Goal: Information Seeking & Learning: Learn about a topic

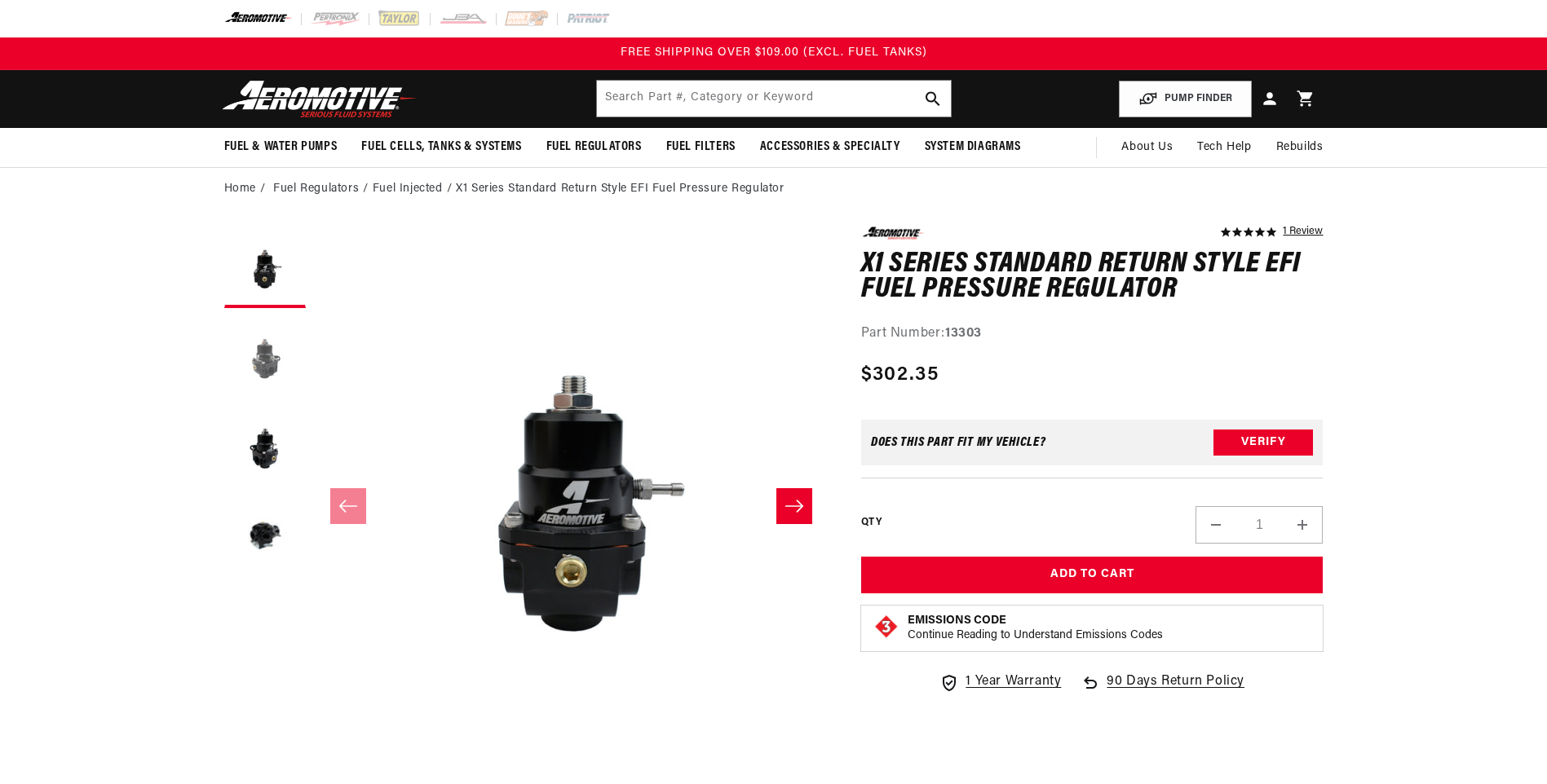
click at [272, 361] on button "Load image 2 in gallery view" at bounding box center [265, 356] width 81 height 81
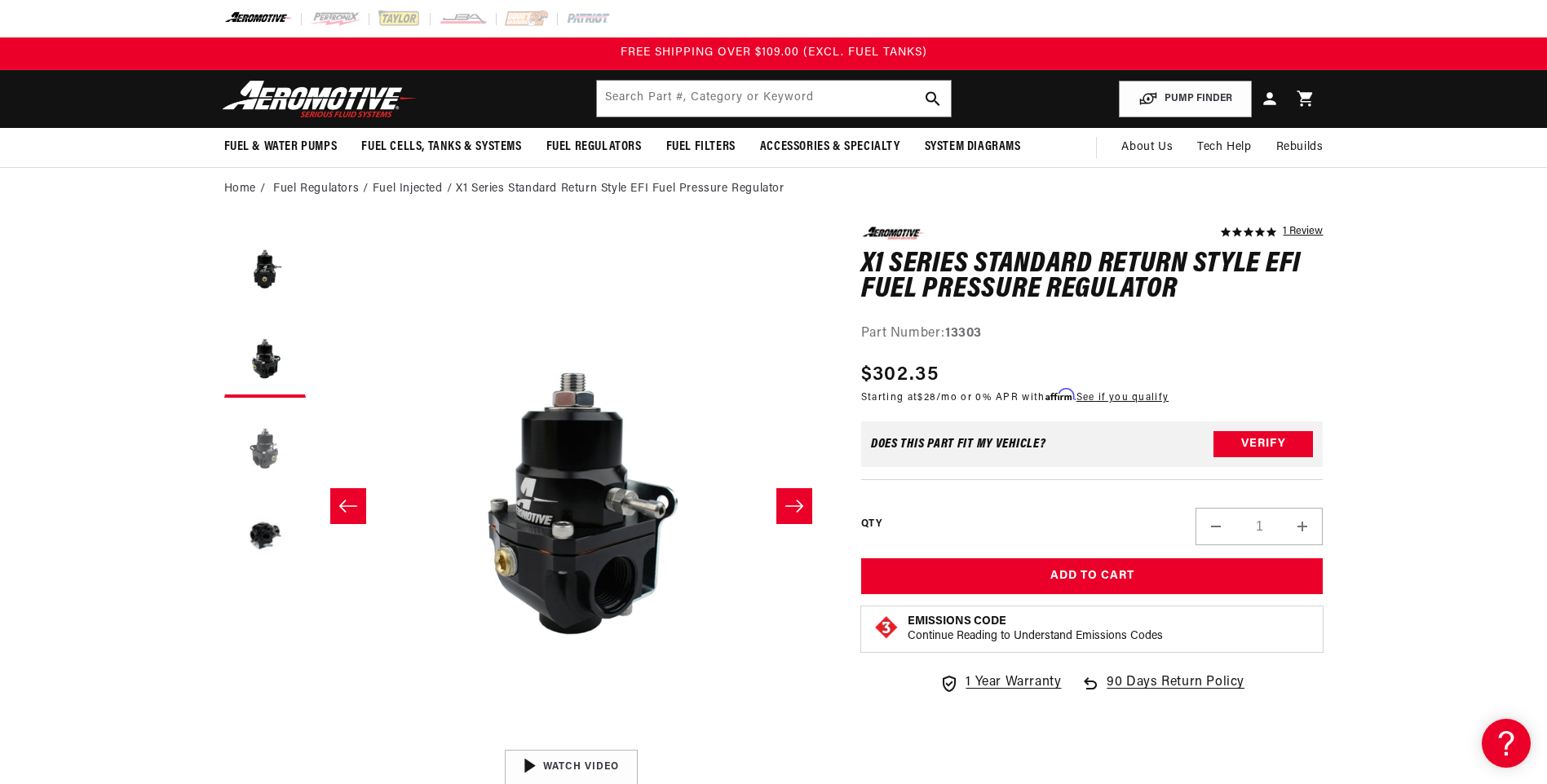
click at [266, 441] on button "Load image 3 in gallery view" at bounding box center [265, 446] width 81 height 81
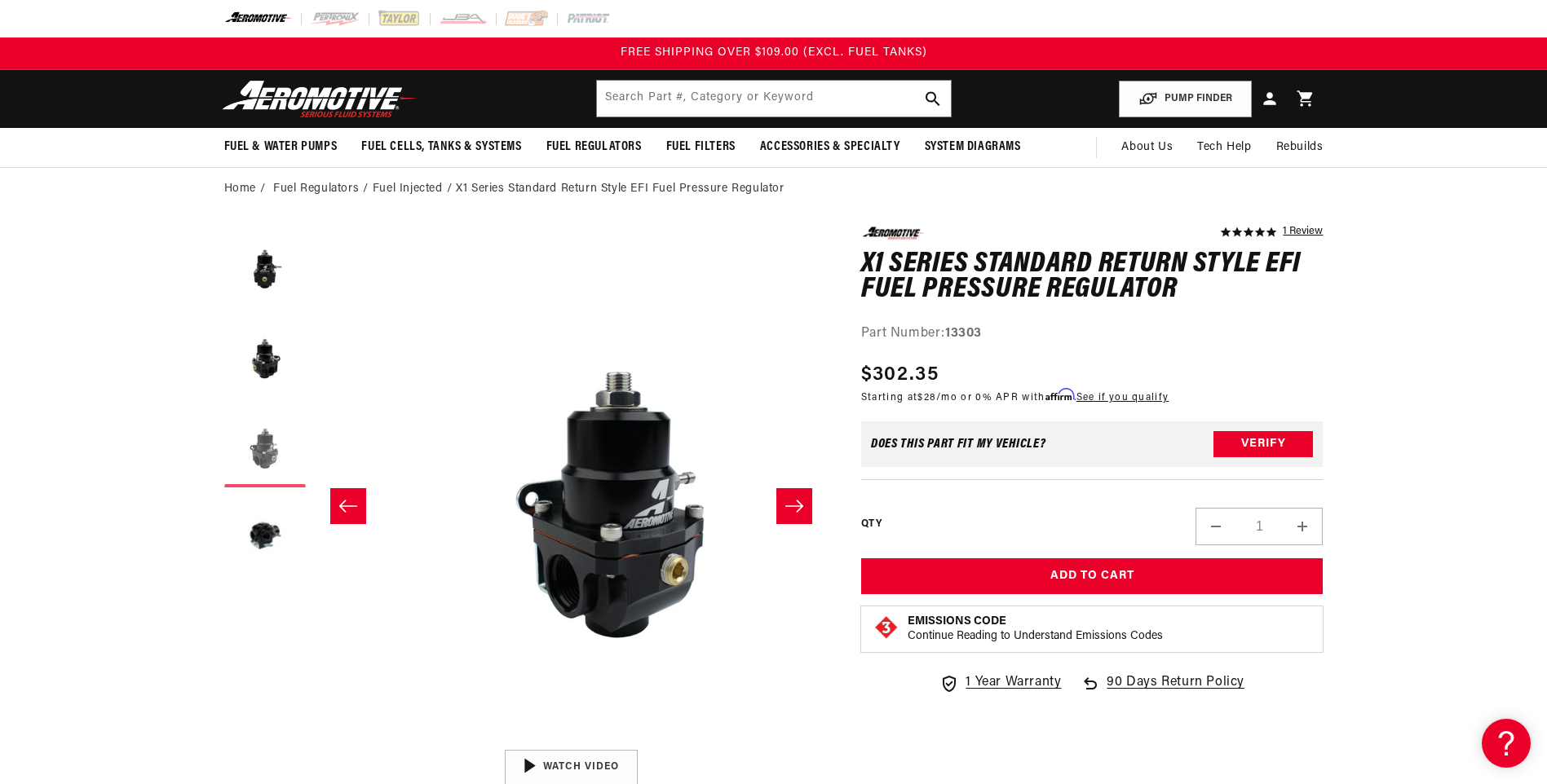
scroll to position [0, 1029]
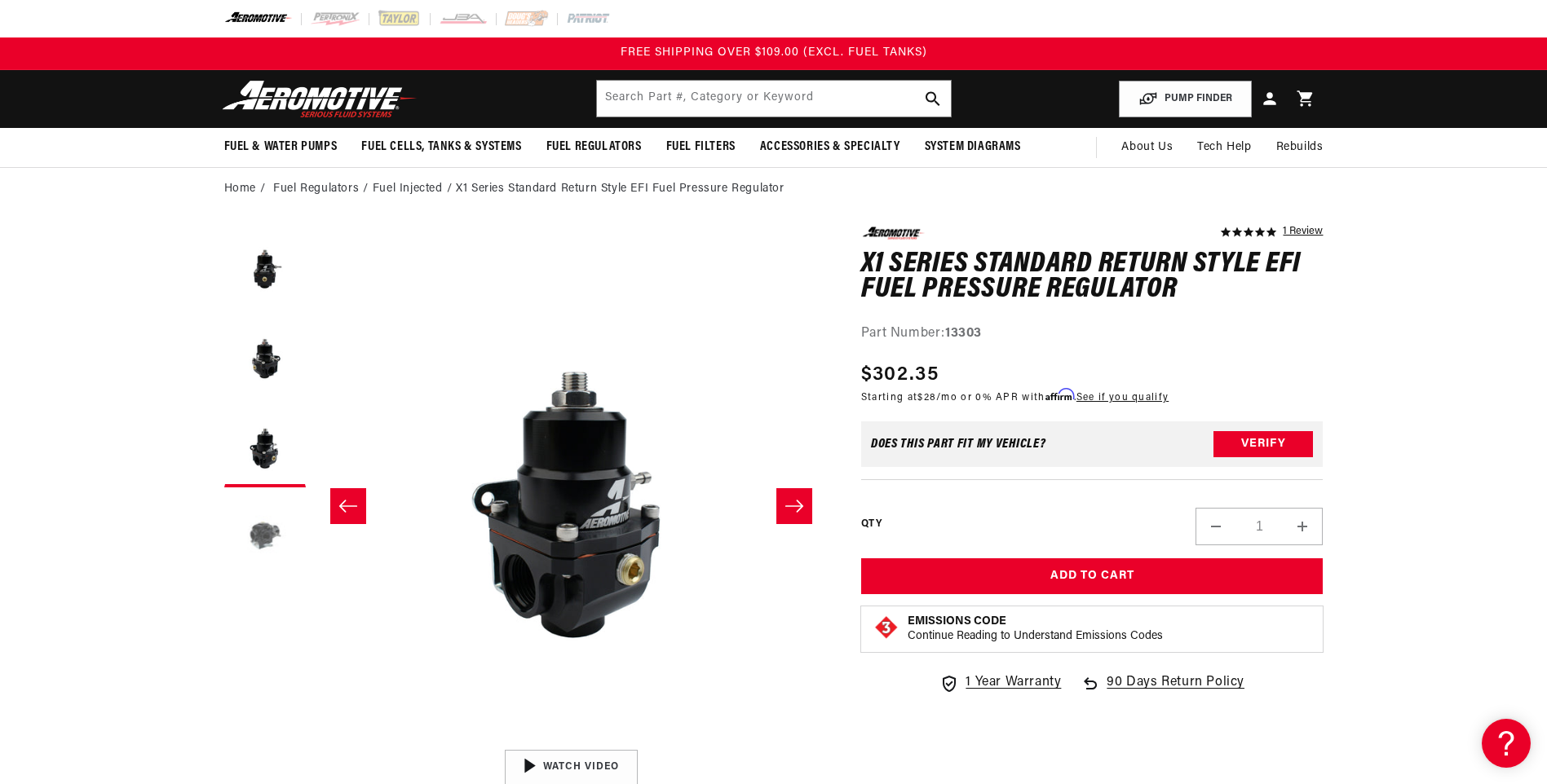
click at [259, 545] on button "Load image 4 in gallery view" at bounding box center [265, 536] width 81 height 81
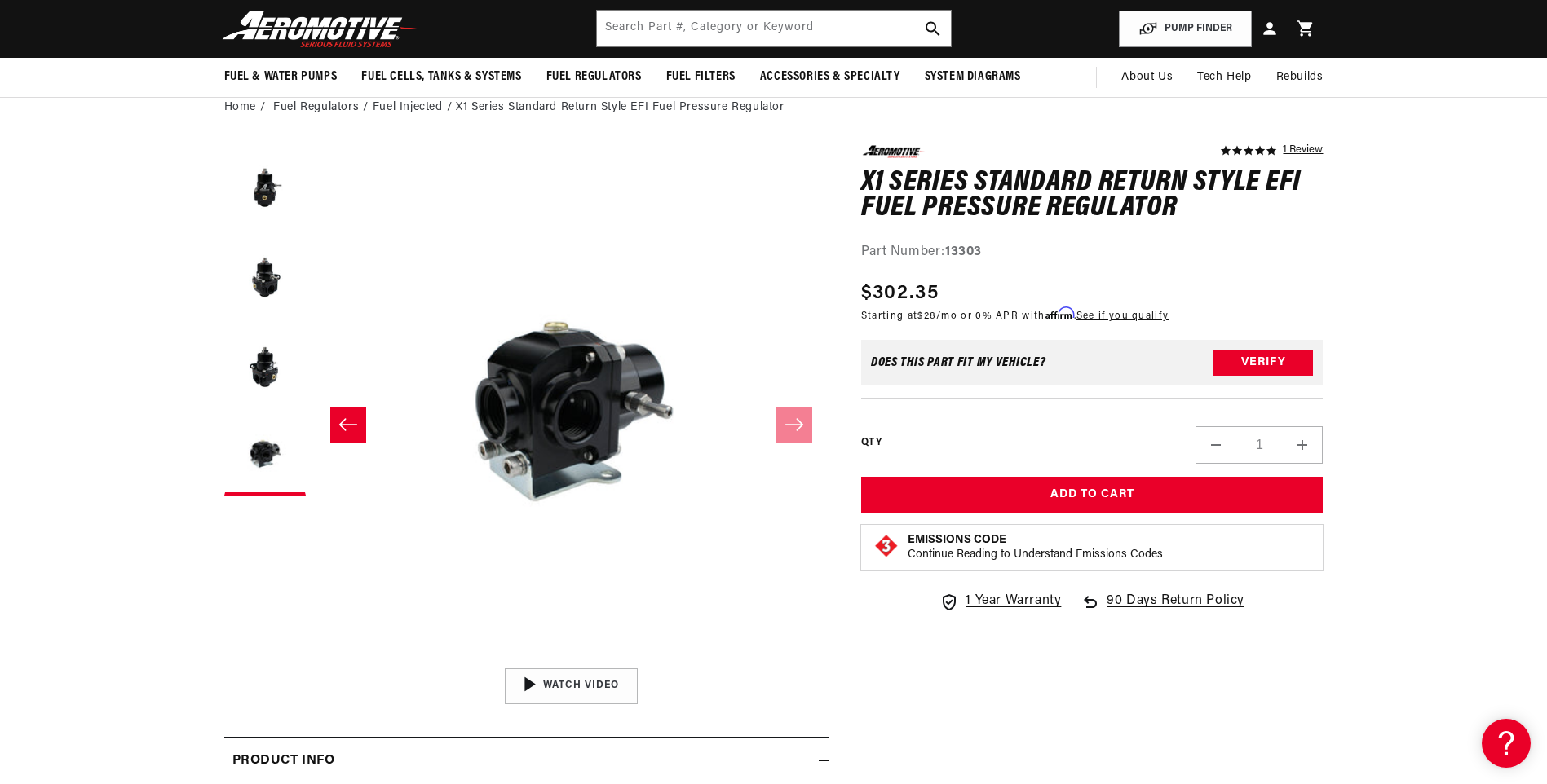
scroll to position [0, 0]
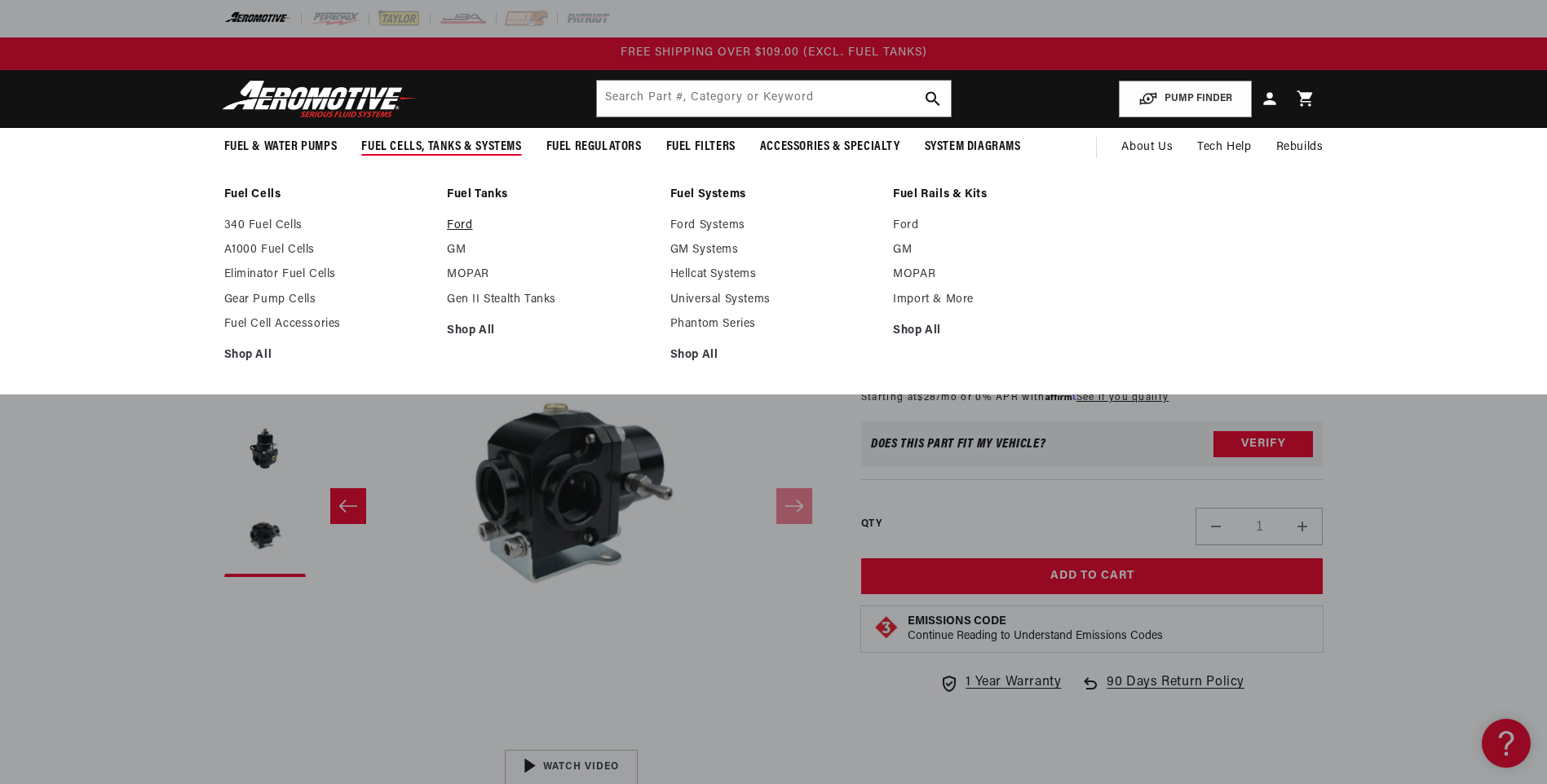
click at [459, 225] on link "Ford" at bounding box center [550, 226] width 207 height 15
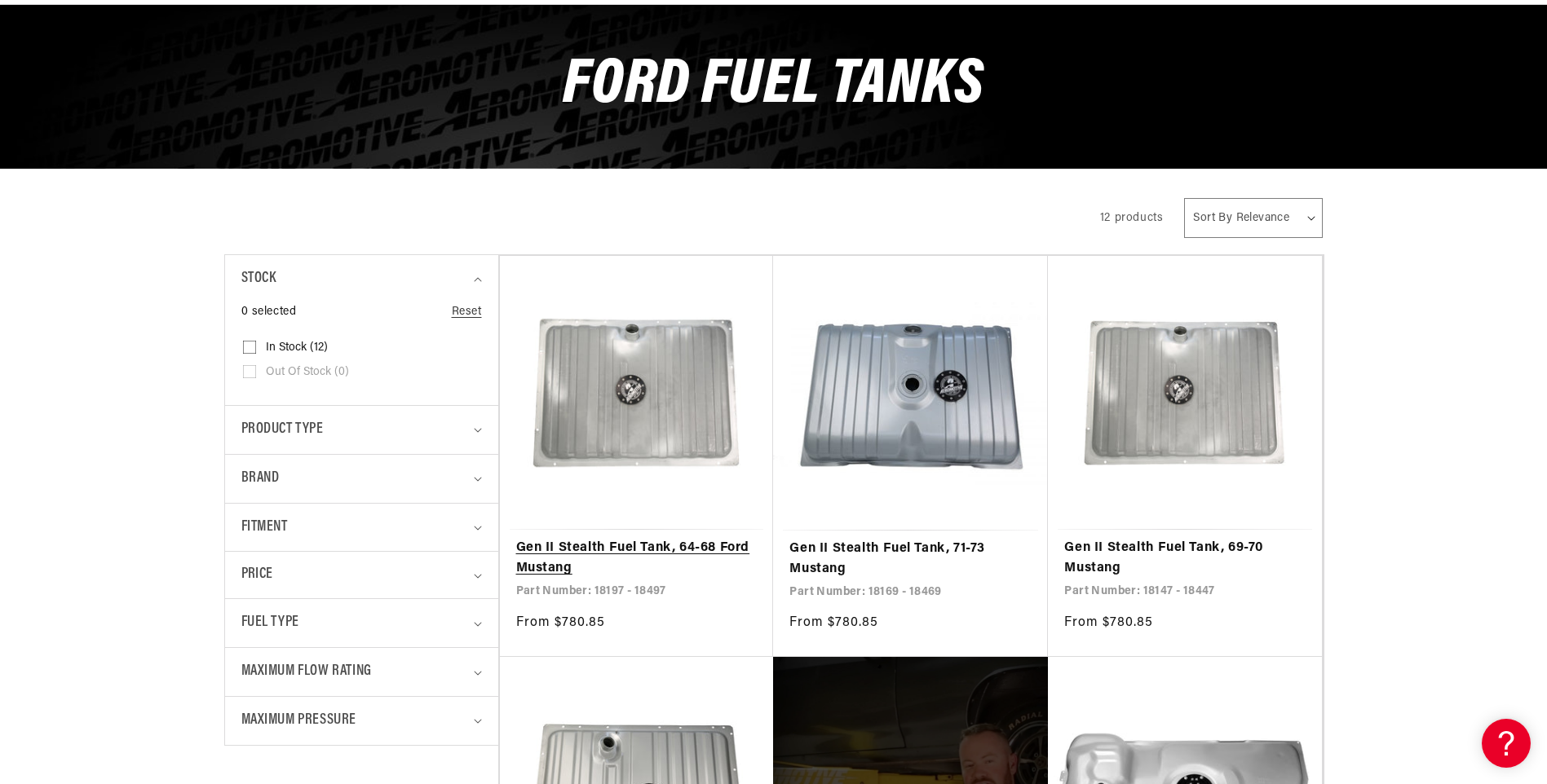
click at [564, 538] on link "Gen II Stealth Fuel Tank, 64-68 Ford Mustang" at bounding box center [636, 558] width 241 height 42
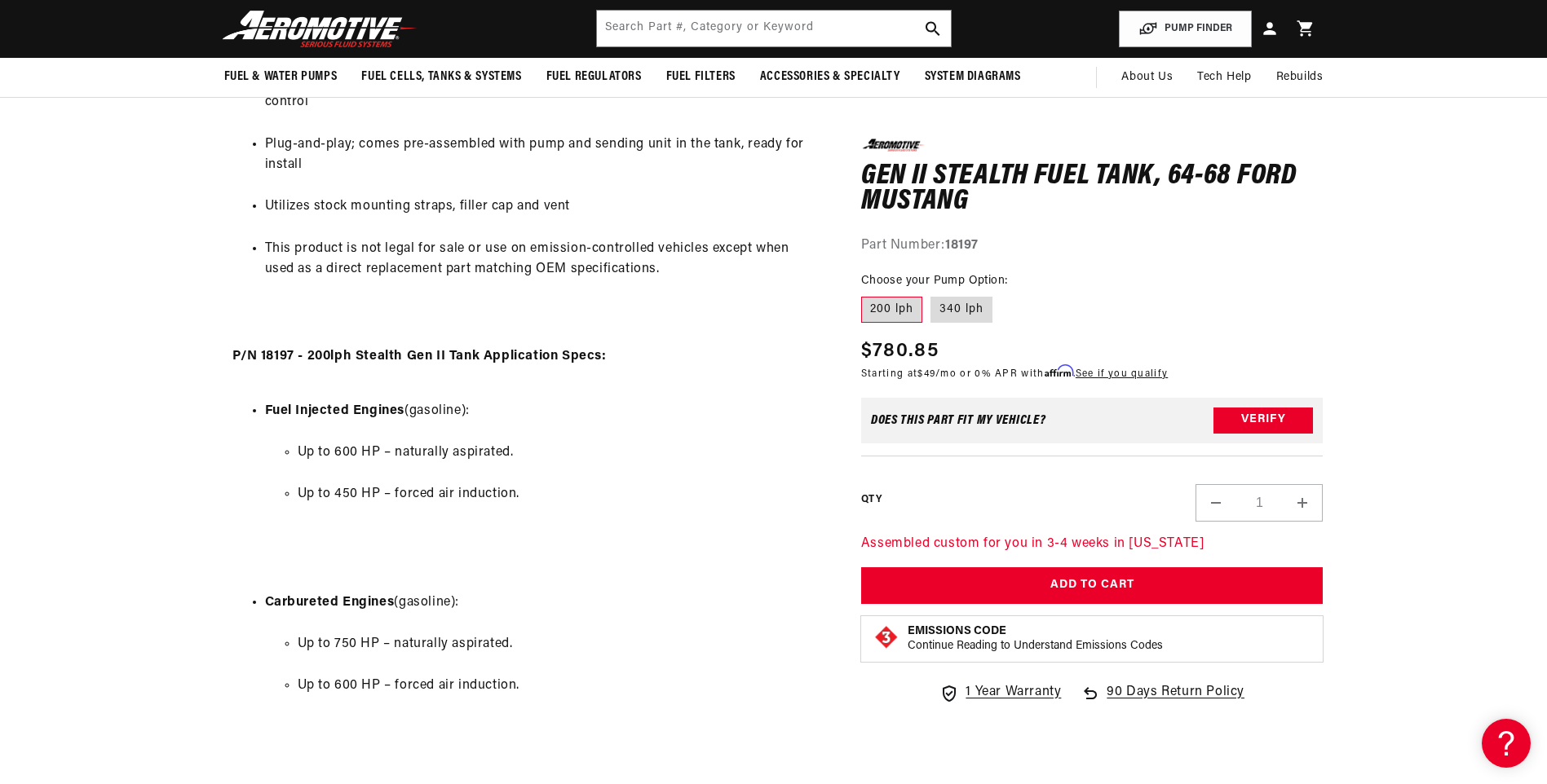
scroll to position [978, 0]
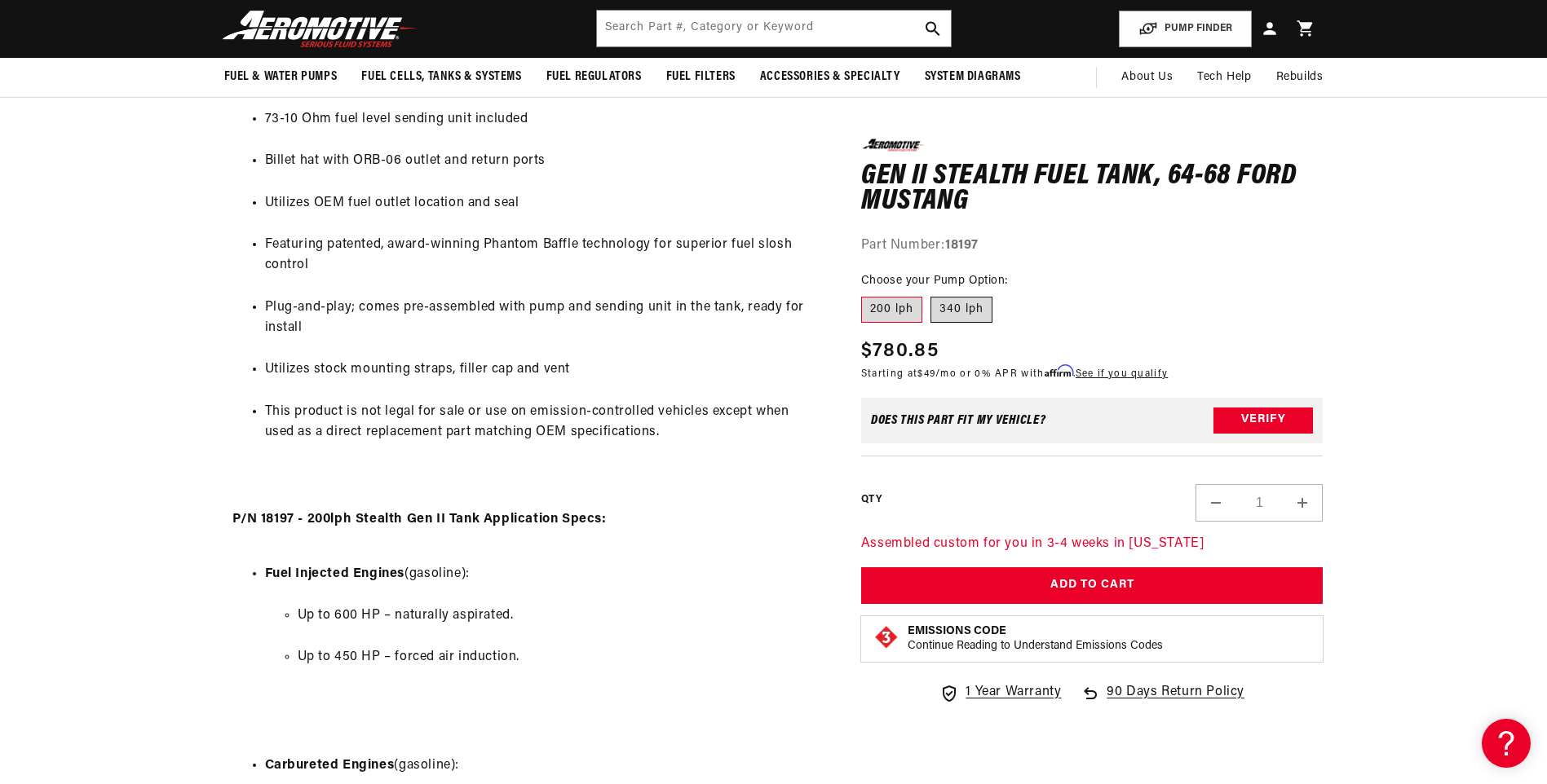
click at [970, 312] on label "340 lph" at bounding box center [961, 309] width 62 height 26
click at [931, 294] on input "340 lph" at bounding box center [931, 294] width 1 height 1
radio input "true"
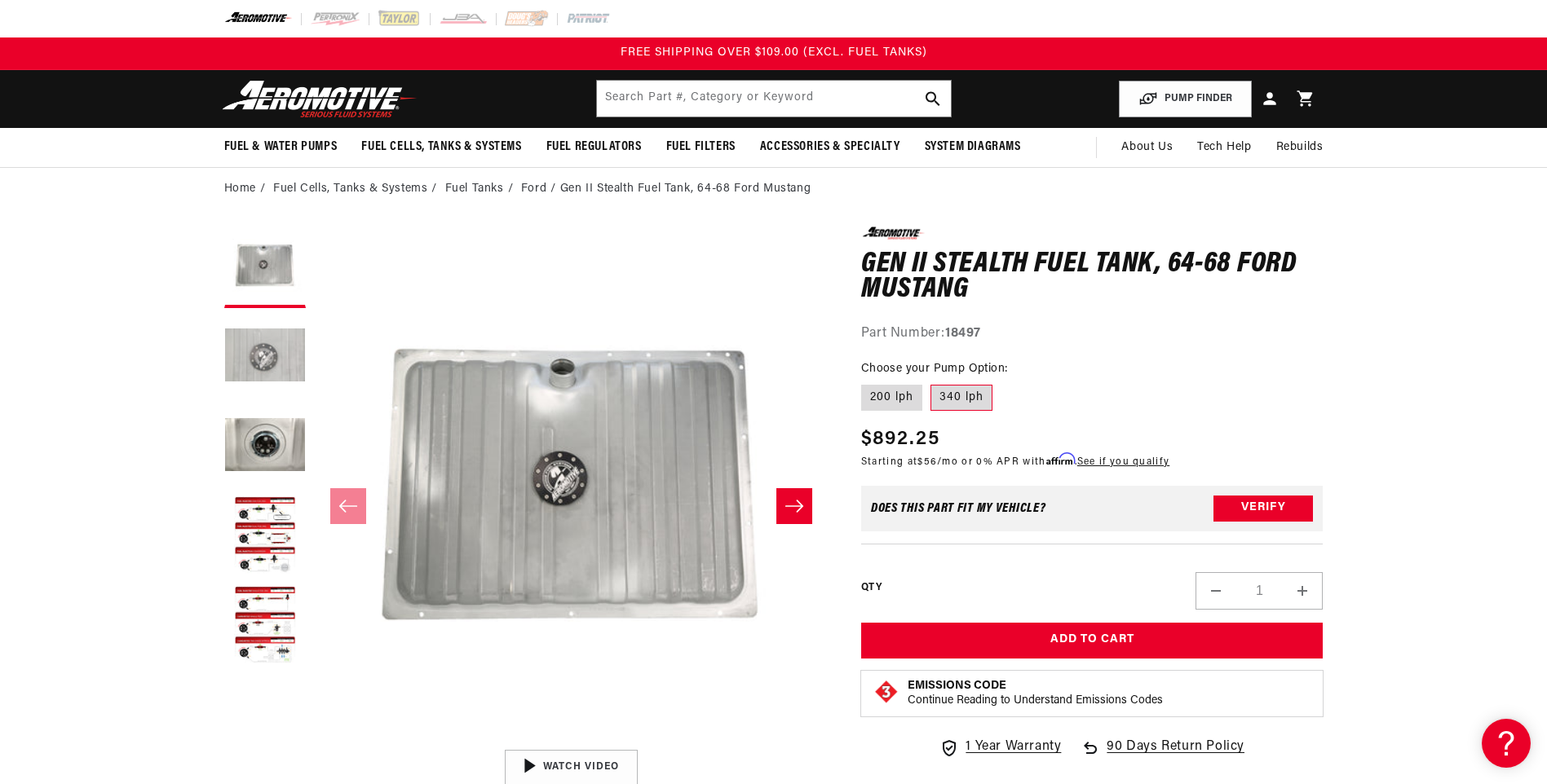
click at [245, 368] on button "Load image 2 in gallery view" at bounding box center [265, 356] width 81 height 81
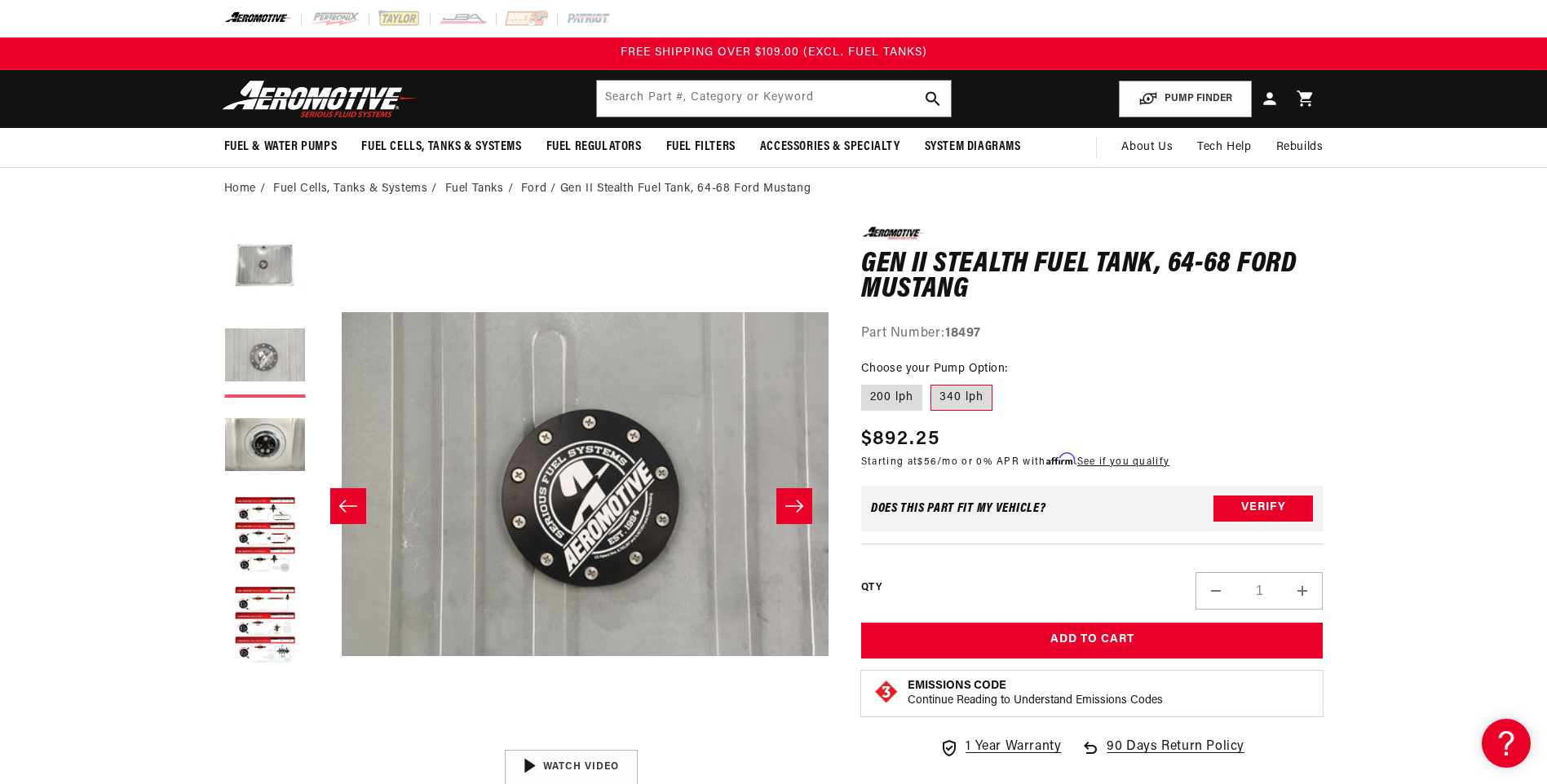
scroll to position [0, 515]
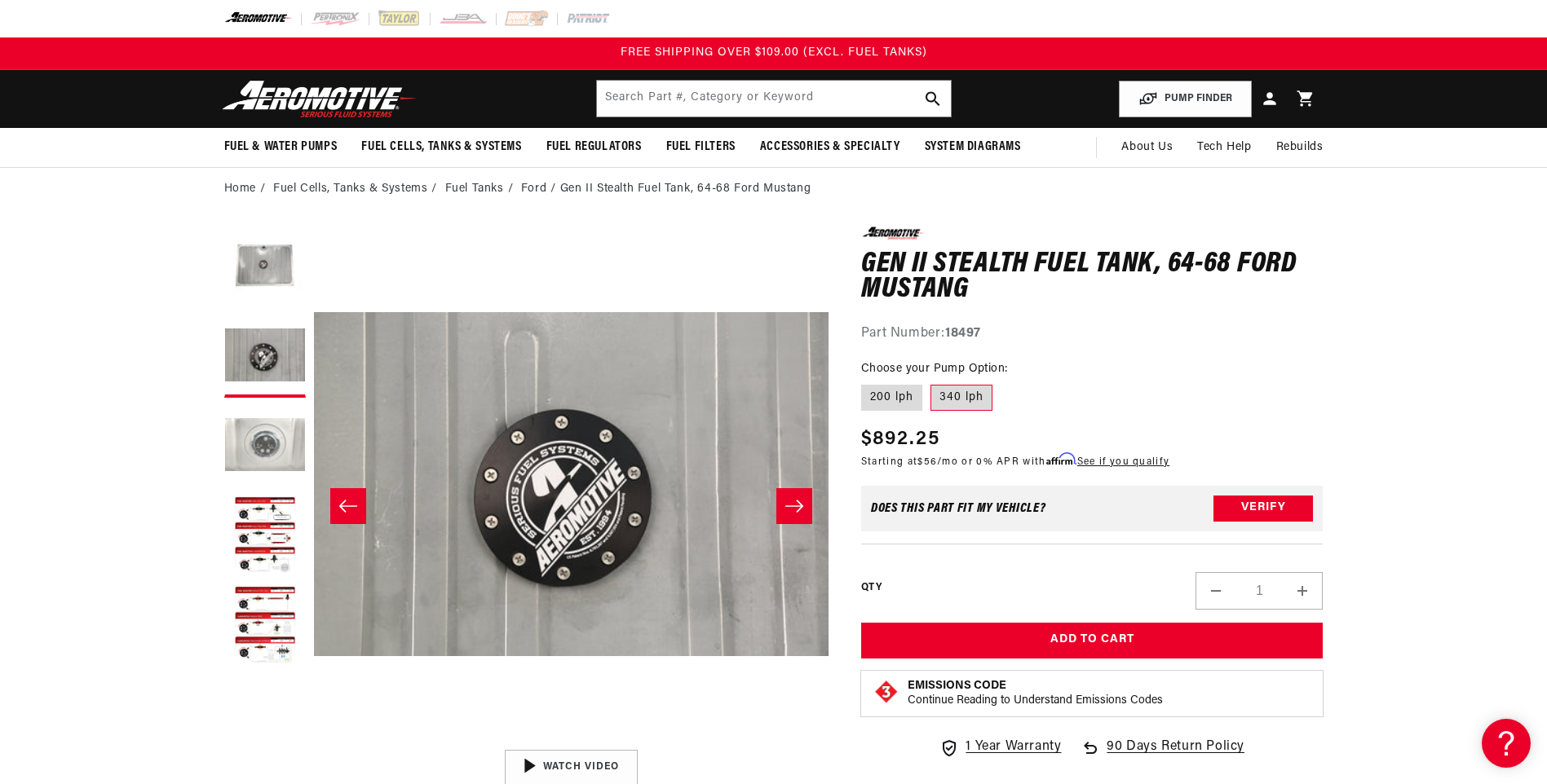
click at [257, 447] on button "Load image 3 in gallery view" at bounding box center [265, 446] width 81 height 81
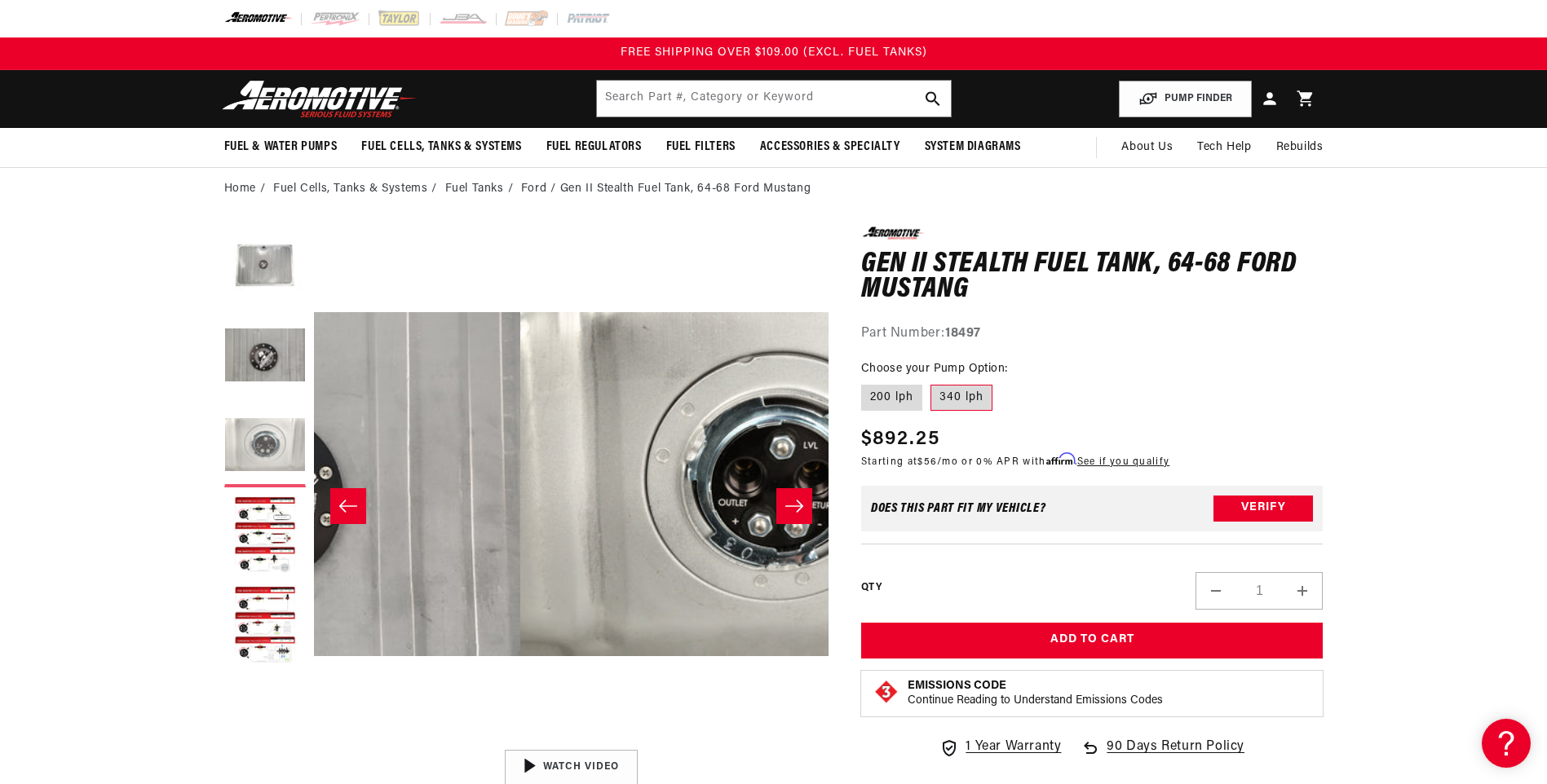
scroll to position [0, 1029]
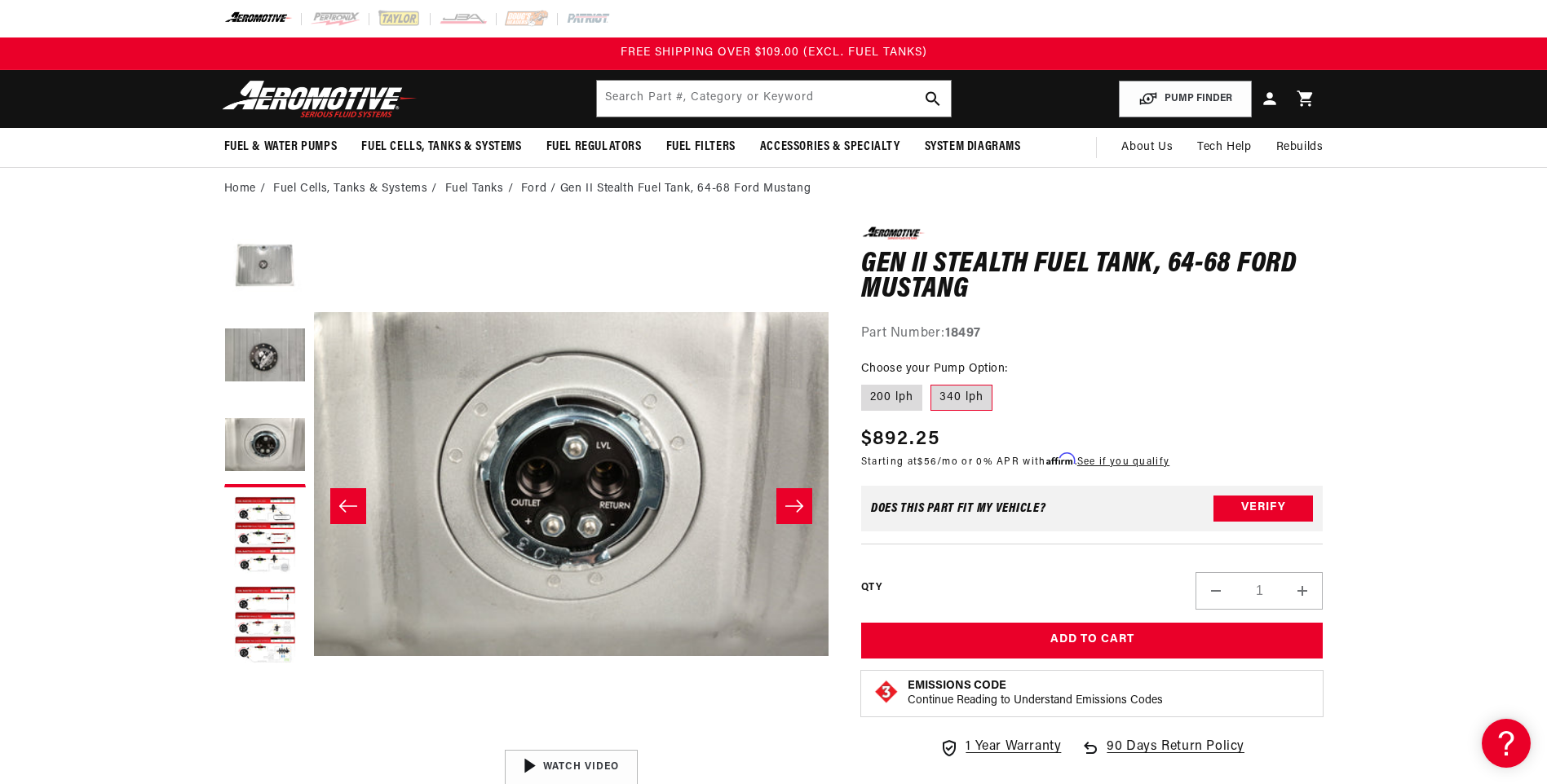
click at [792, 506] on icon "Slide right" at bounding box center [794, 506] width 18 height 13
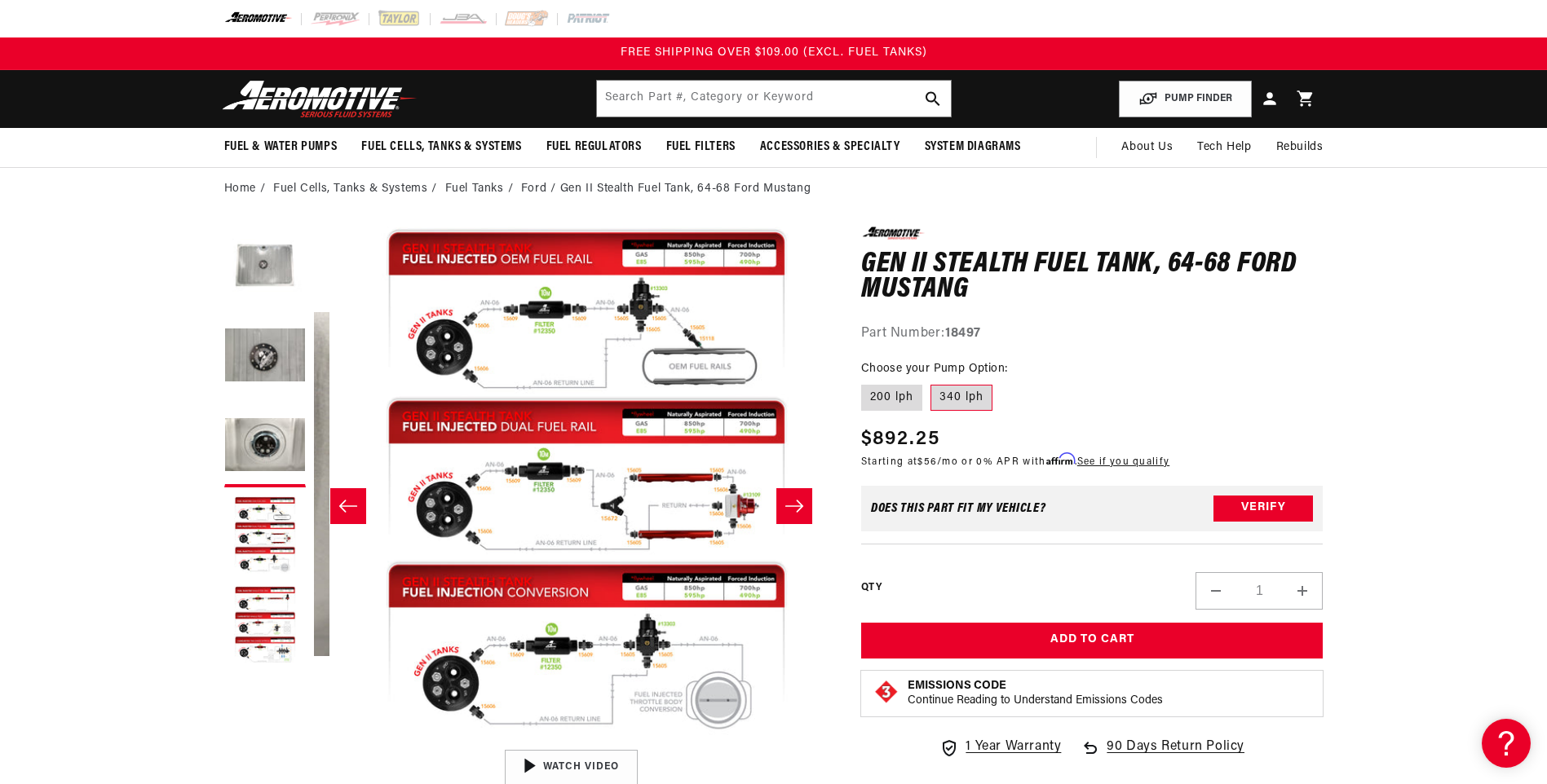
scroll to position [0, 1544]
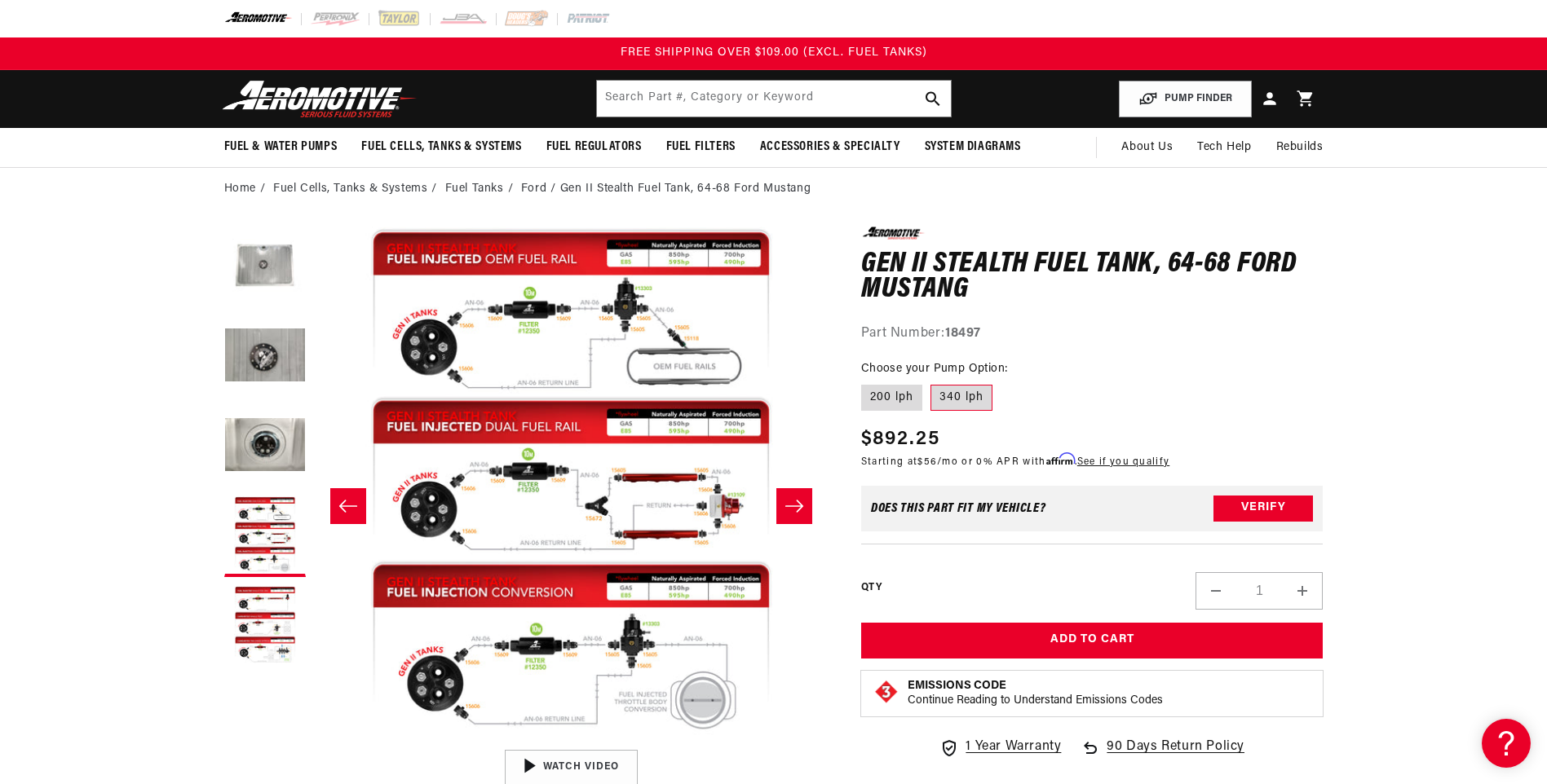
click at [792, 506] on icon "Slide right" at bounding box center [794, 506] width 18 height 13
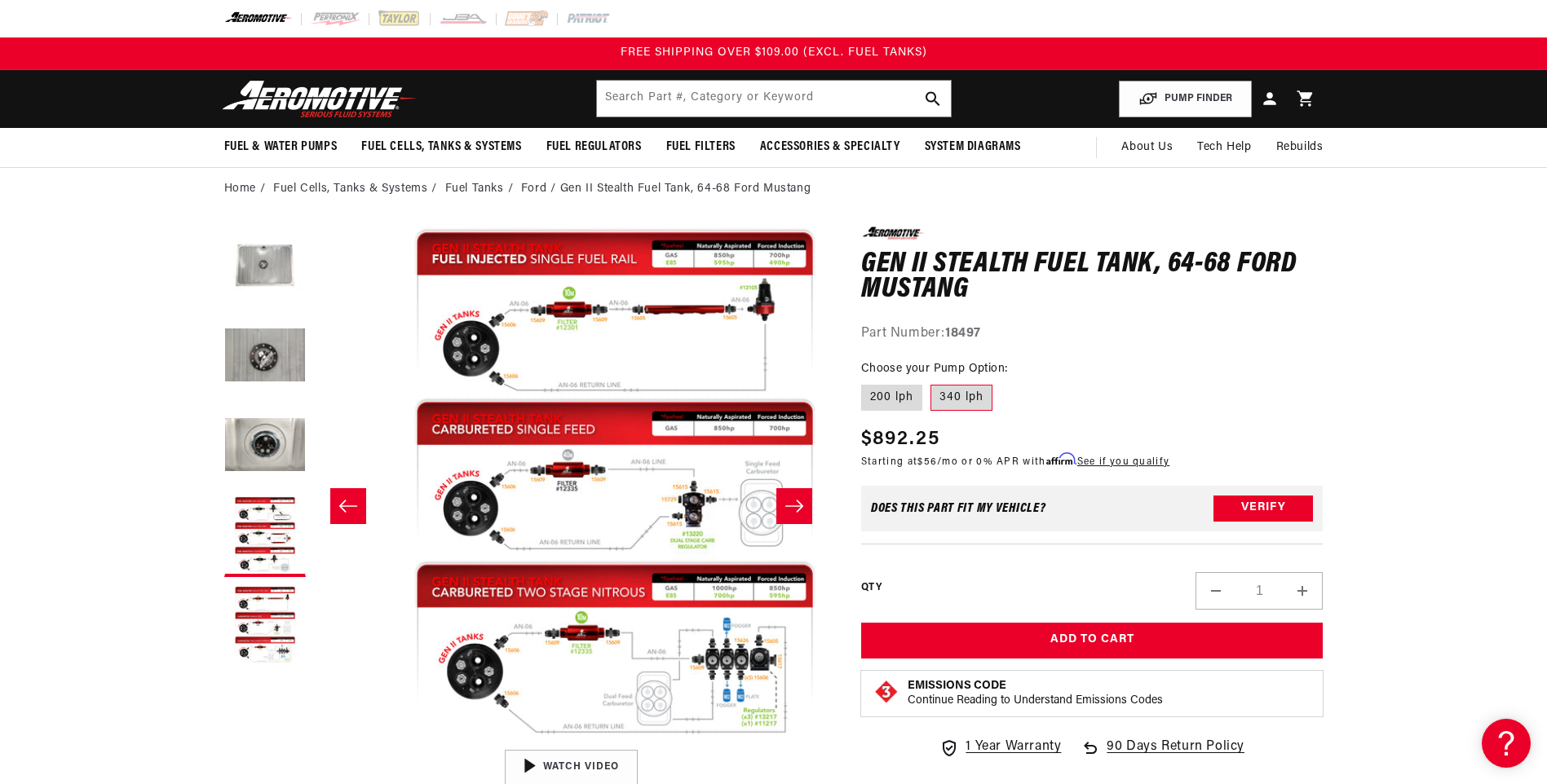
scroll to position [0, 2060]
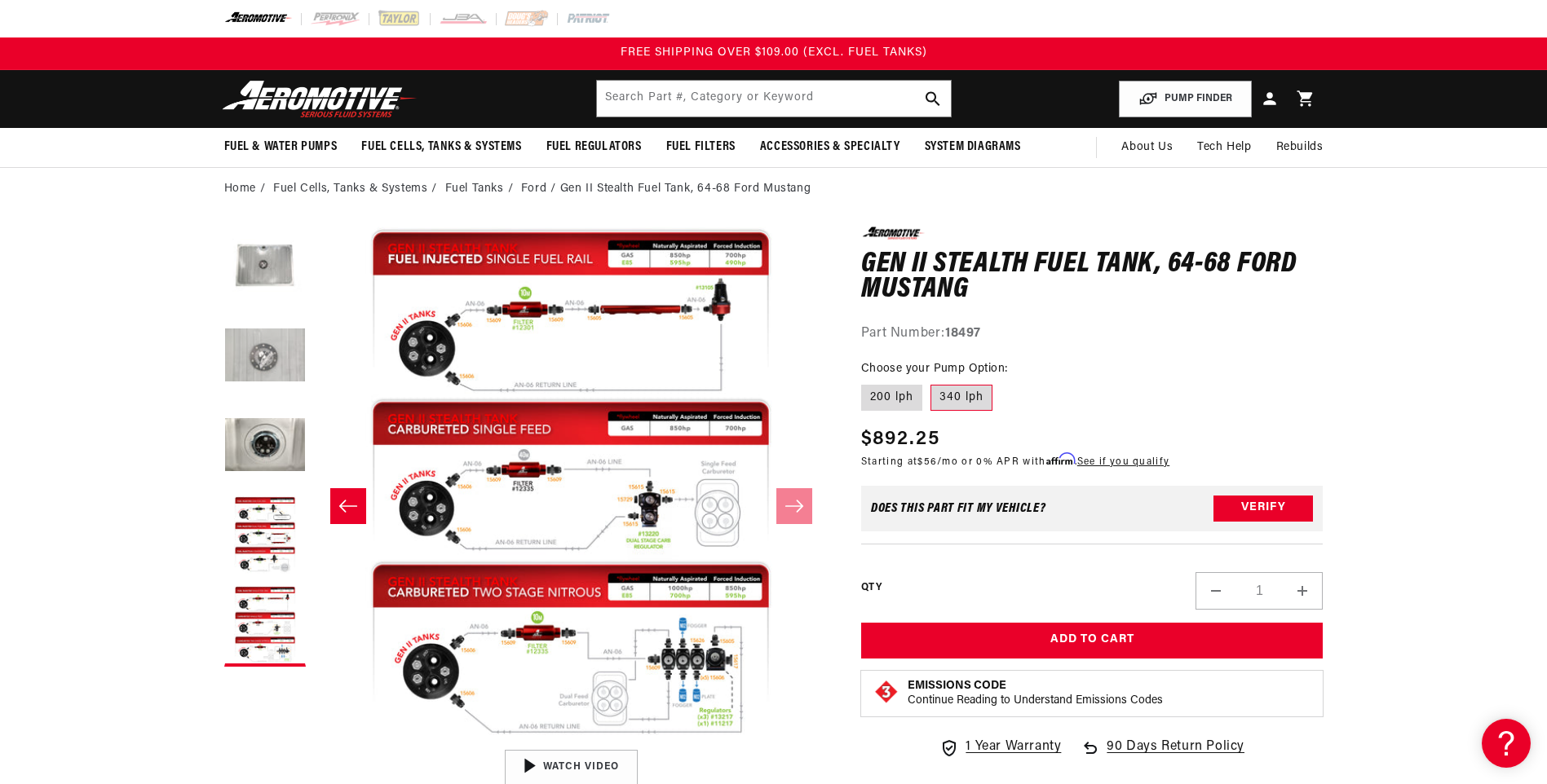
click at [259, 338] on button "Load image 2 in gallery view" at bounding box center [265, 356] width 81 height 81
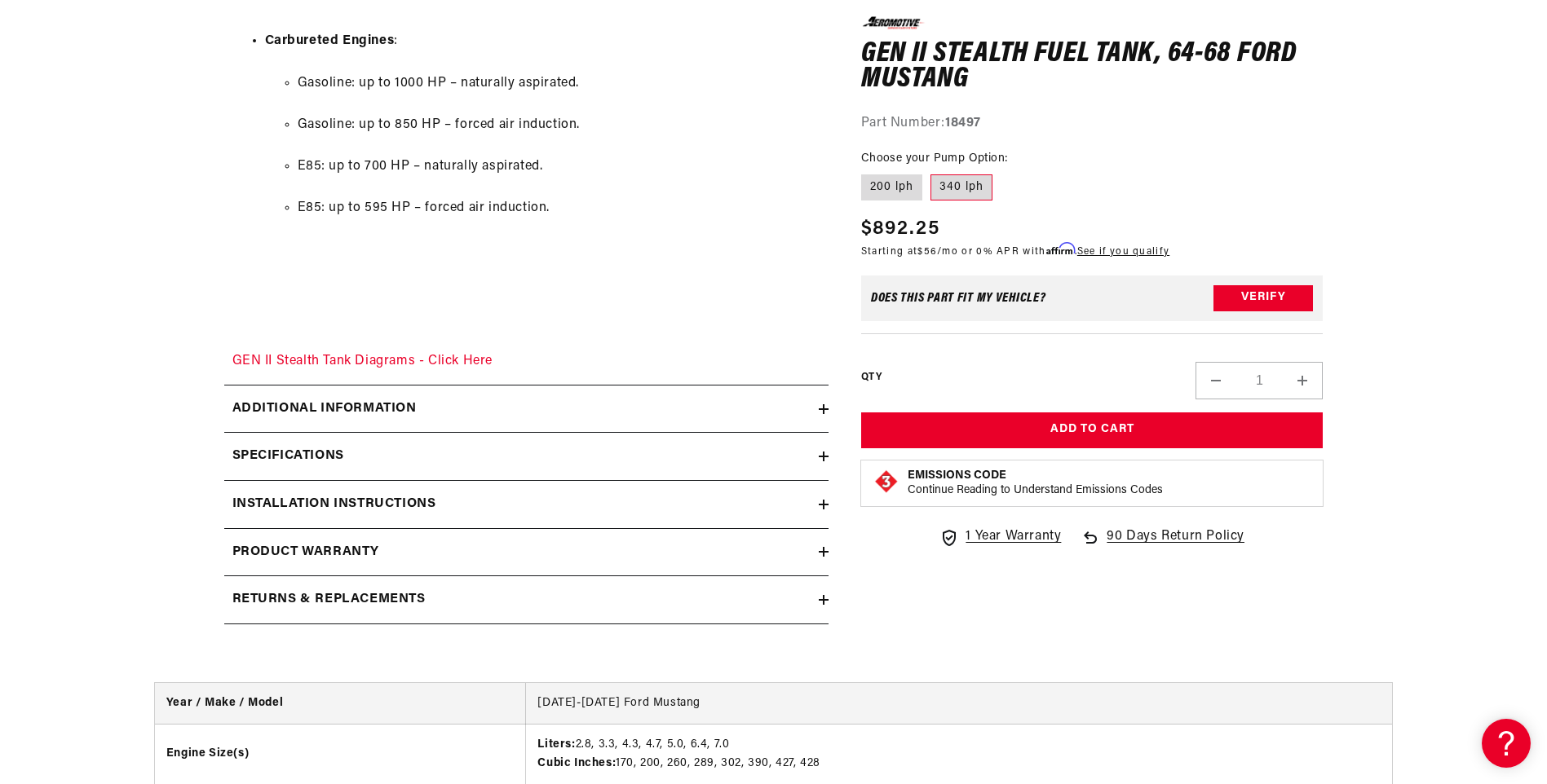
scroll to position [2282, 0]
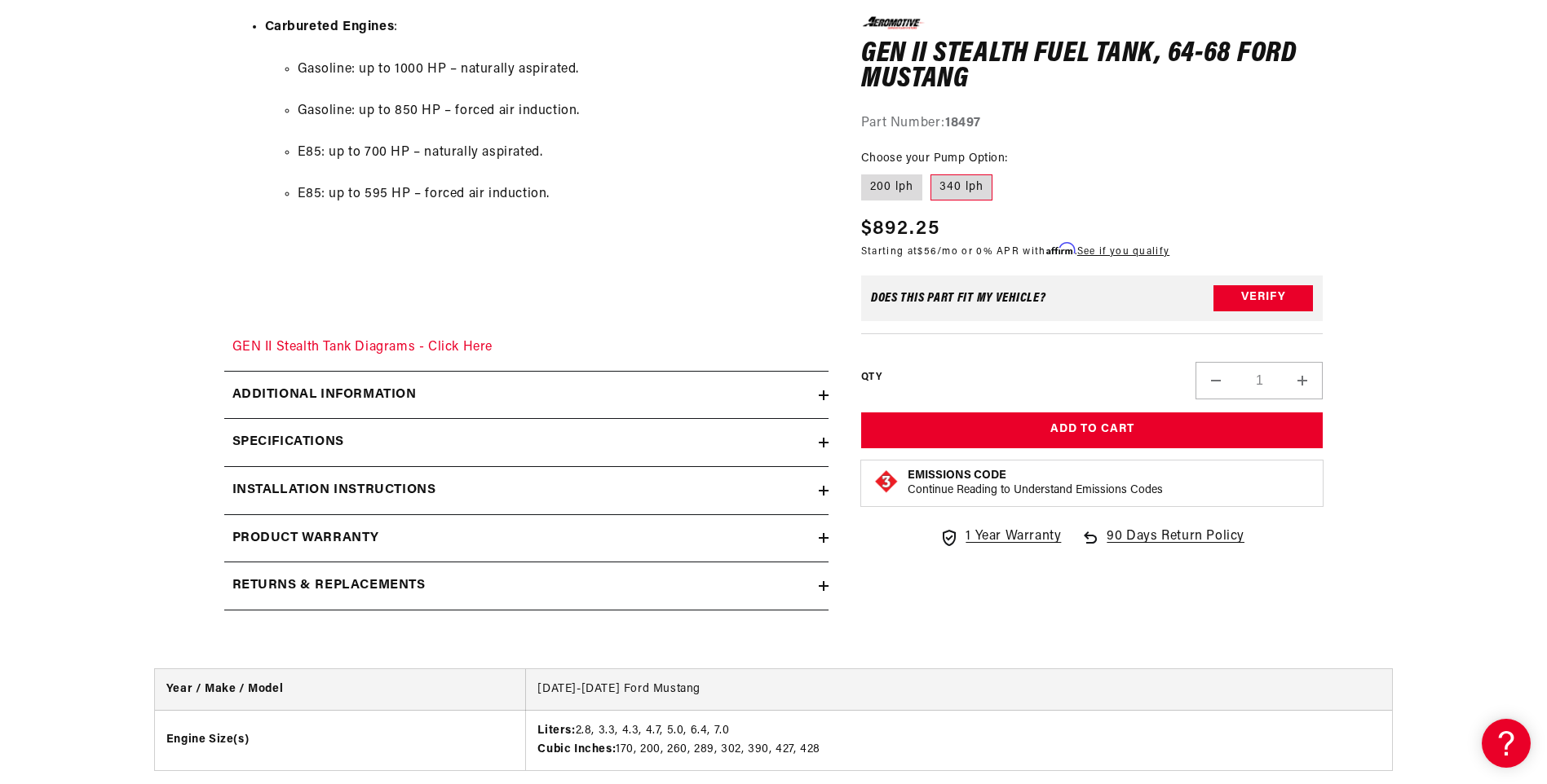
click at [815, 448] on div "Specifications" at bounding box center [522, 442] width 595 height 21
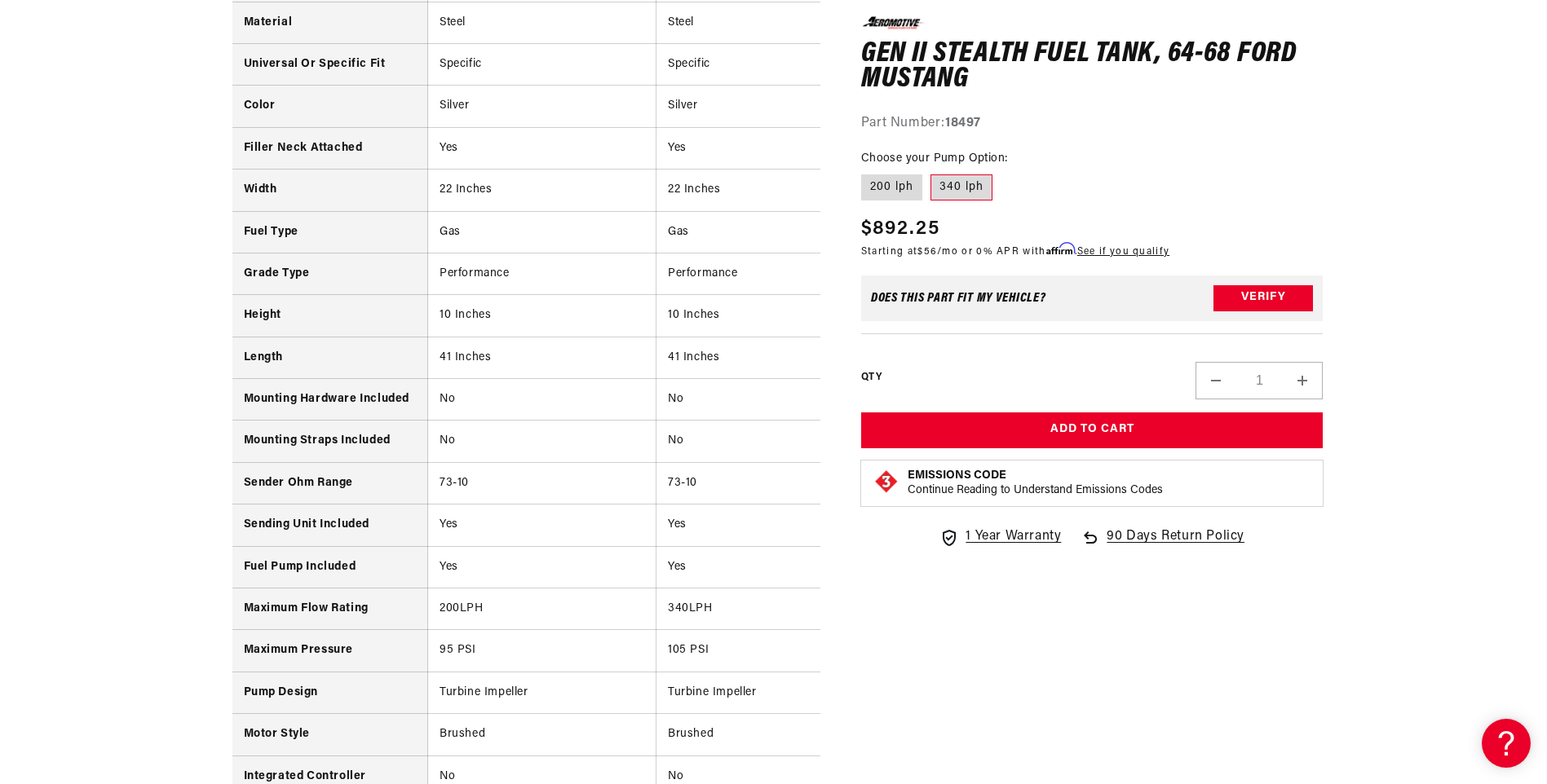
scroll to position [2934, 0]
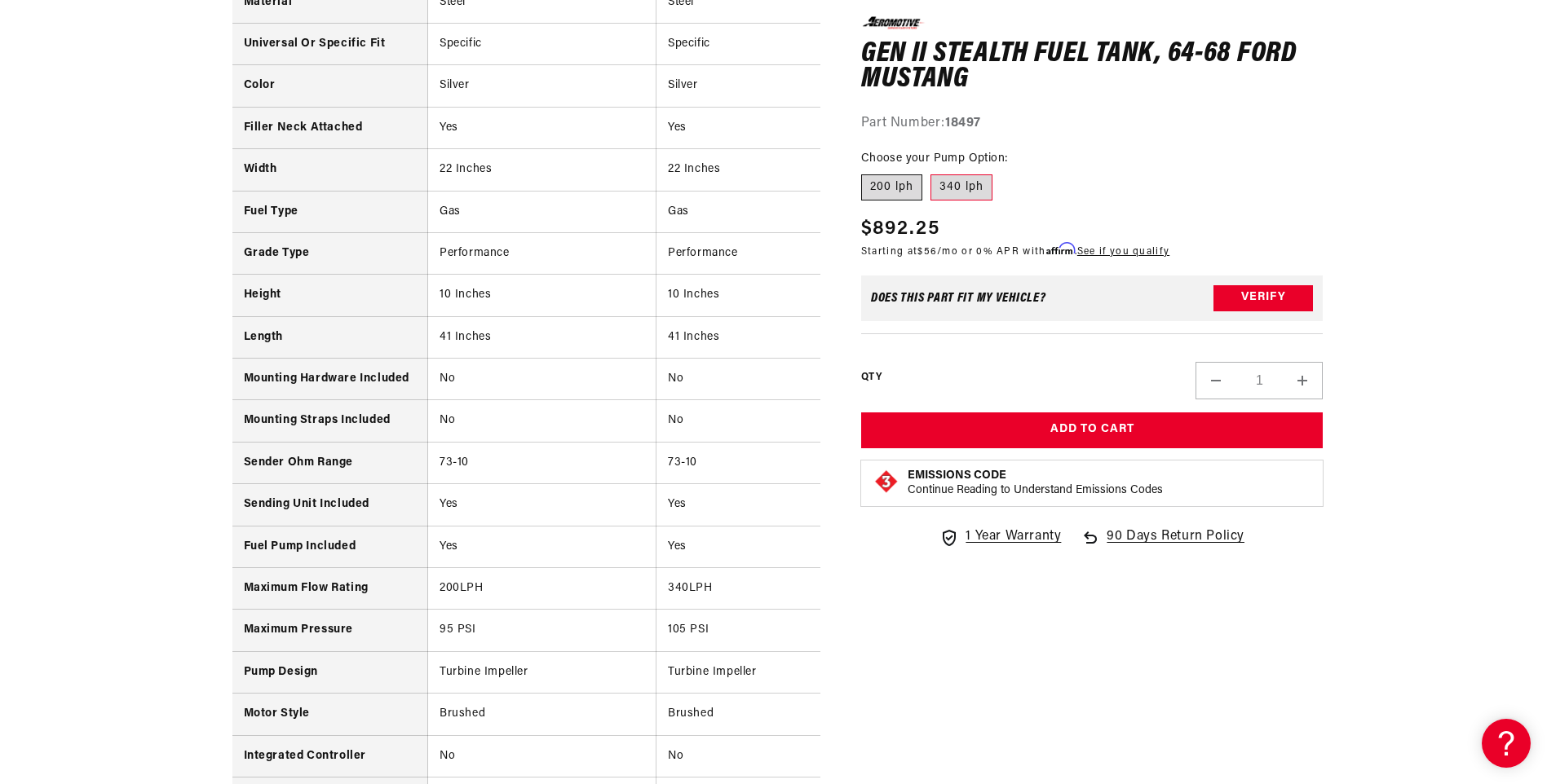
click at [886, 192] on label "200 lph" at bounding box center [892, 187] width 62 height 26
click at [866, 172] on input "200 lph" at bounding box center [865, 171] width 1 height 1
radio input "true"
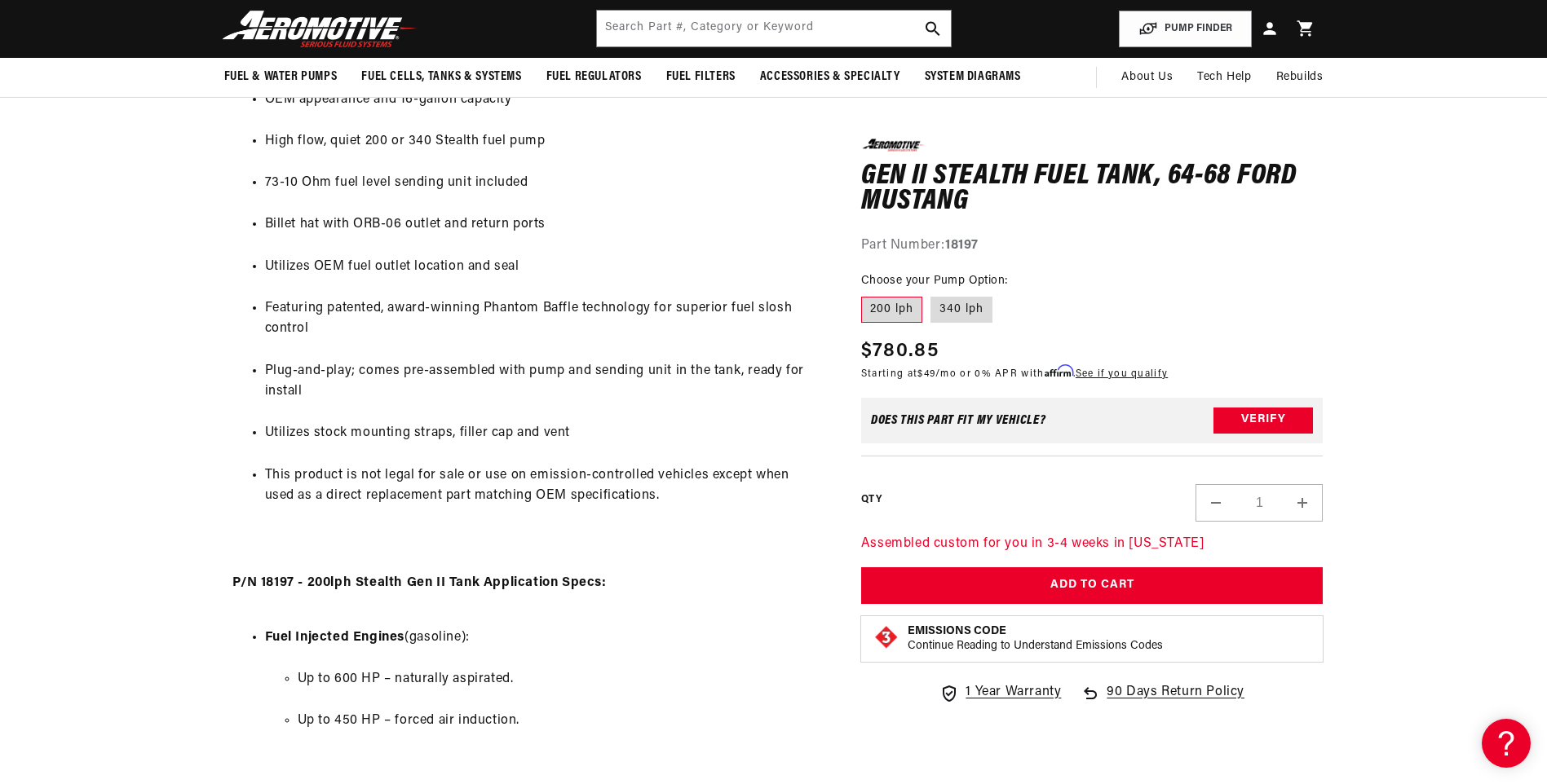
scroll to position [896, 0]
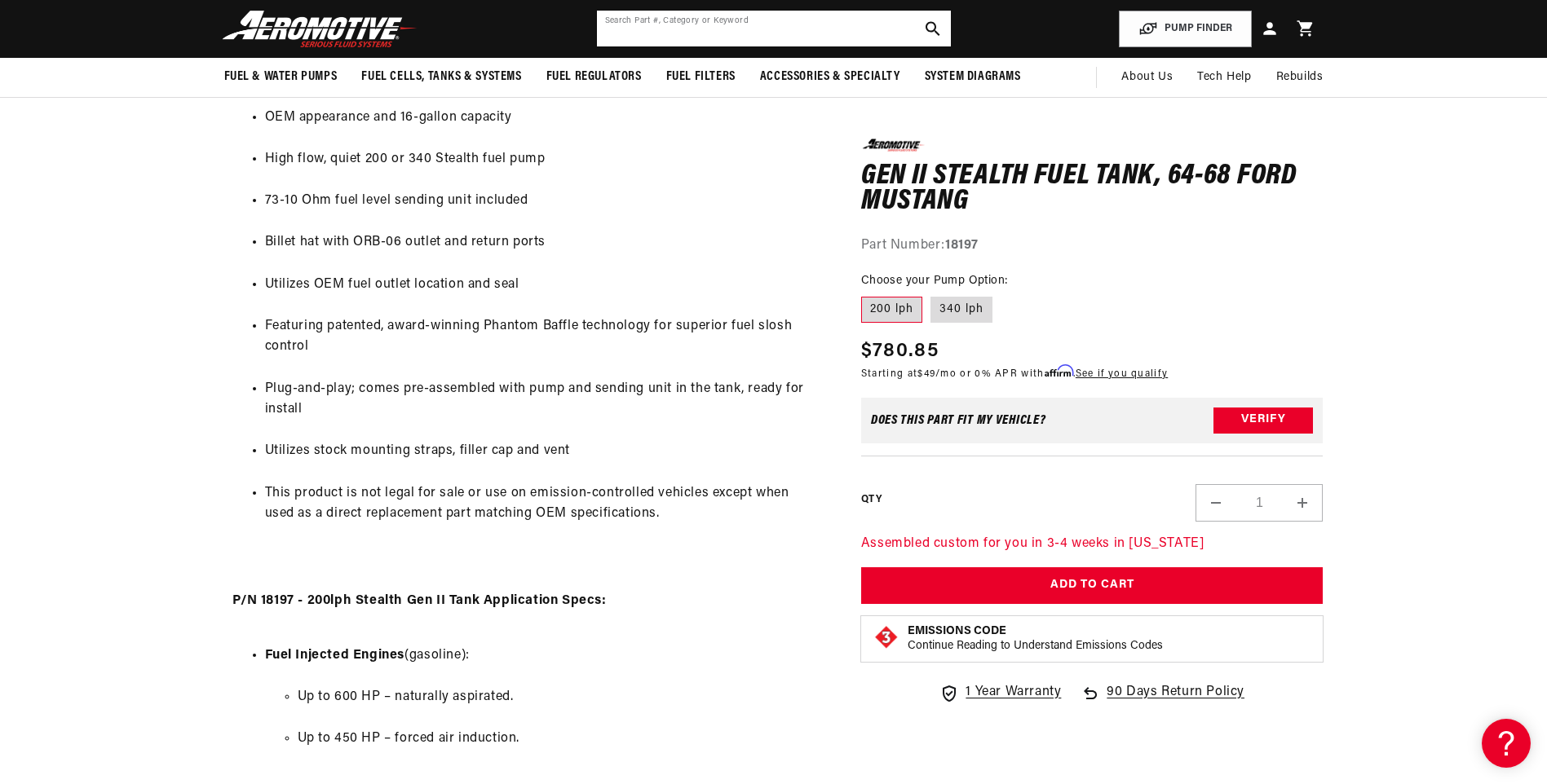
click at [685, 33] on input "text" at bounding box center [774, 28] width 354 height 36
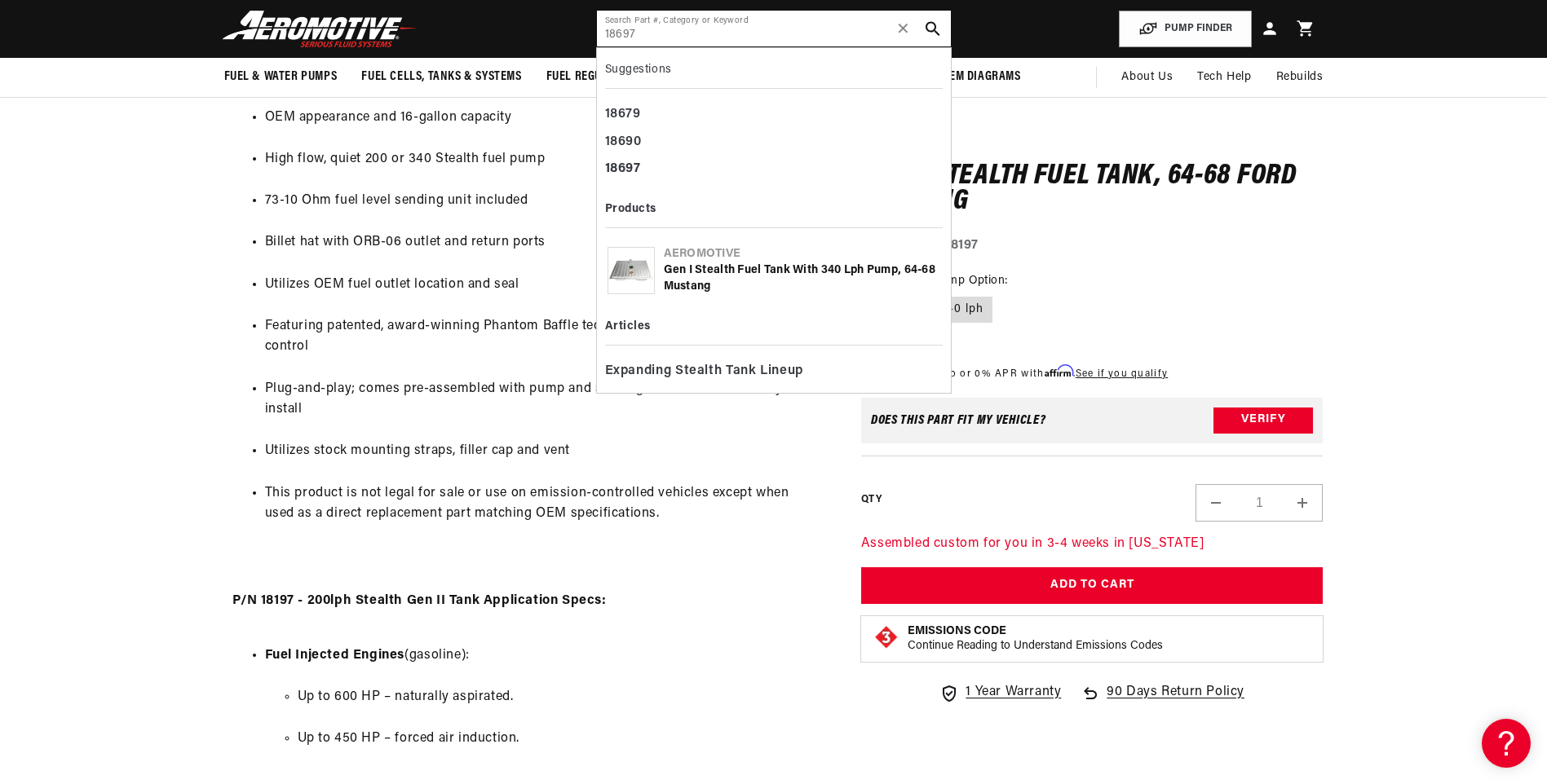
type input "18697"
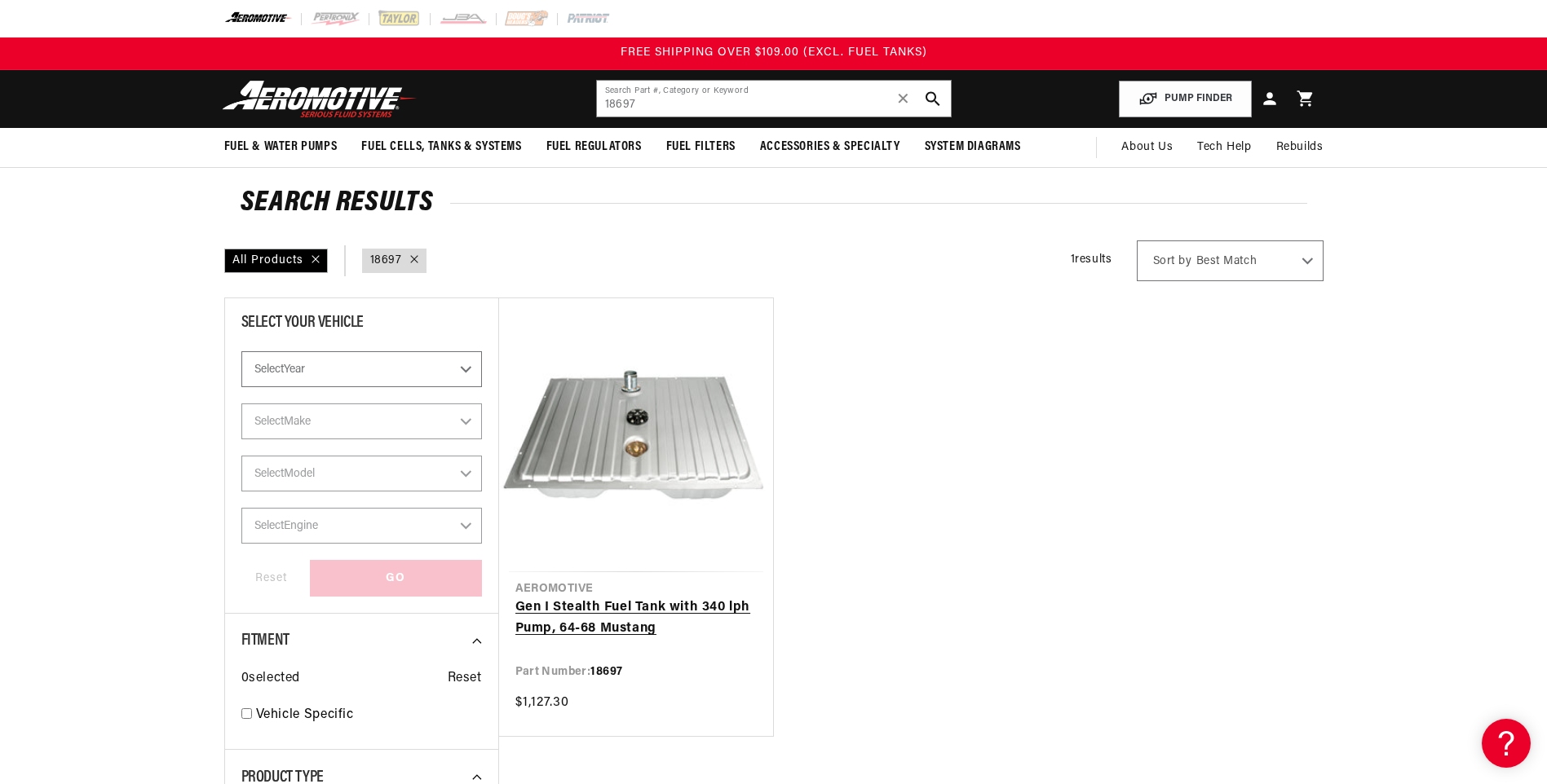
click at [598, 600] on link "Gen I Stealth Fuel Tank with 340 lph Pump, 64-68 Mustang" at bounding box center [636, 618] width 241 height 42
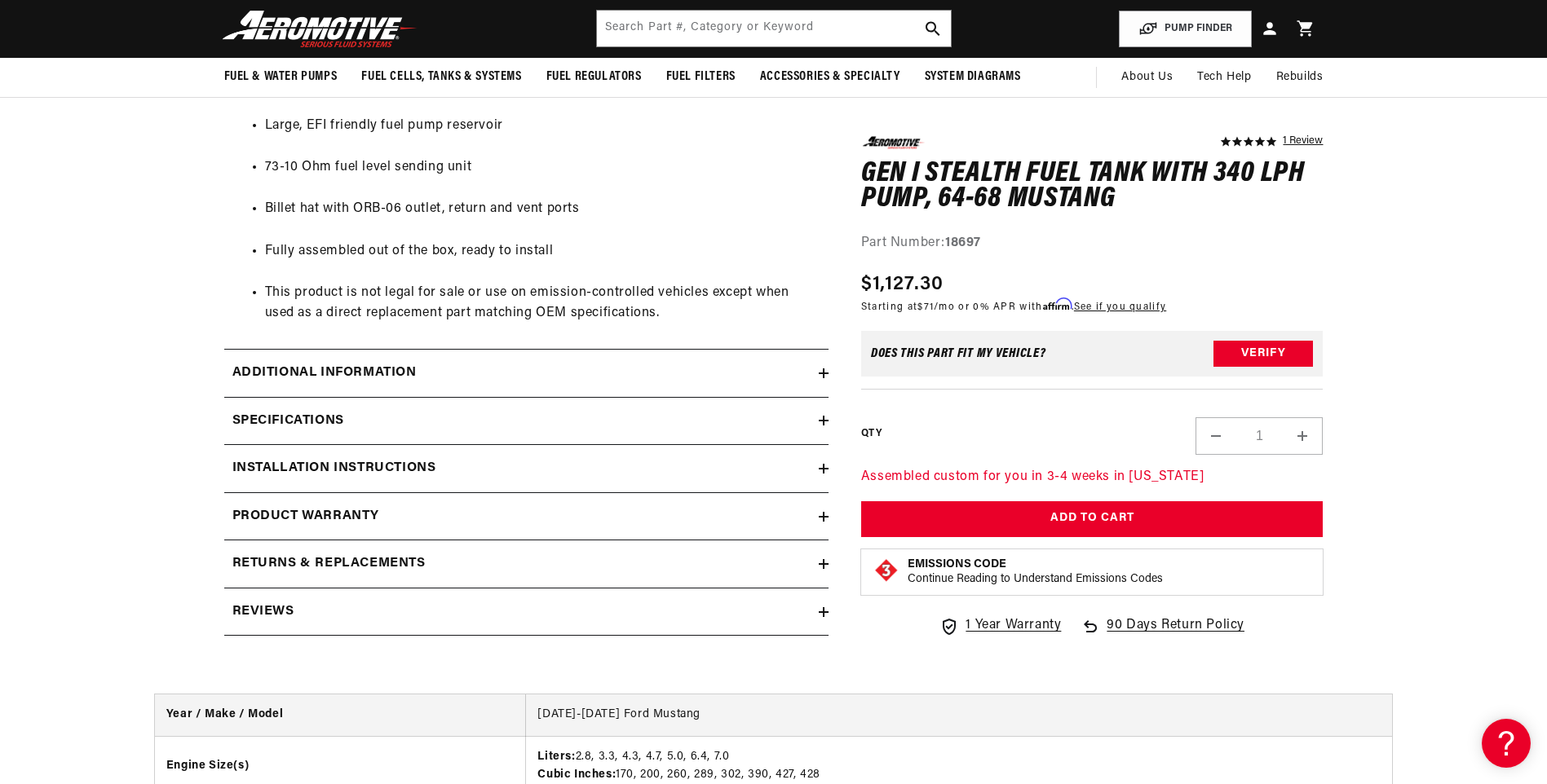
scroll to position [978, 0]
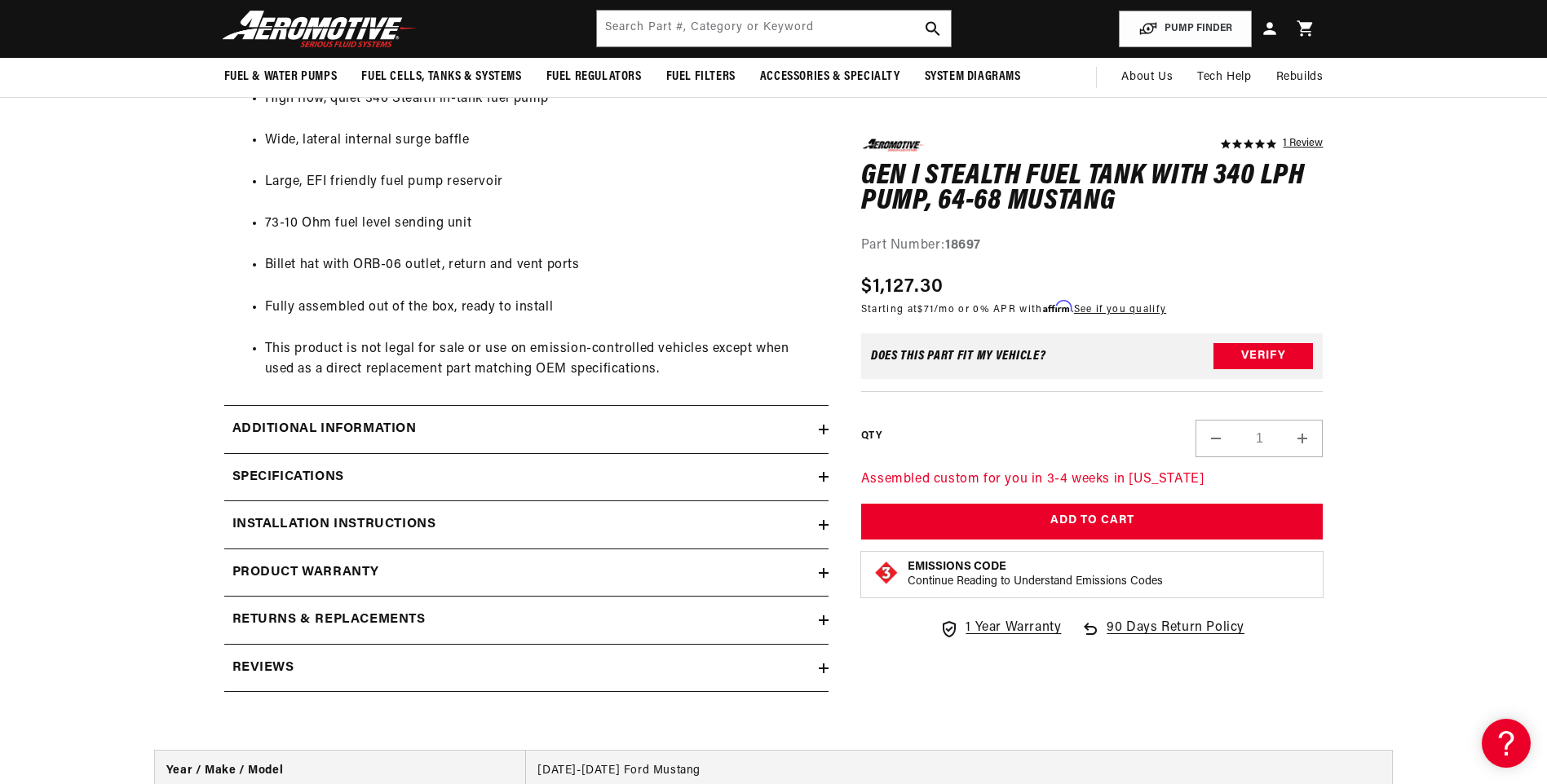
click at [824, 620] on icon at bounding box center [823, 620] width 10 height 0
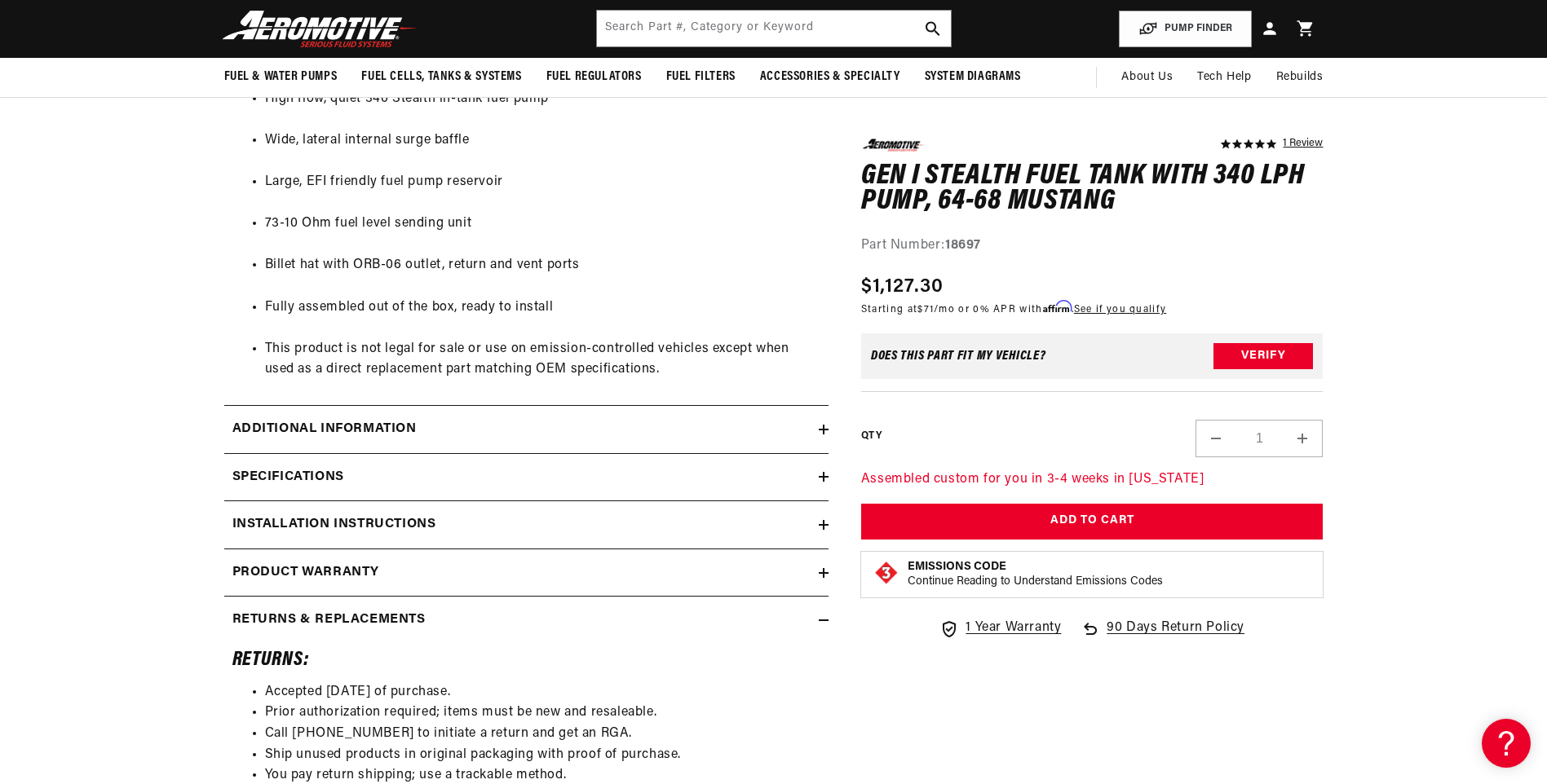
click at [824, 620] on icon at bounding box center [823, 620] width 10 height 0
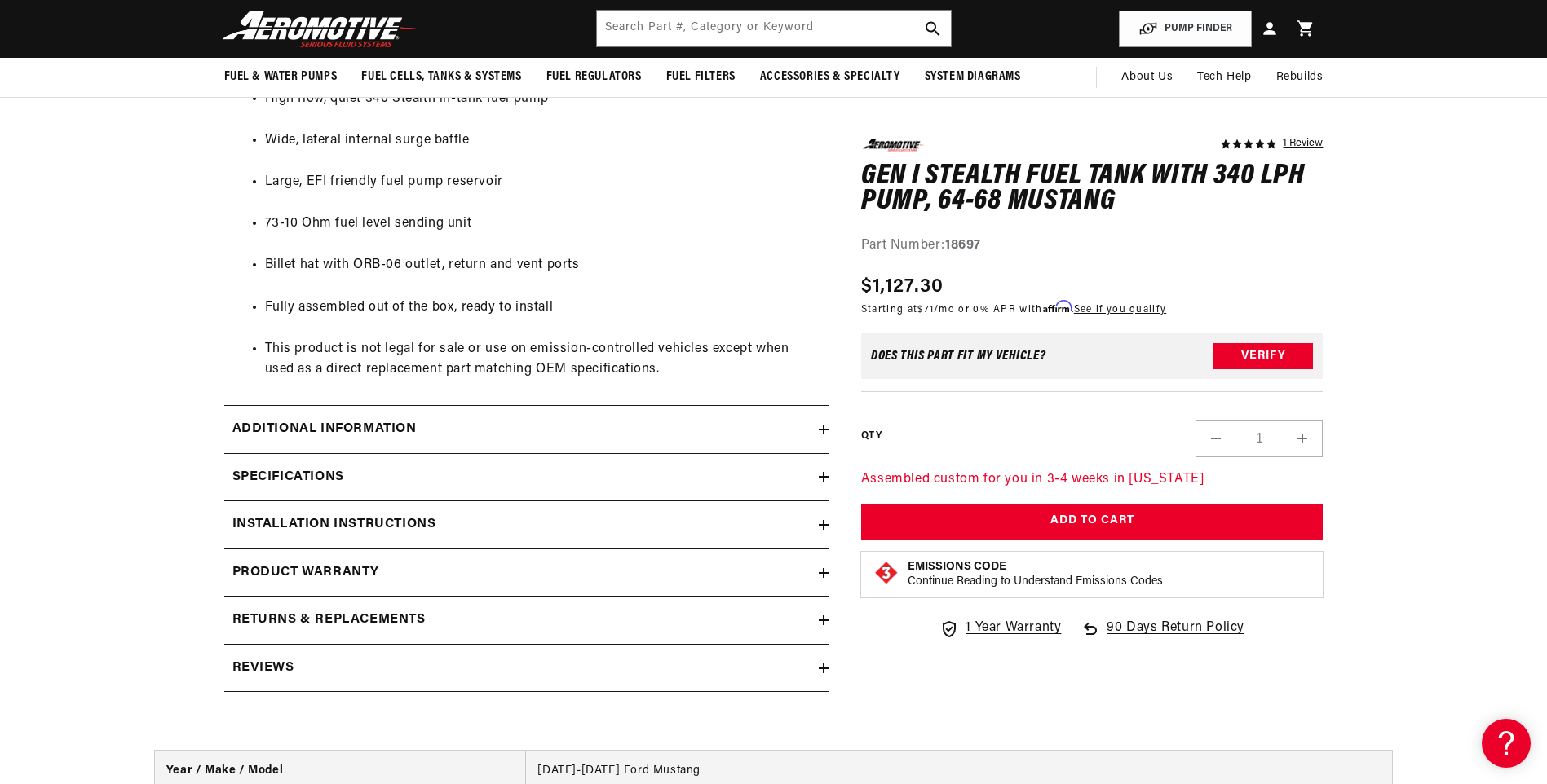
click at [827, 525] on icon at bounding box center [823, 525] width 10 height 0
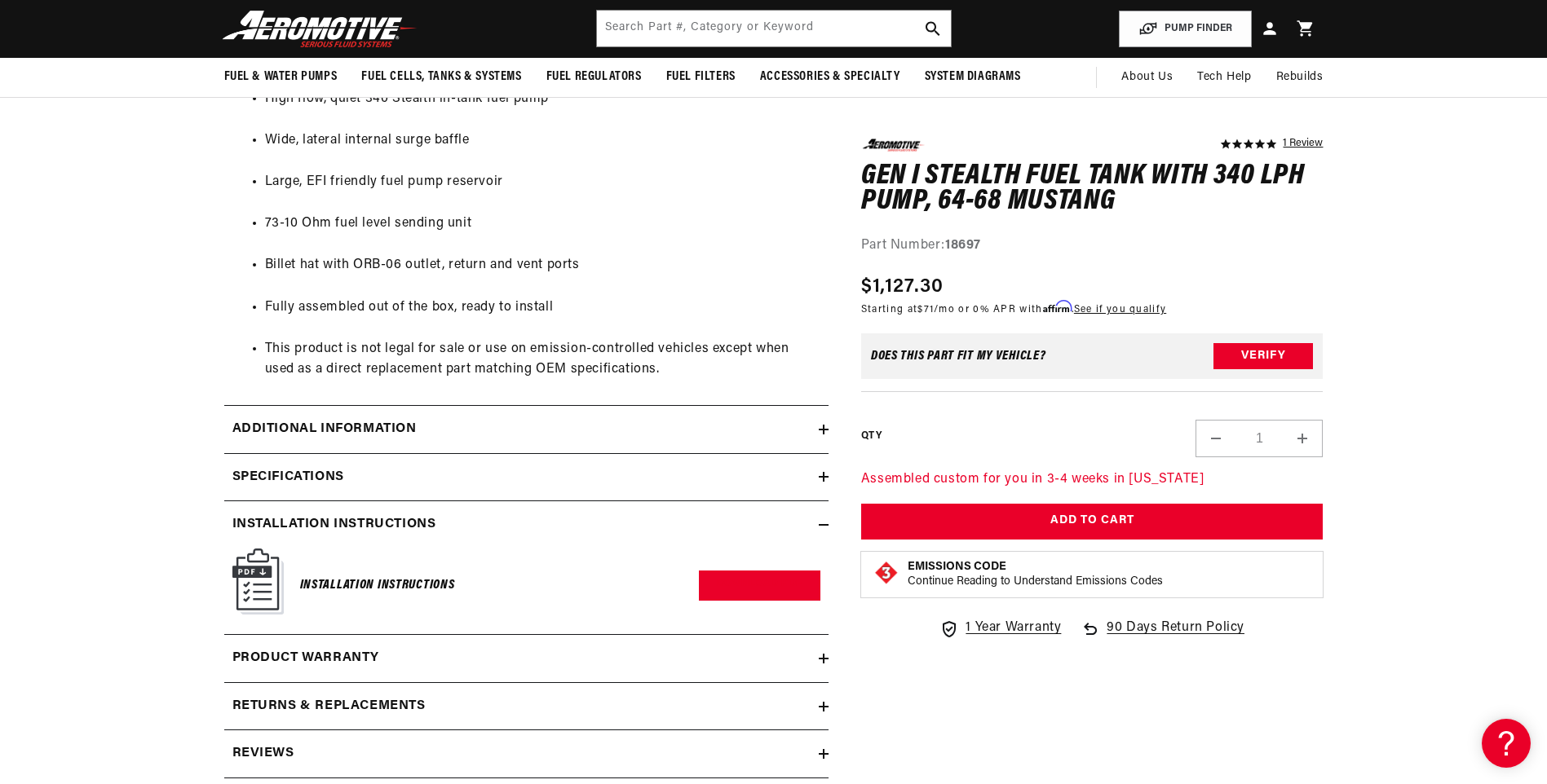
click at [827, 525] on icon at bounding box center [823, 525] width 10 height 0
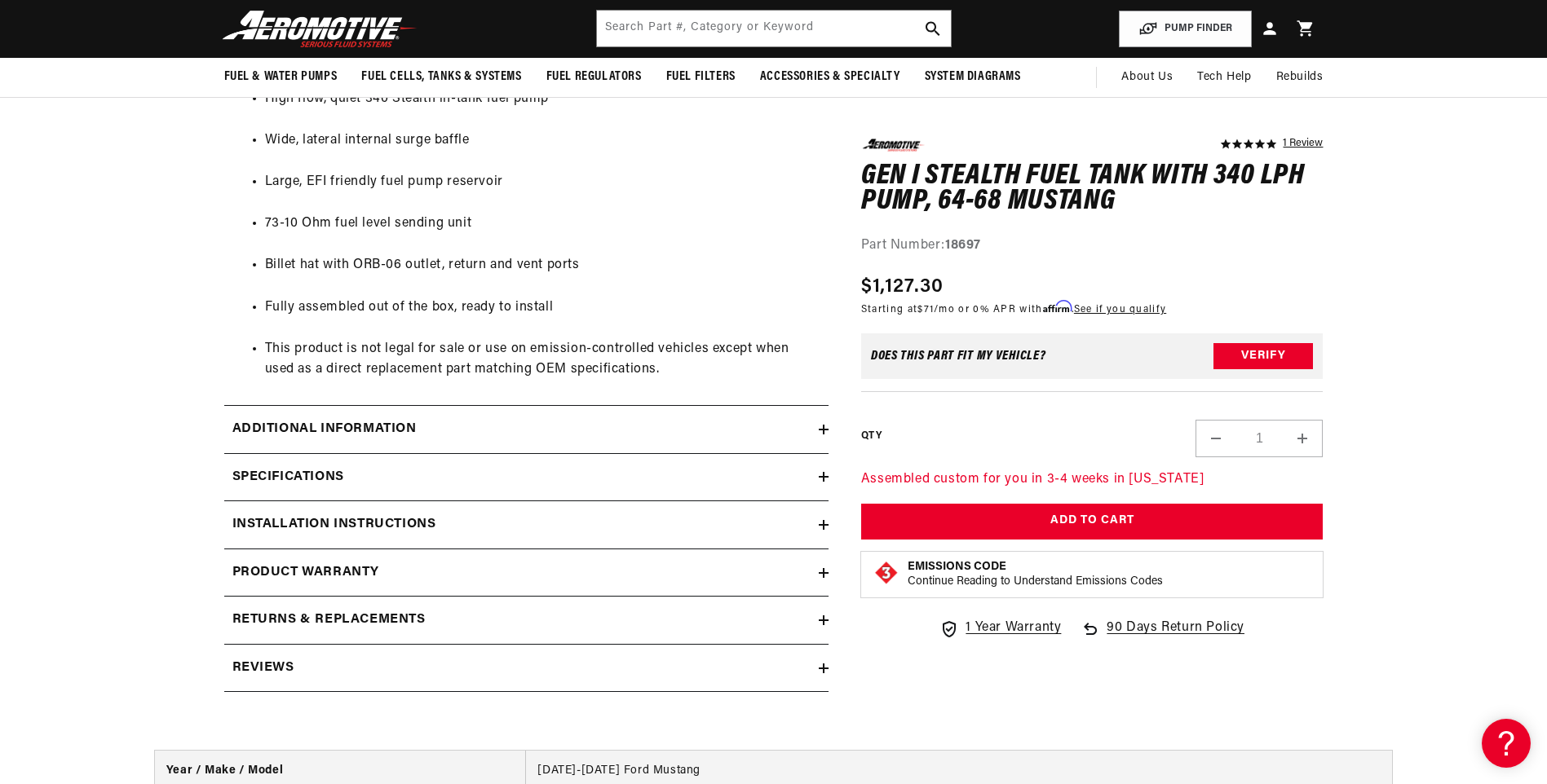
click at [821, 433] on icon at bounding box center [823, 430] width 10 height 10
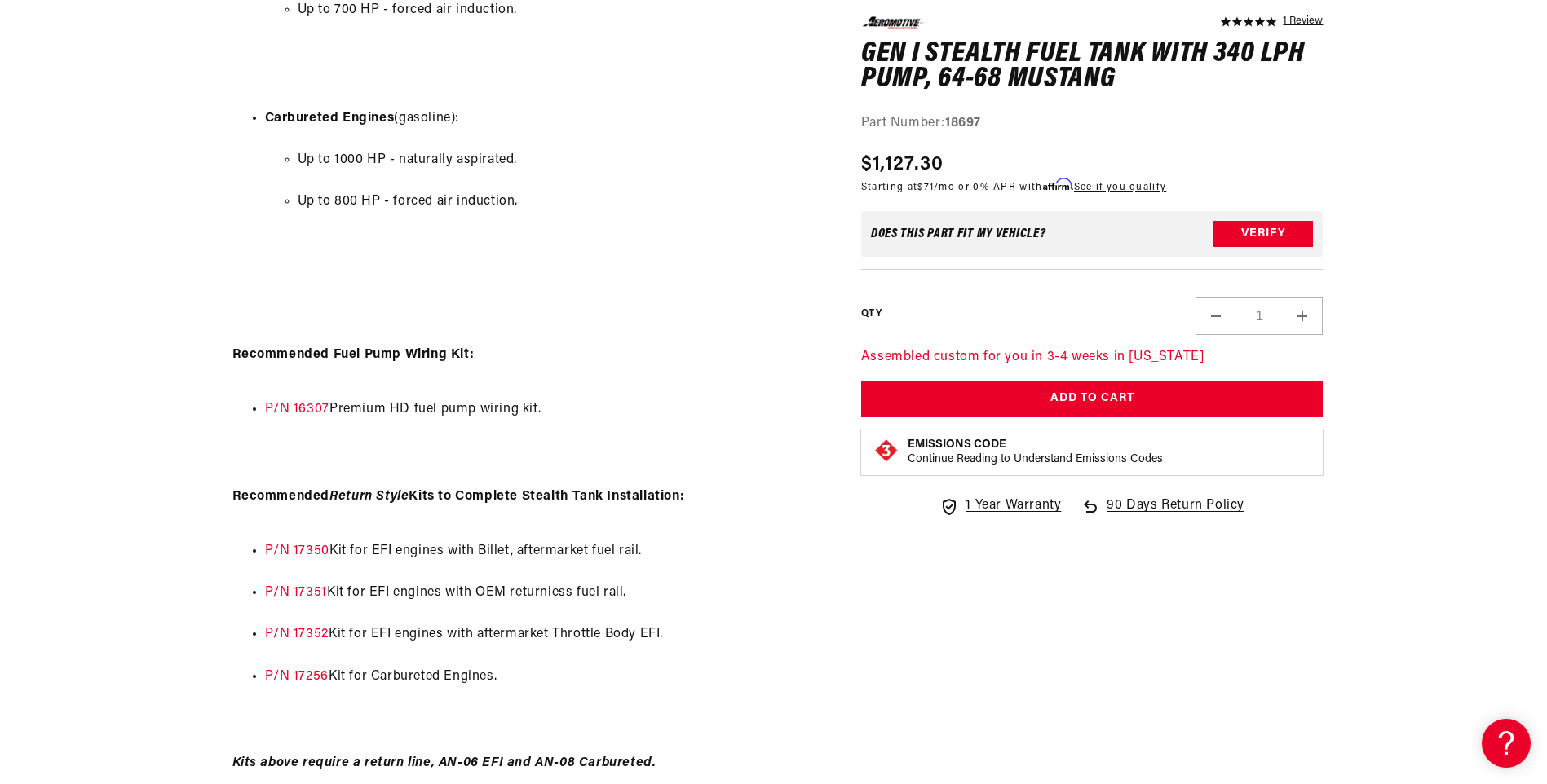
scroll to position [2038, 0]
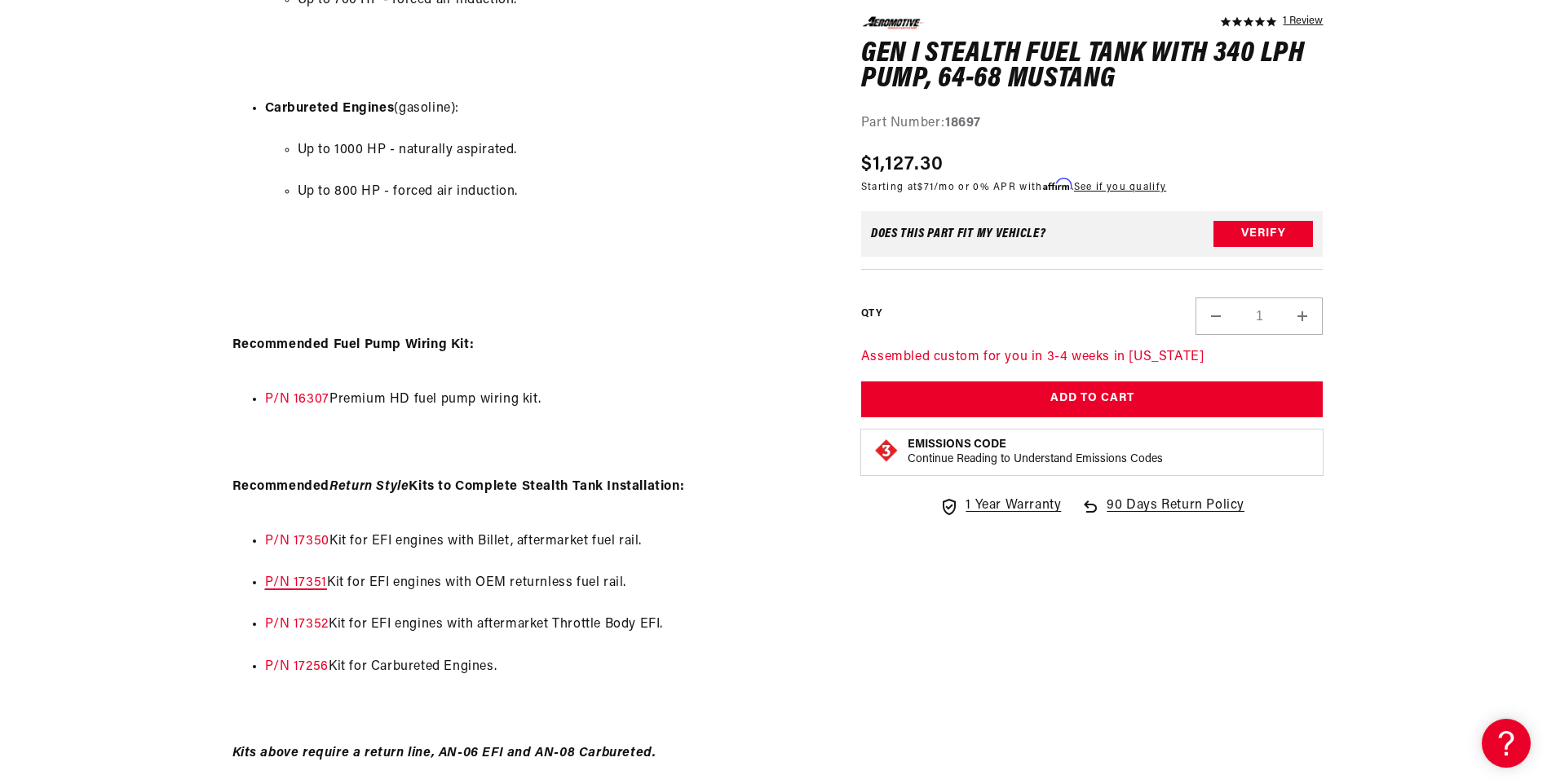
click at [272, 585] on link "P/N 17351" at bounding box center [295, 582] width 62 height 13
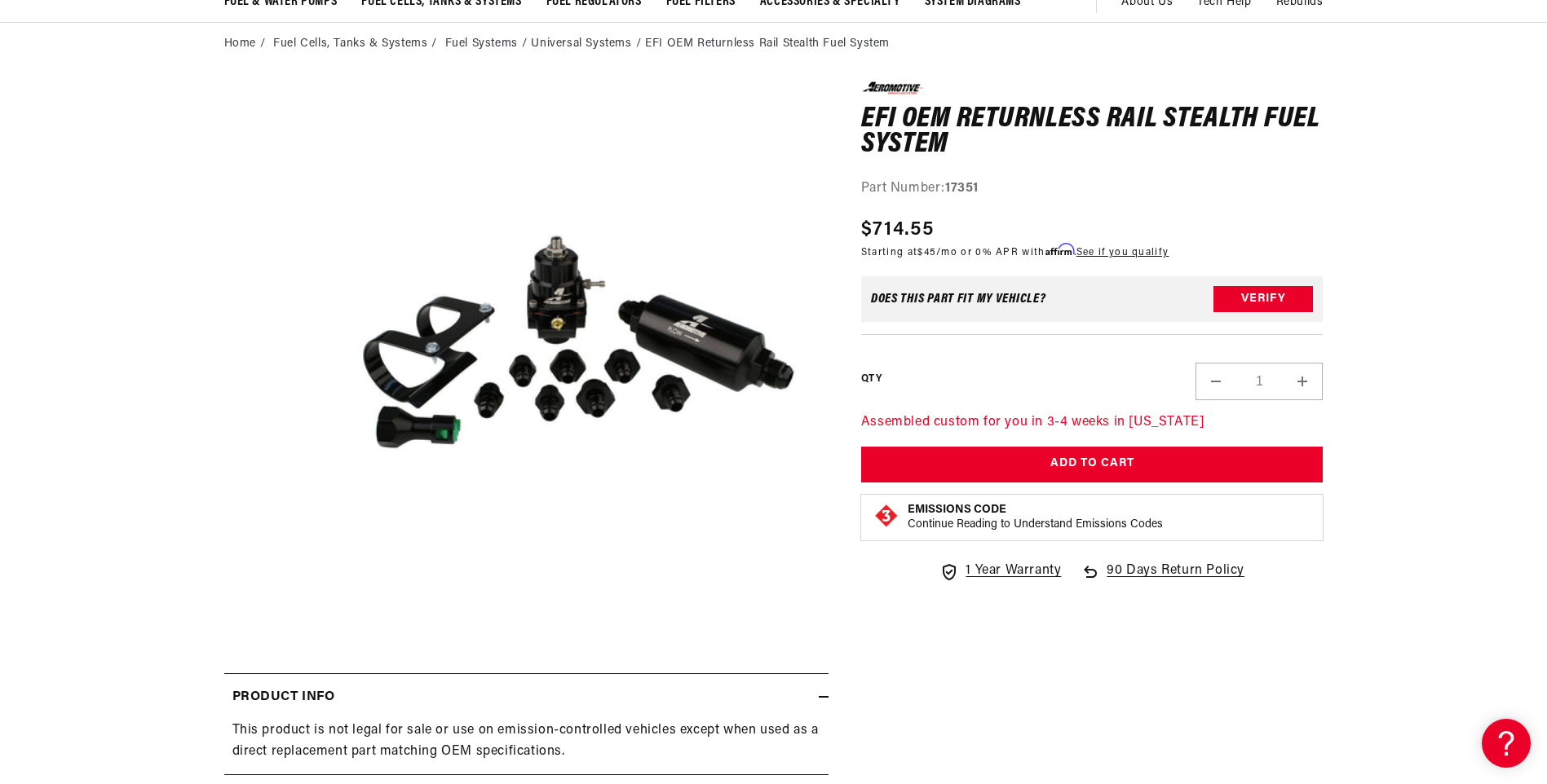
scroll to position [163, 0]
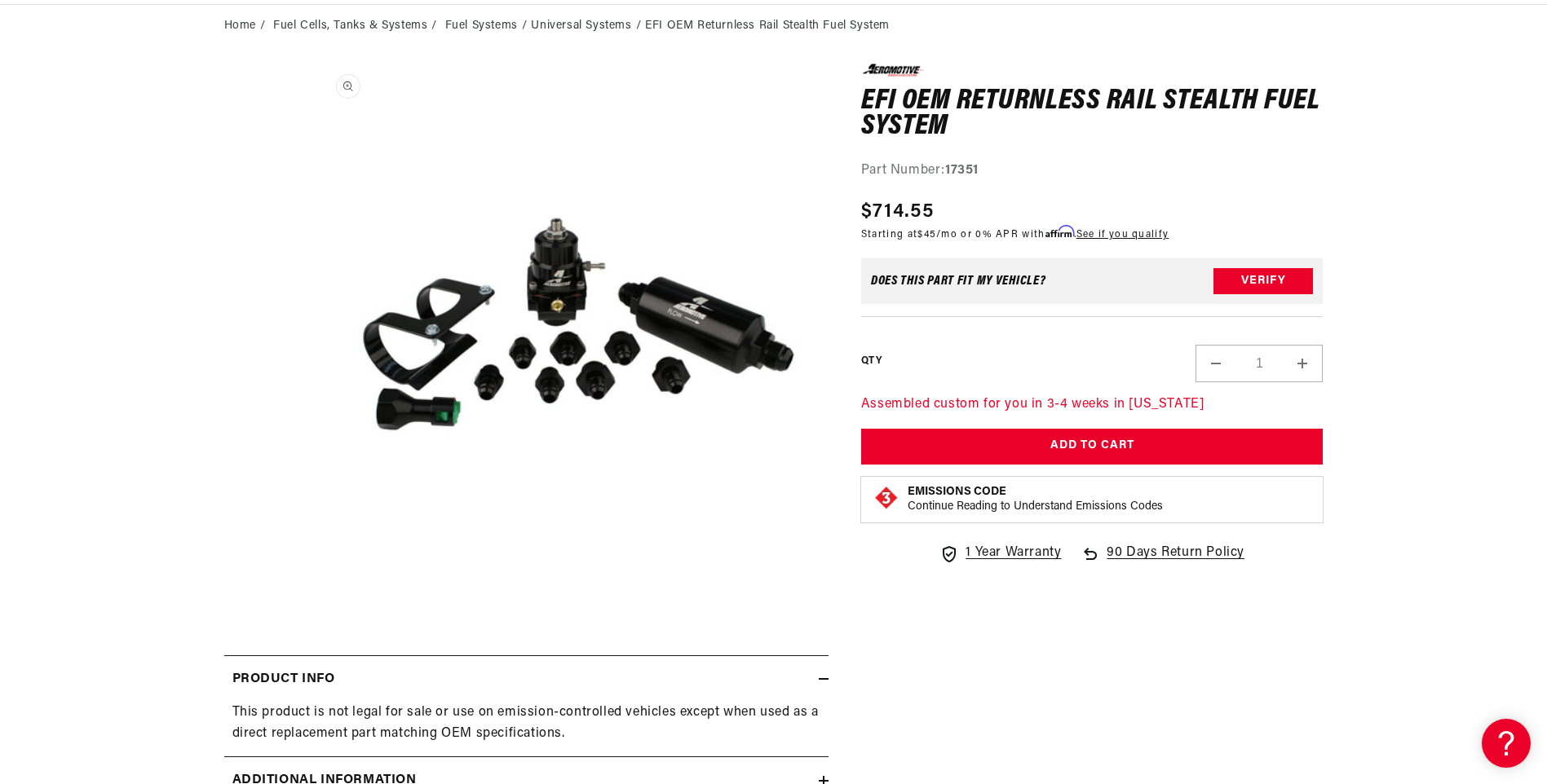
click at [314, 579] on button "Open media 1 in modal" at bounding box center [314, 579] width 0 height 0
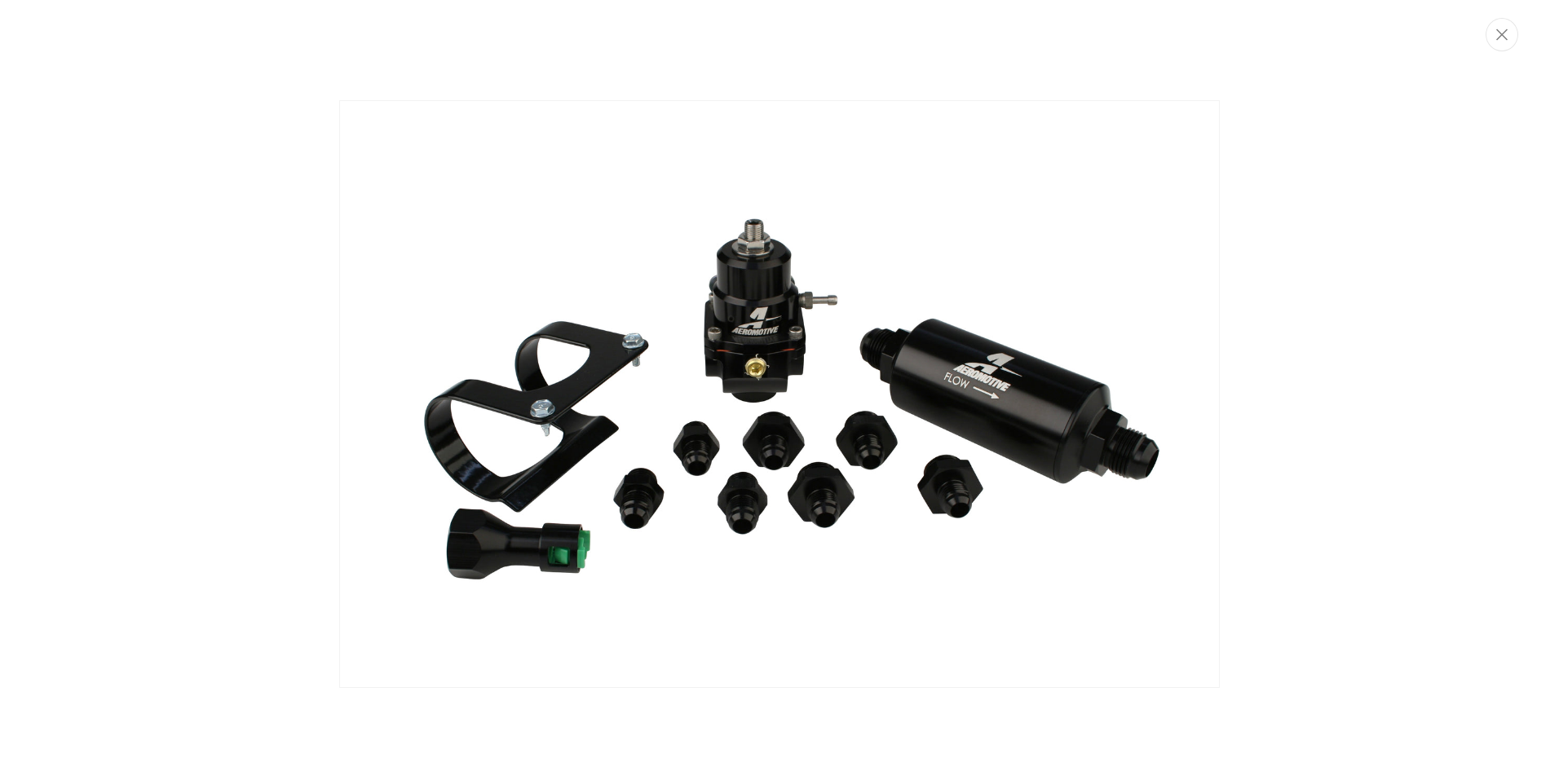
click at [656, 348] on img "Media gallery" at bounding box center [780, 394] width 881 height 588
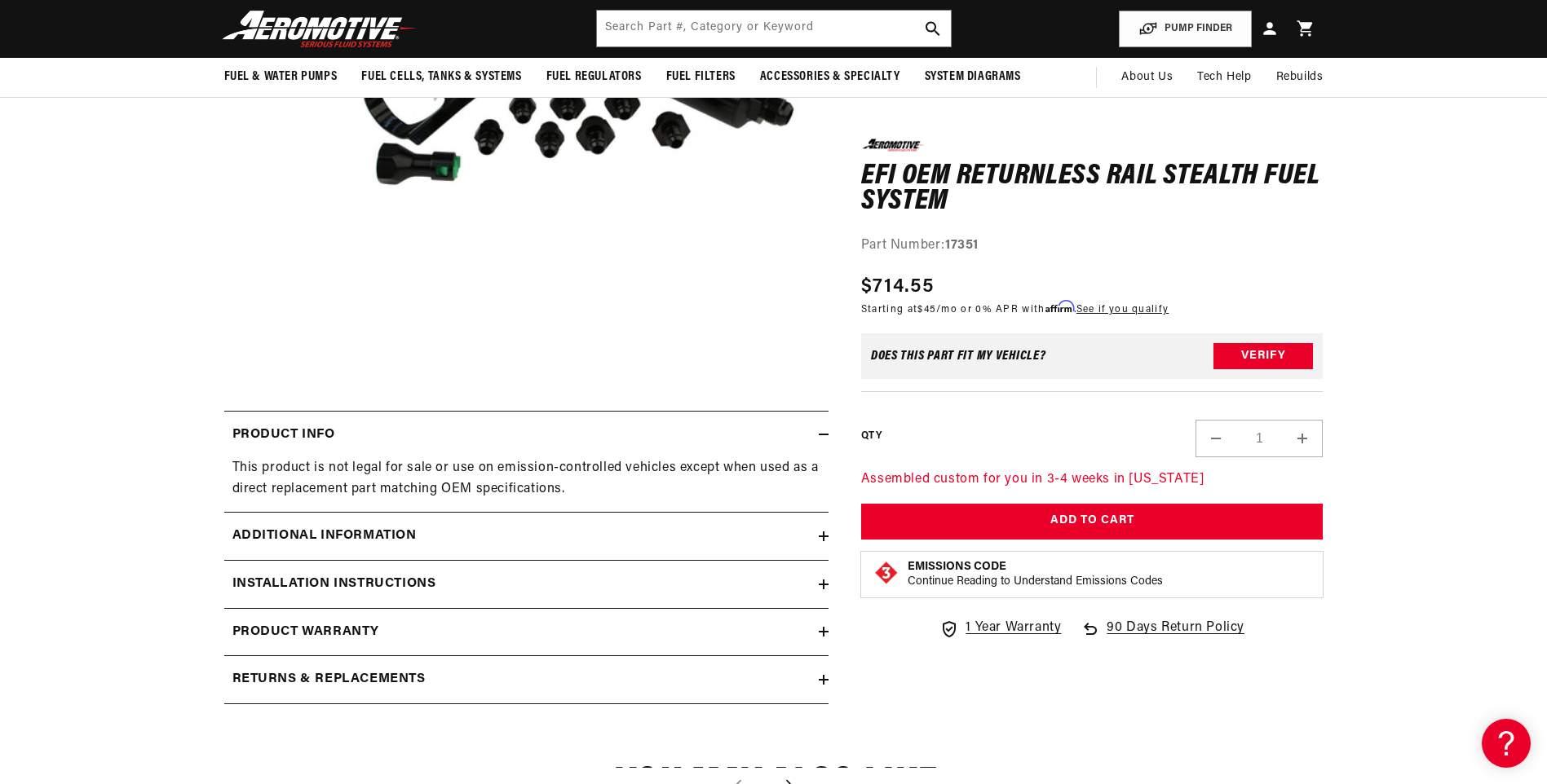
scroll to position [81, 0]
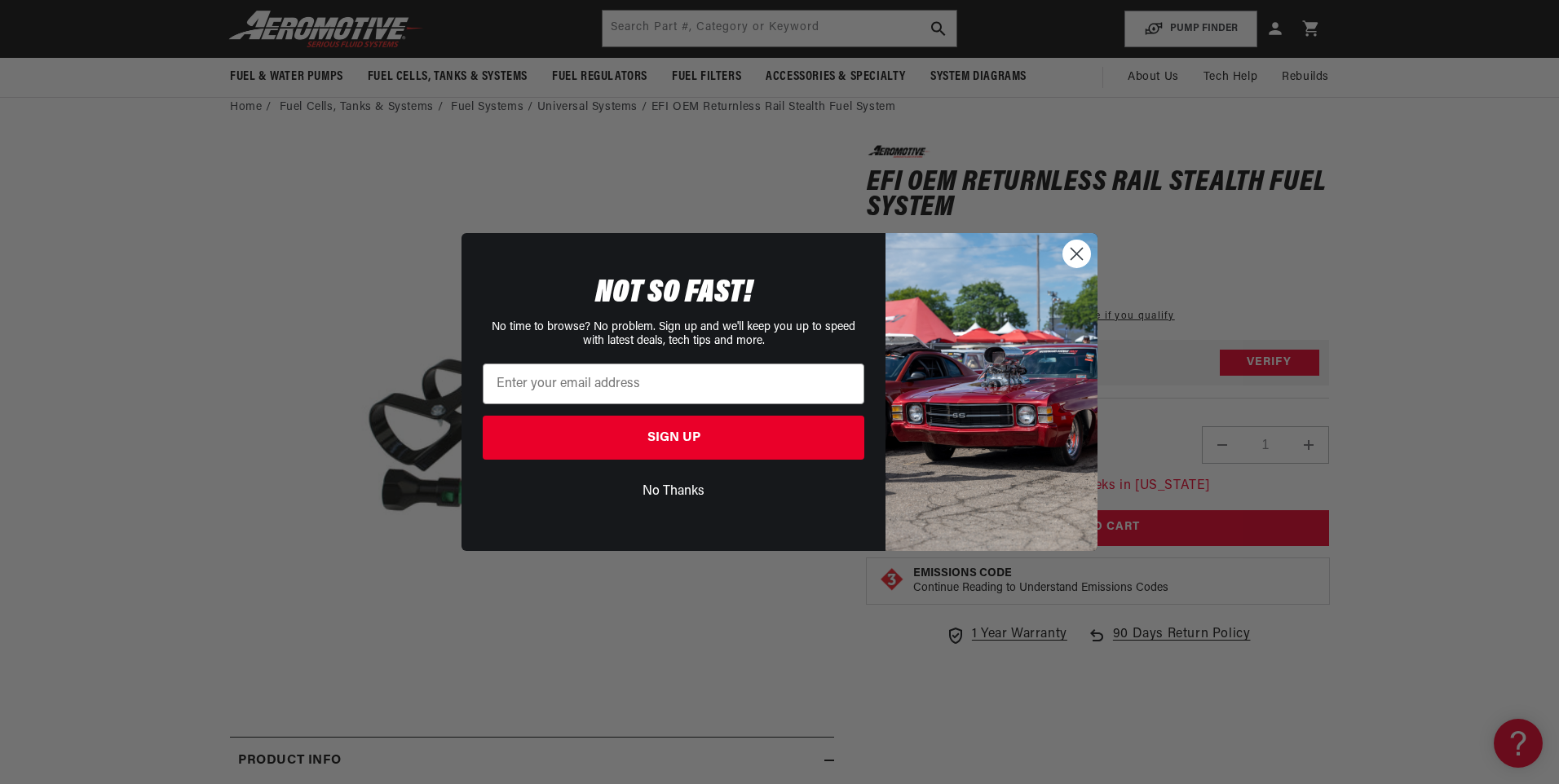
click at [1071, 247] on circle "Close dialog" at bounding box center [1077, 254] width 27 height 27
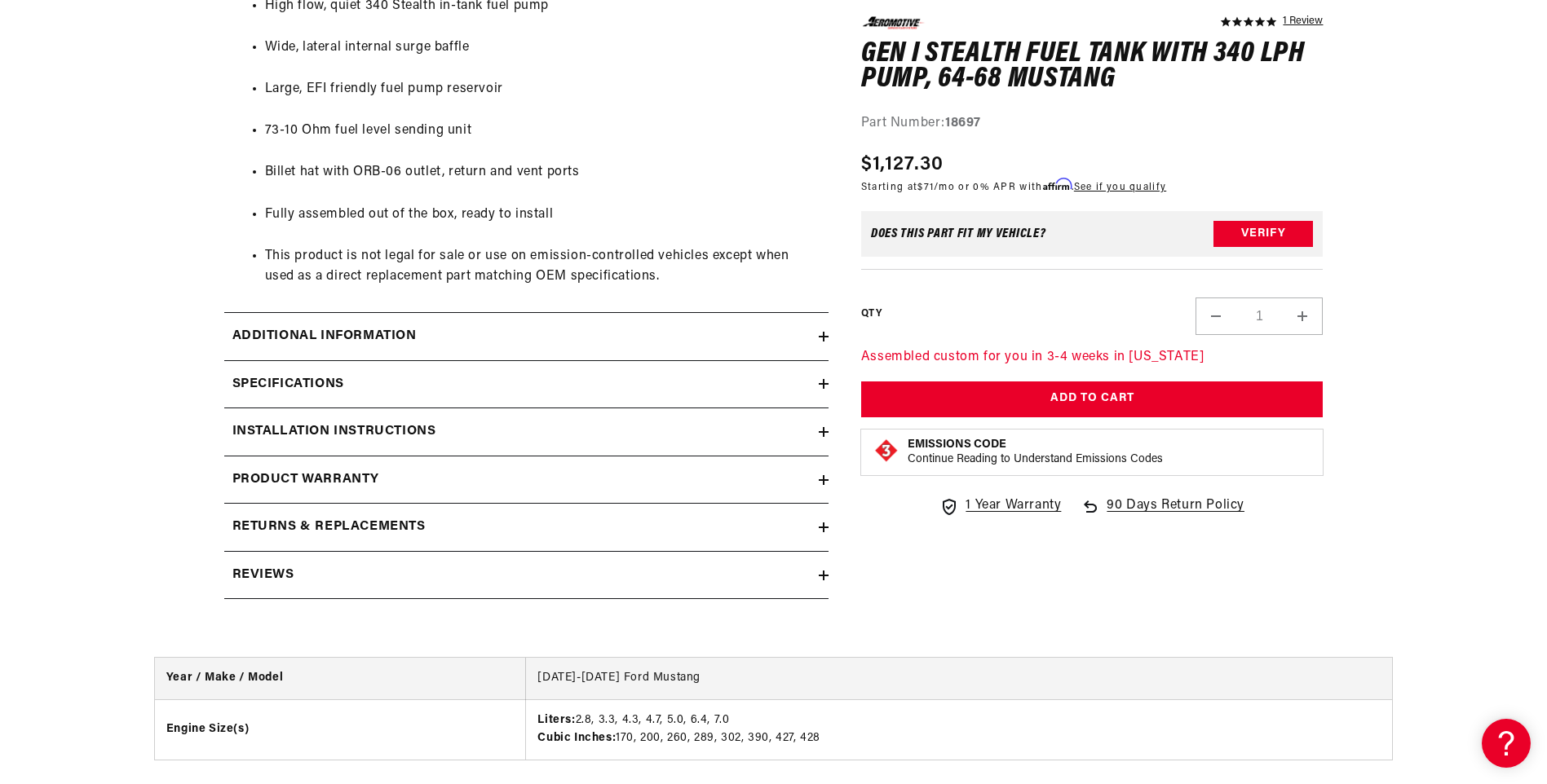
scroll to position [1198, 0]
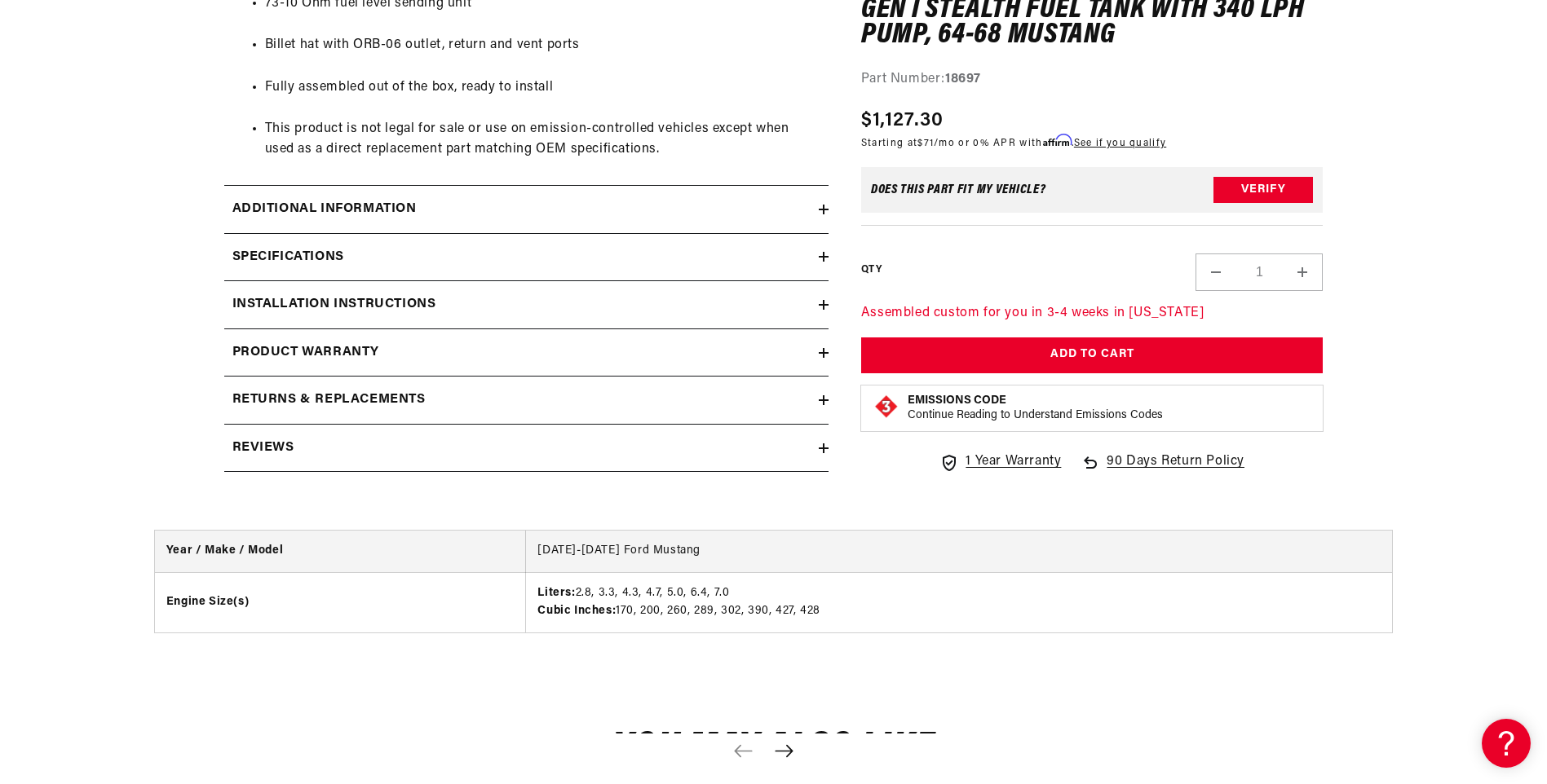
click at [822, 210] on icon at bounding box center [823, 210] width 10 height 0
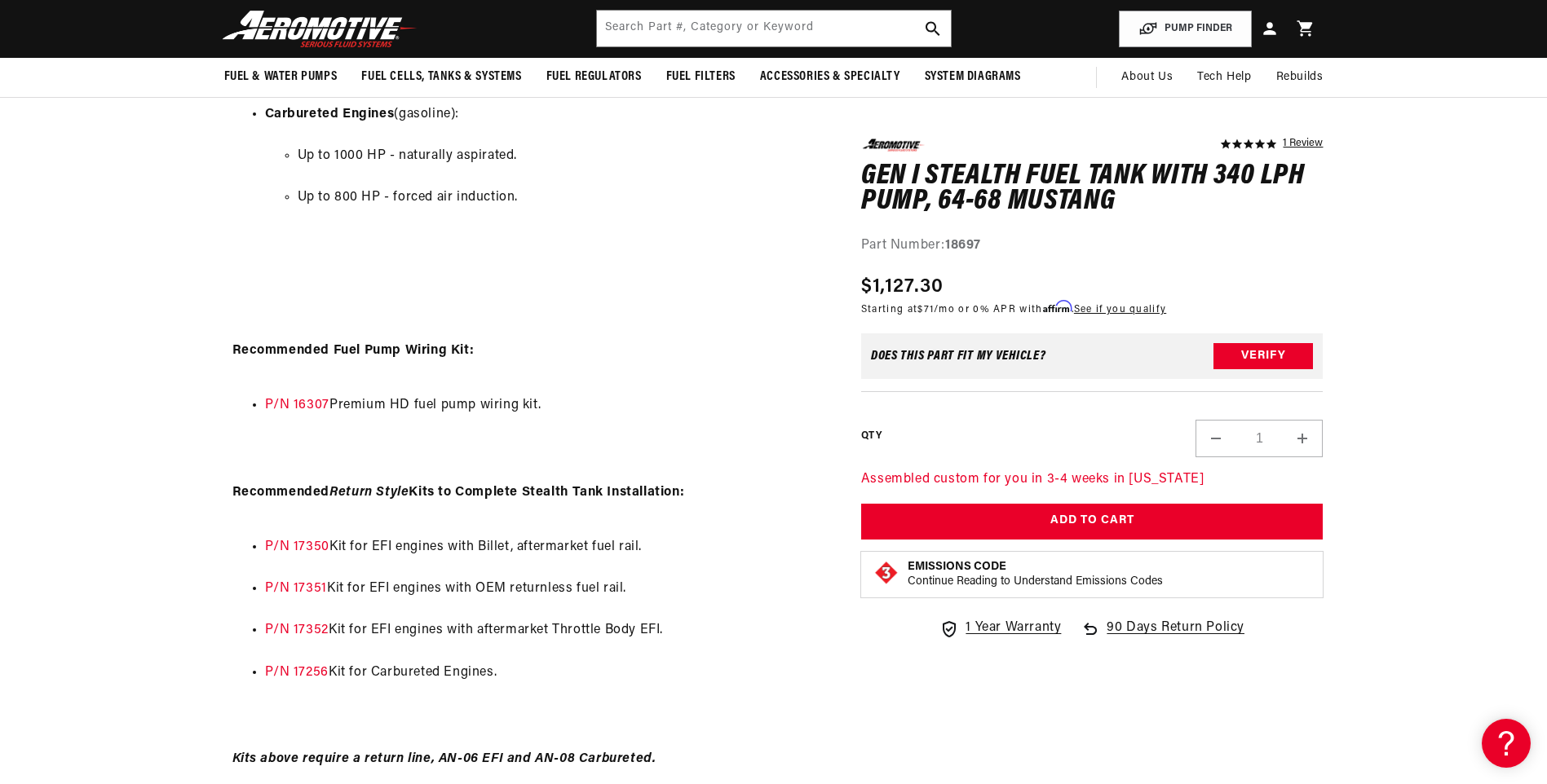
scroll to position [2013, 0]
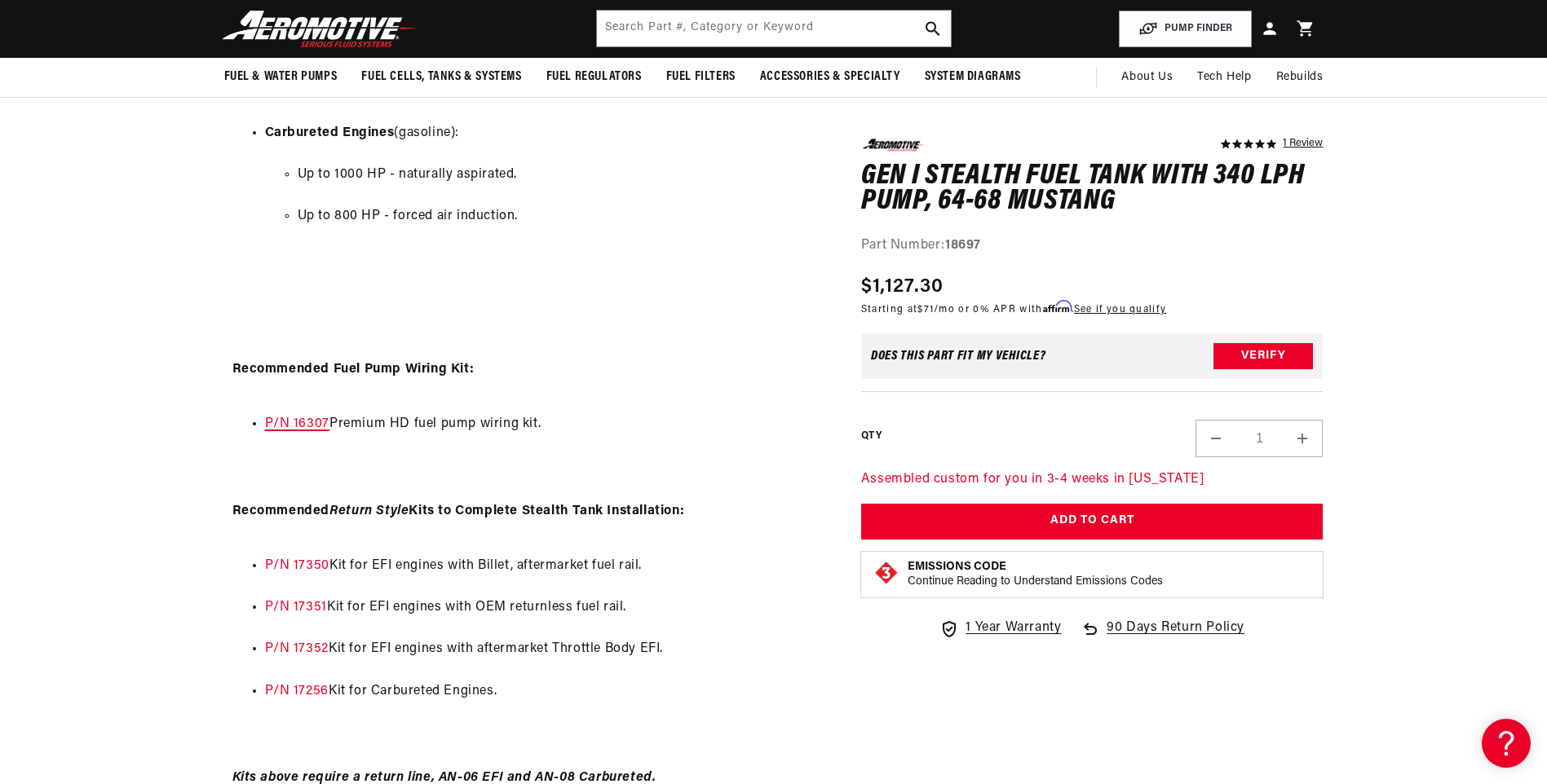
click at [270, 420] on link "P/N 16307" at bounding box center [297, 423] width 64 height 13
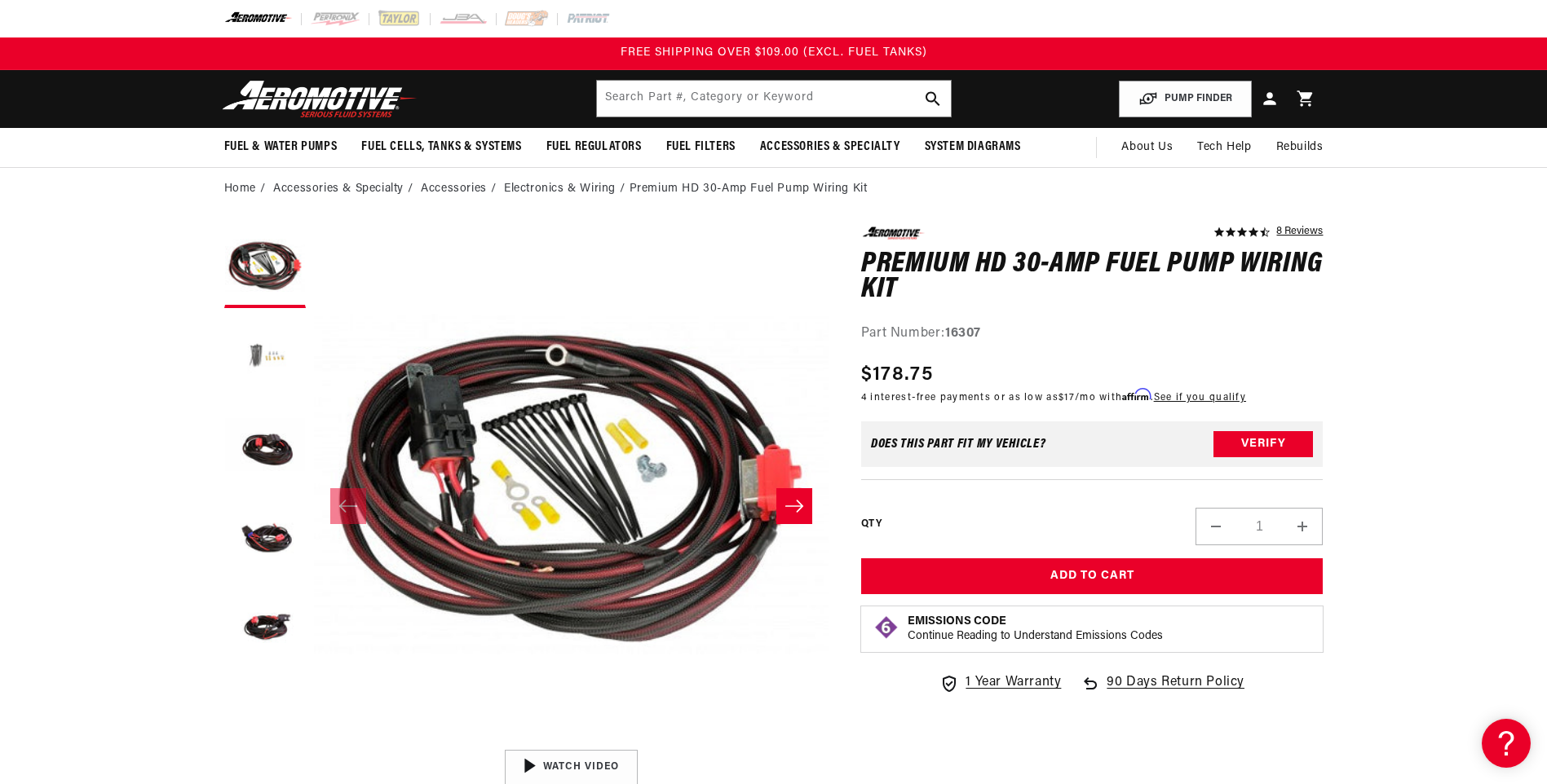
click at [283, 360] on button "Load image 2 in gallery view" at bounding box center [265, 356] width 81 height 81
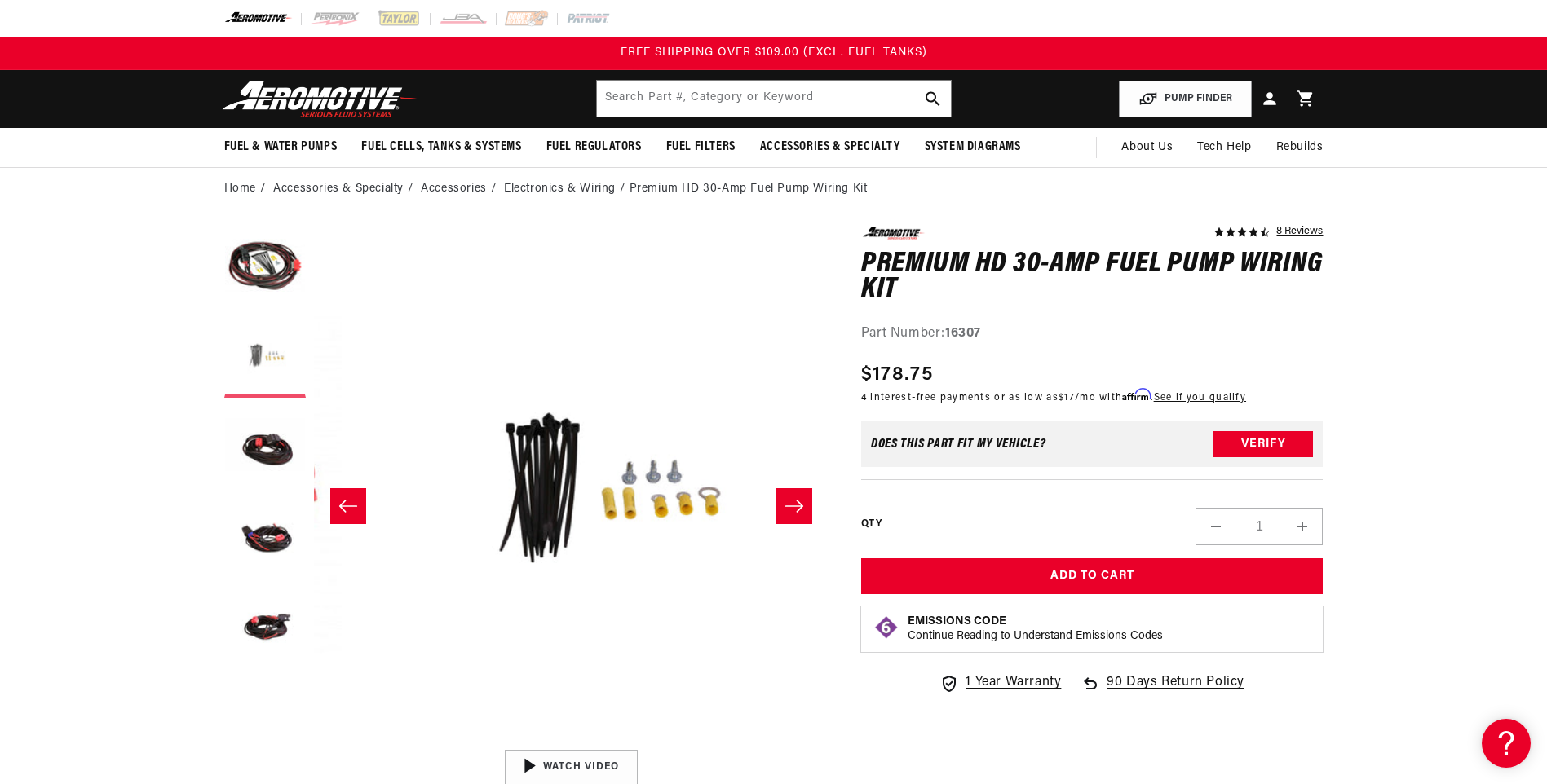
scroll to position [0, 515]
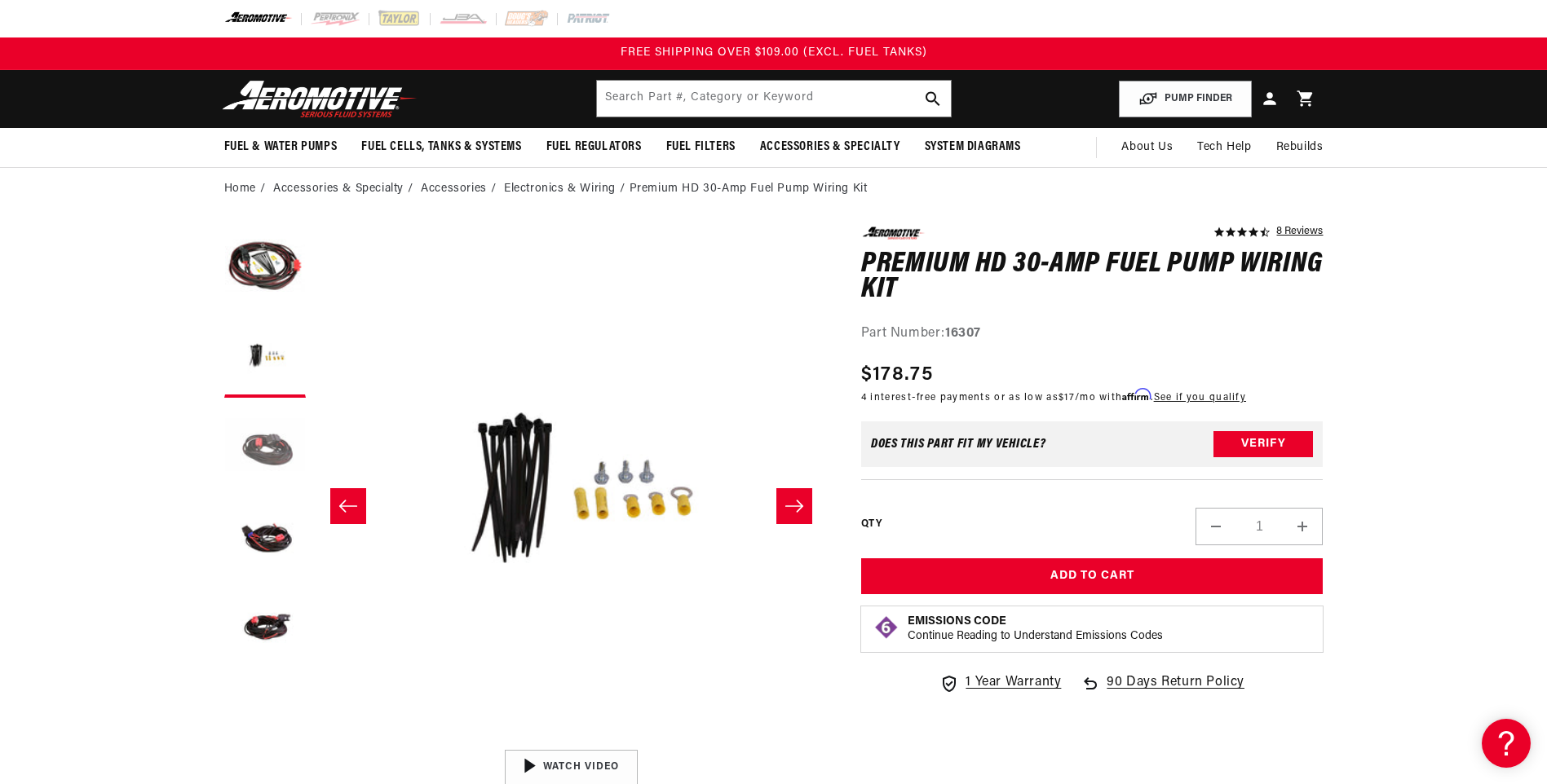
click at [261, 449] on button "Load image 3 in gallery view" at bounding box center [265, 446] width 81 height 81
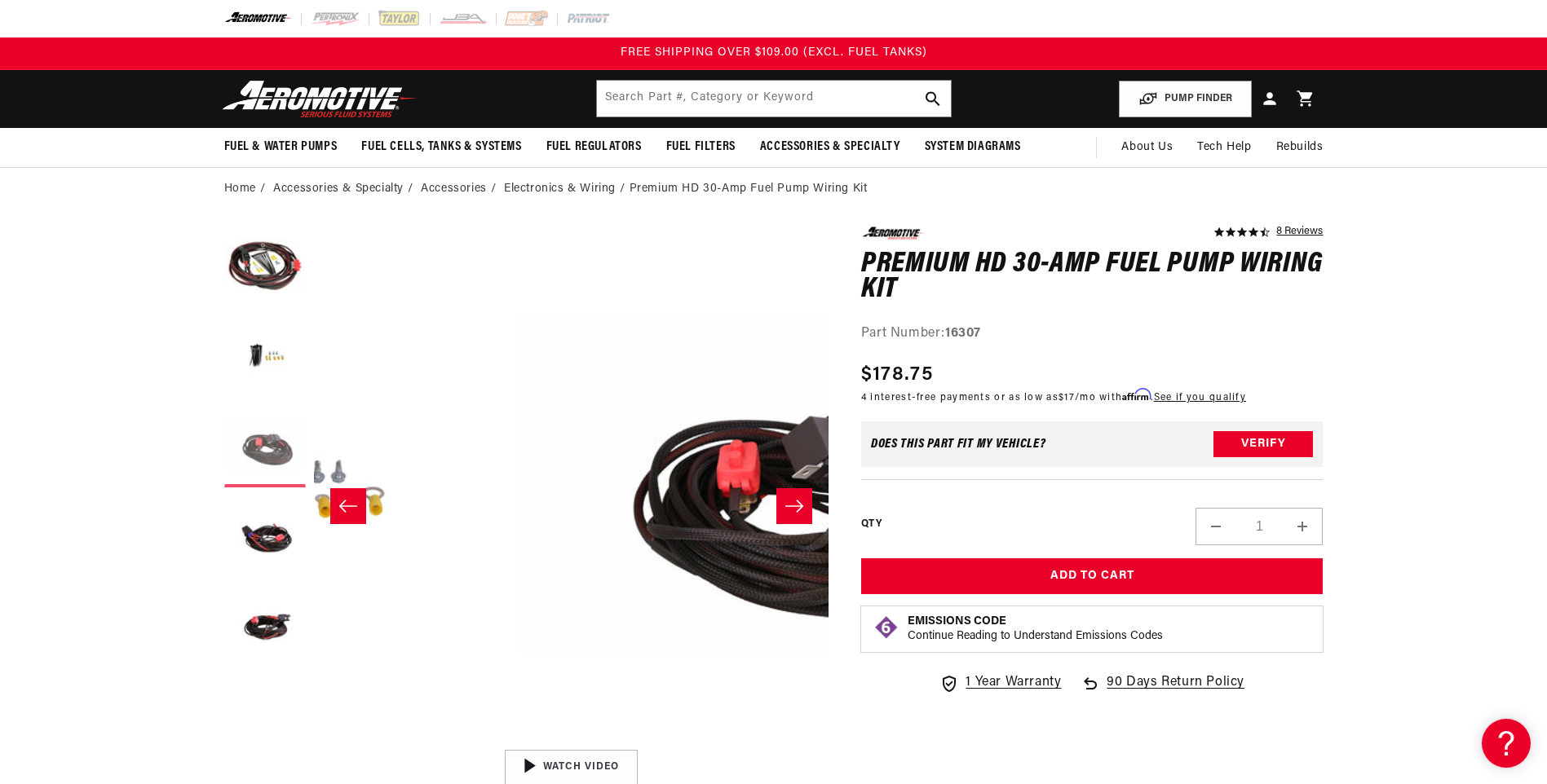
scroll to position [0, 1029]
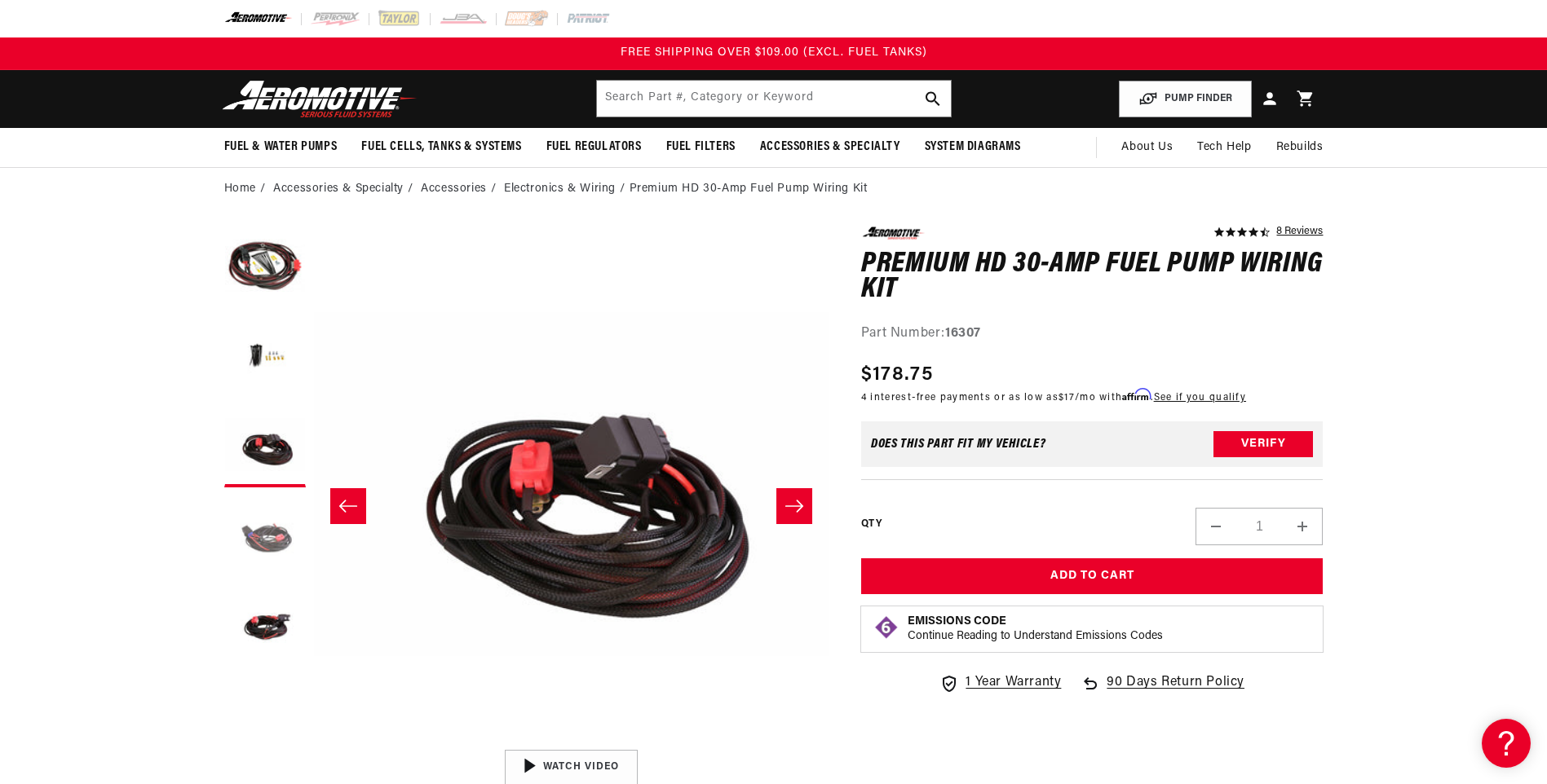
click at [256, 527] on button "Load image 4 in gallery view" at bounding box center [265, 536] width 81 height 81
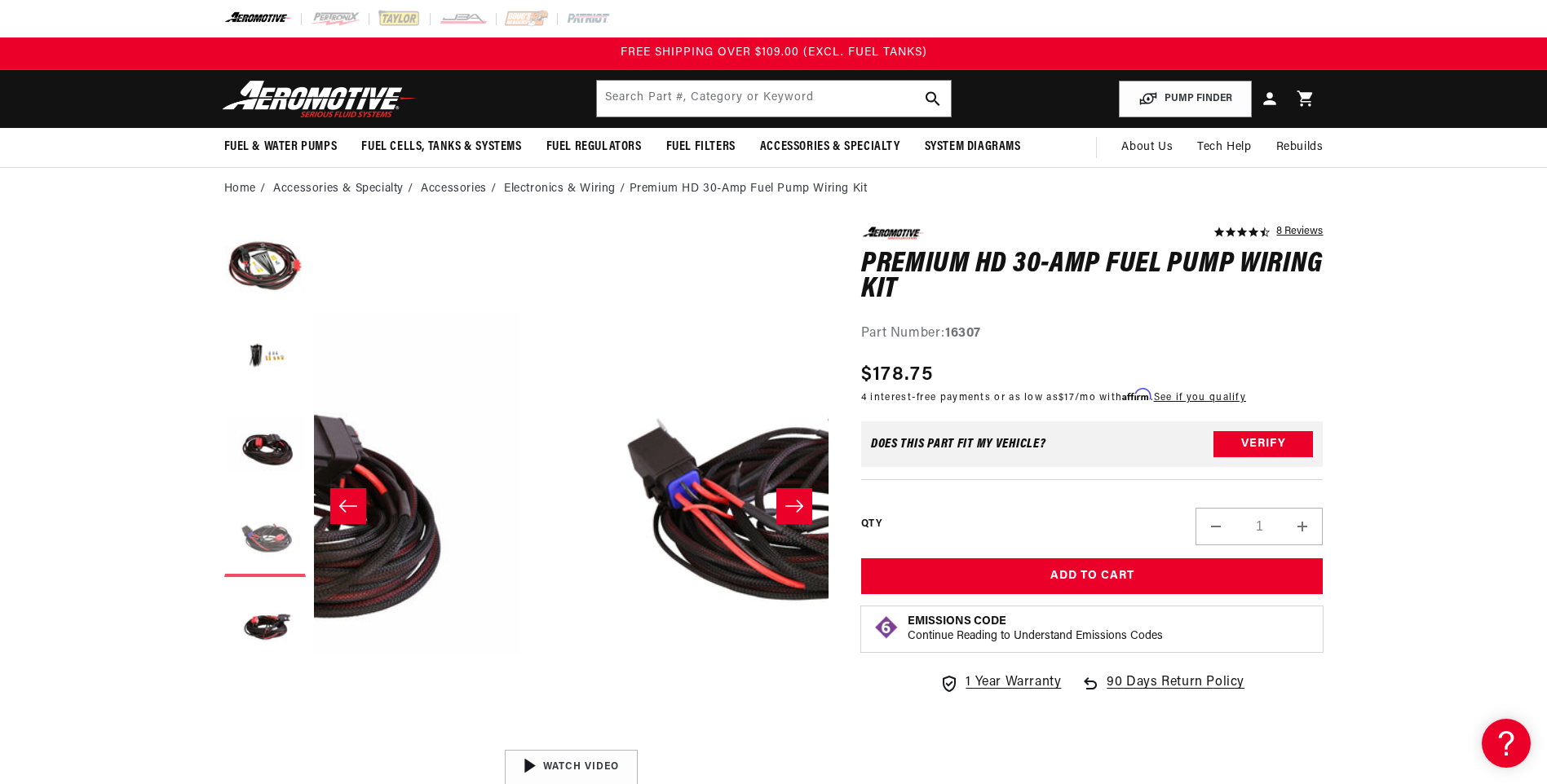
scroll to position [0, 1544]
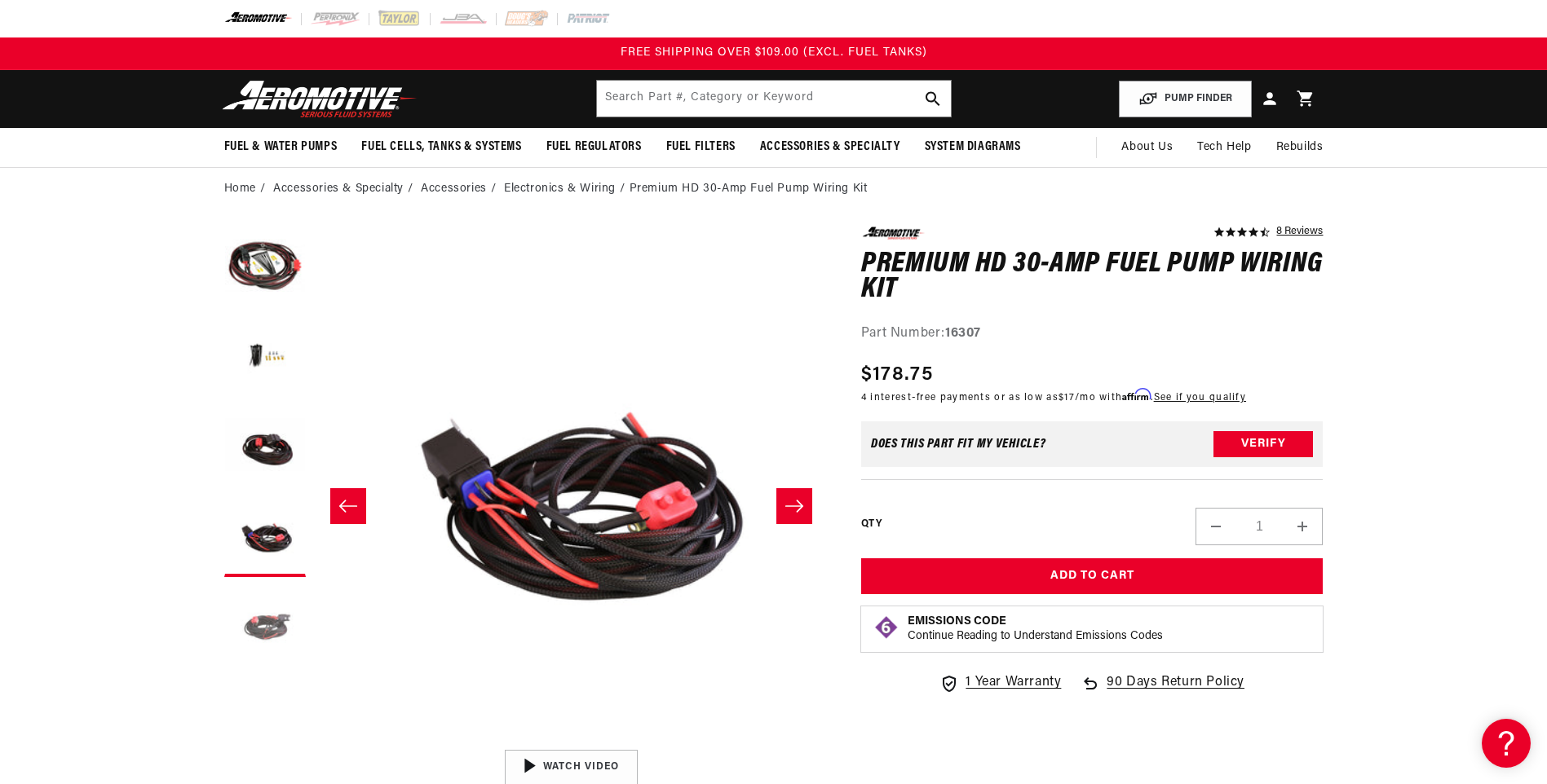
click at [250, 619] on button "Load image 5 in gallery view" at bounding box center [265, 625] width 81 height 81
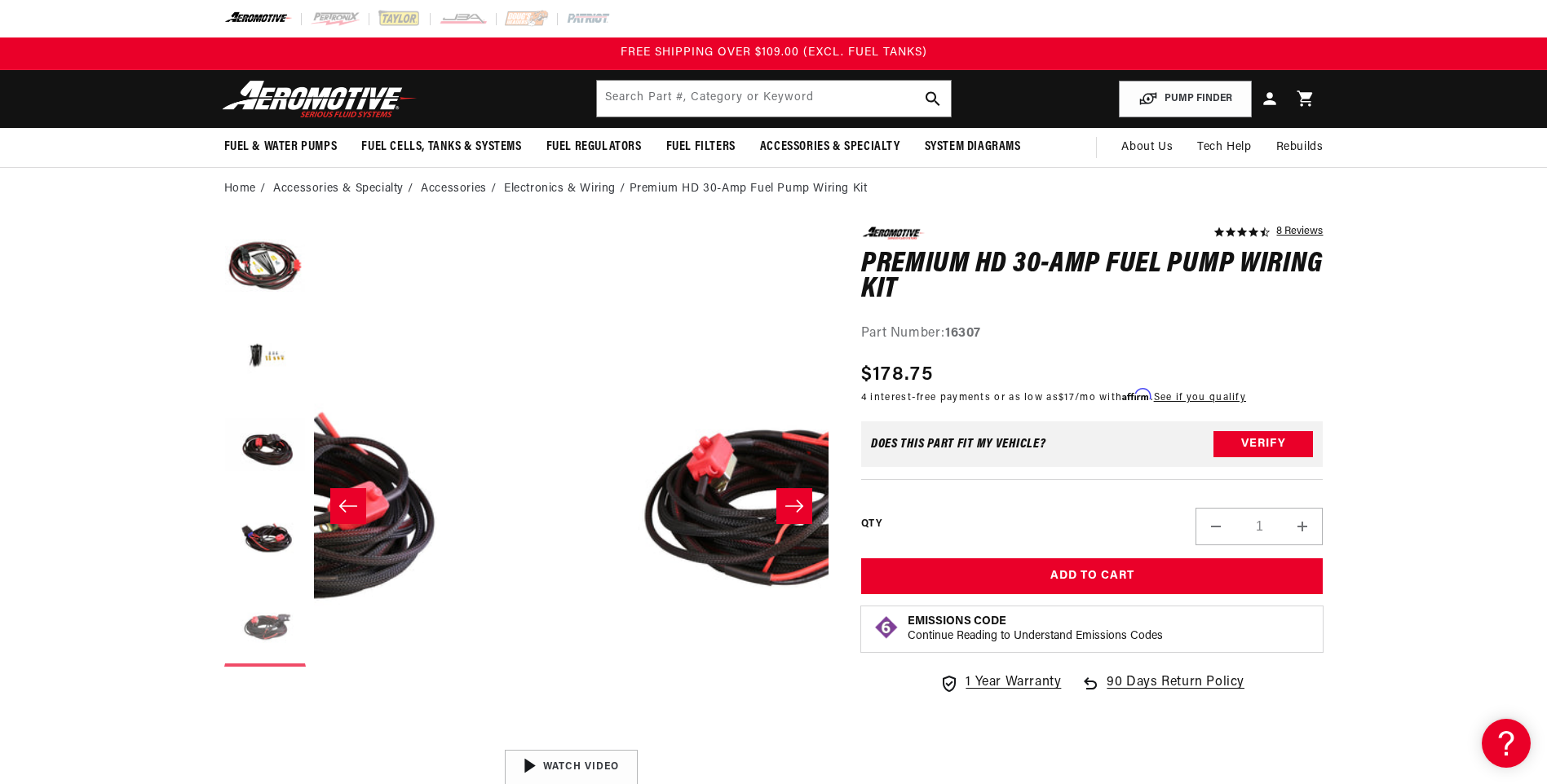
scroll to position [0, 2060]
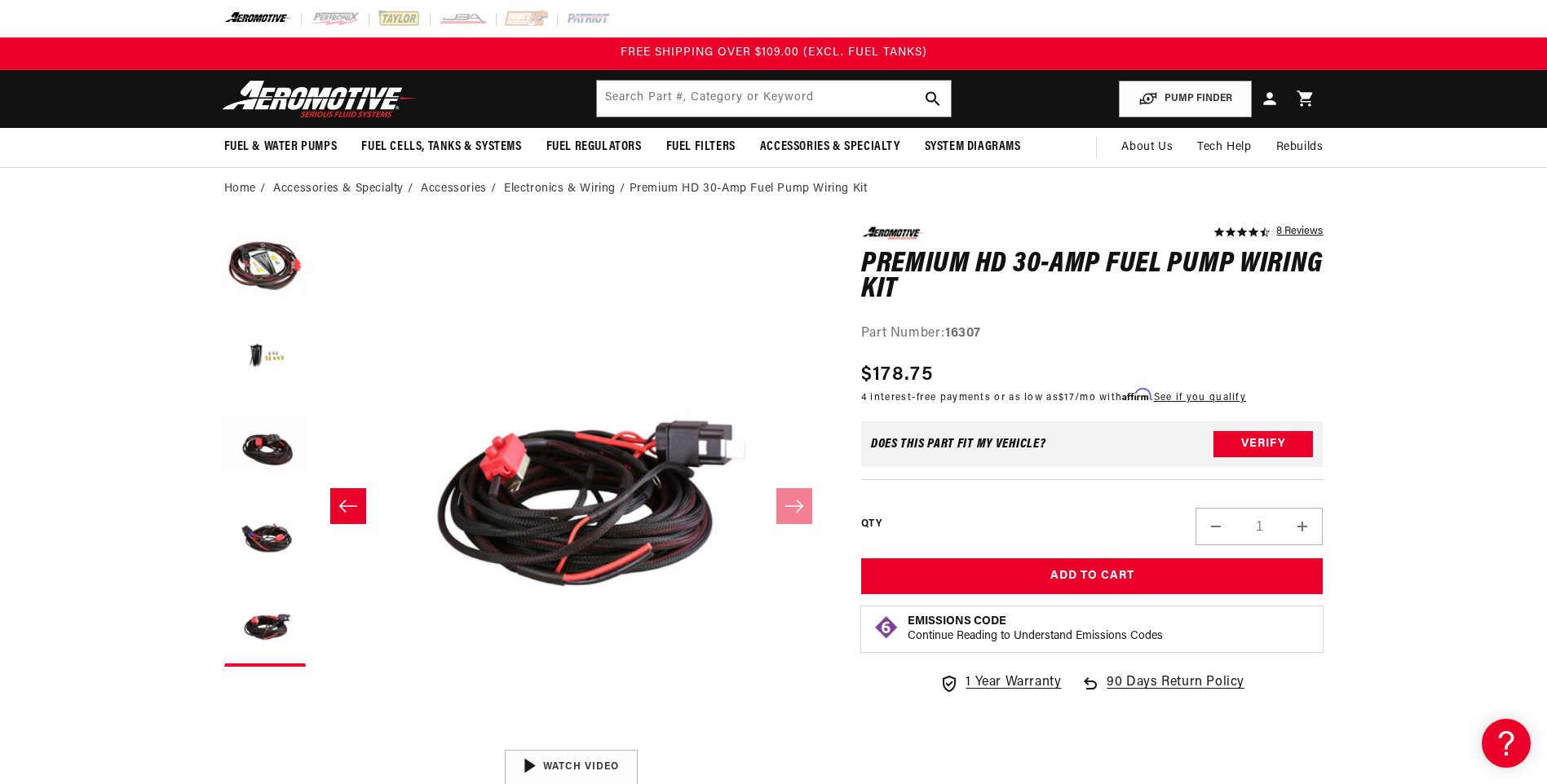
click at [347, 511] on icon "Slide left" at bounding box center [348, 506] width 20 height 17
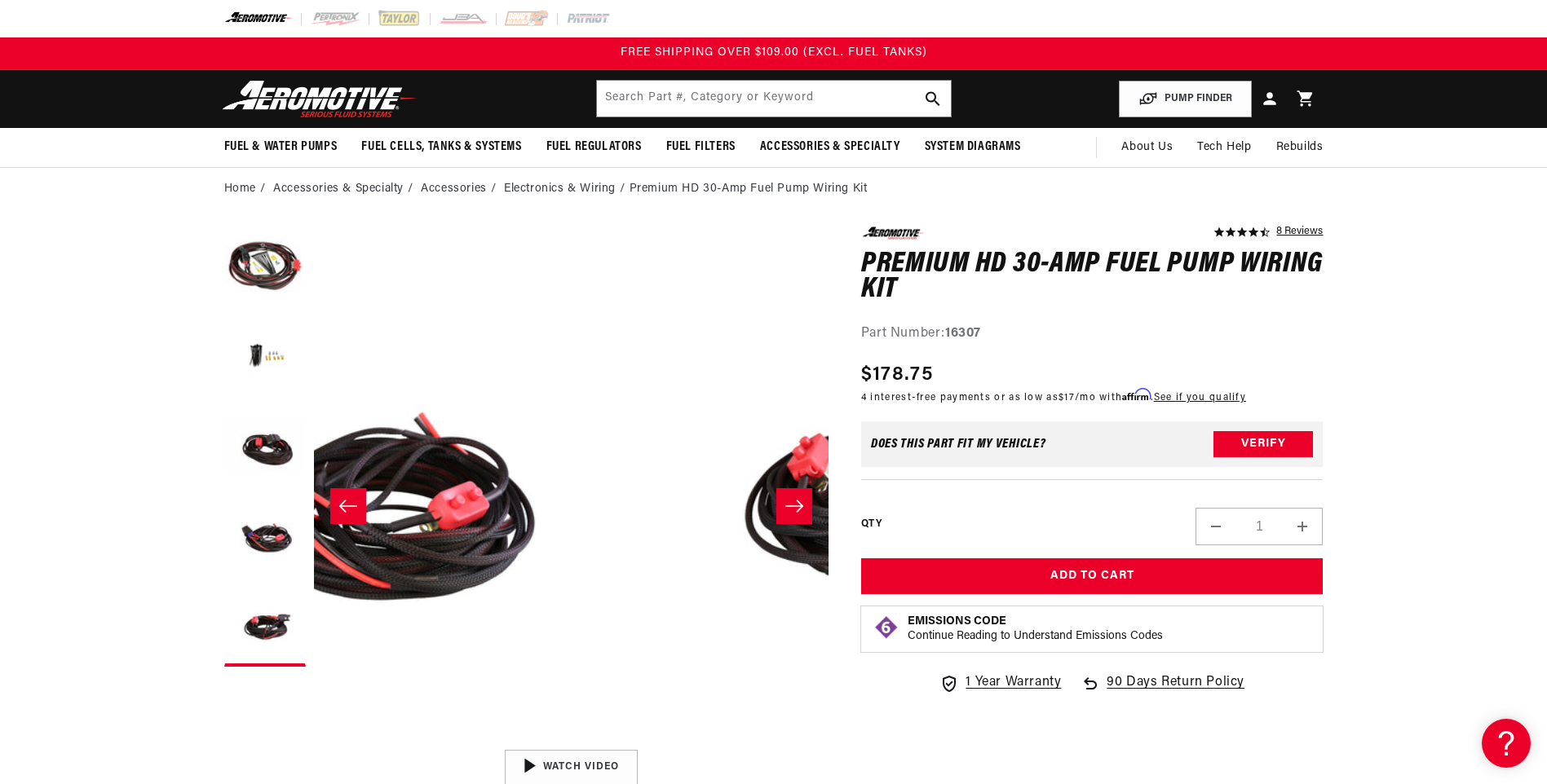
scroll to position [0, 1544]
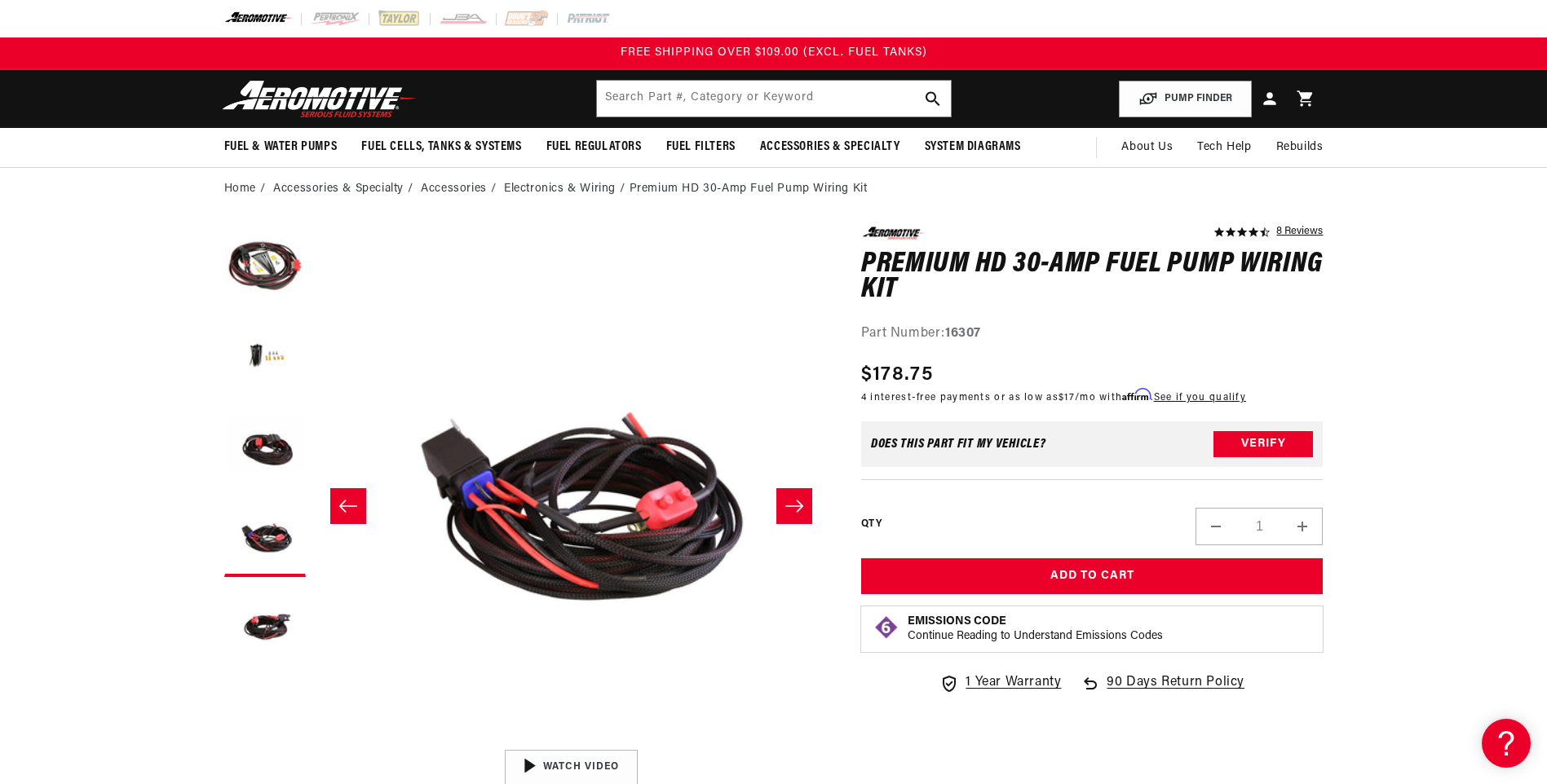
click at [347, 511] on icon "Slide left" at bounding box center [348, 506] width 20 height 17
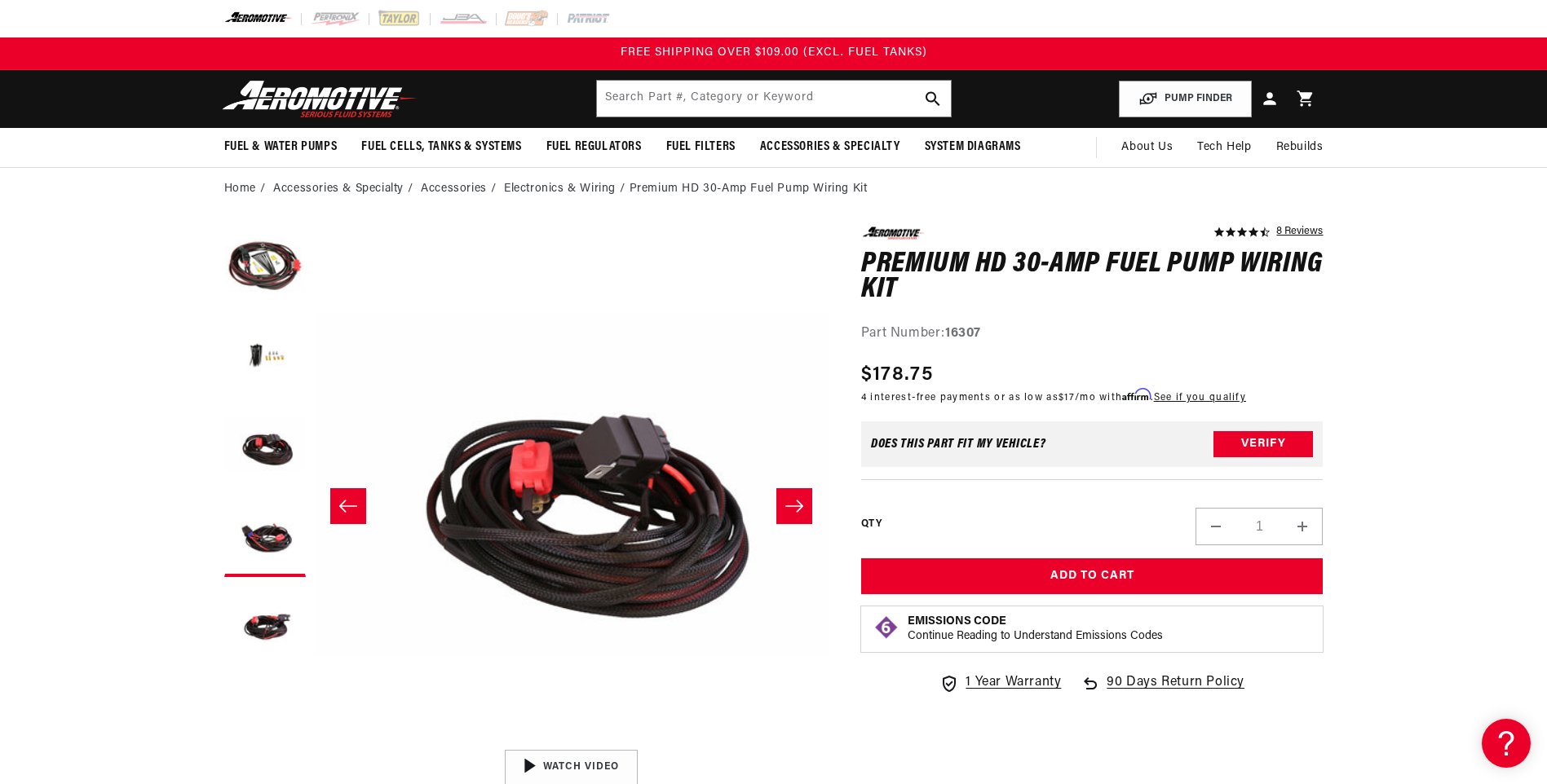
click at [347, 511] on icon "Slide left" at bounding box center [348, 506] width 20 height 17
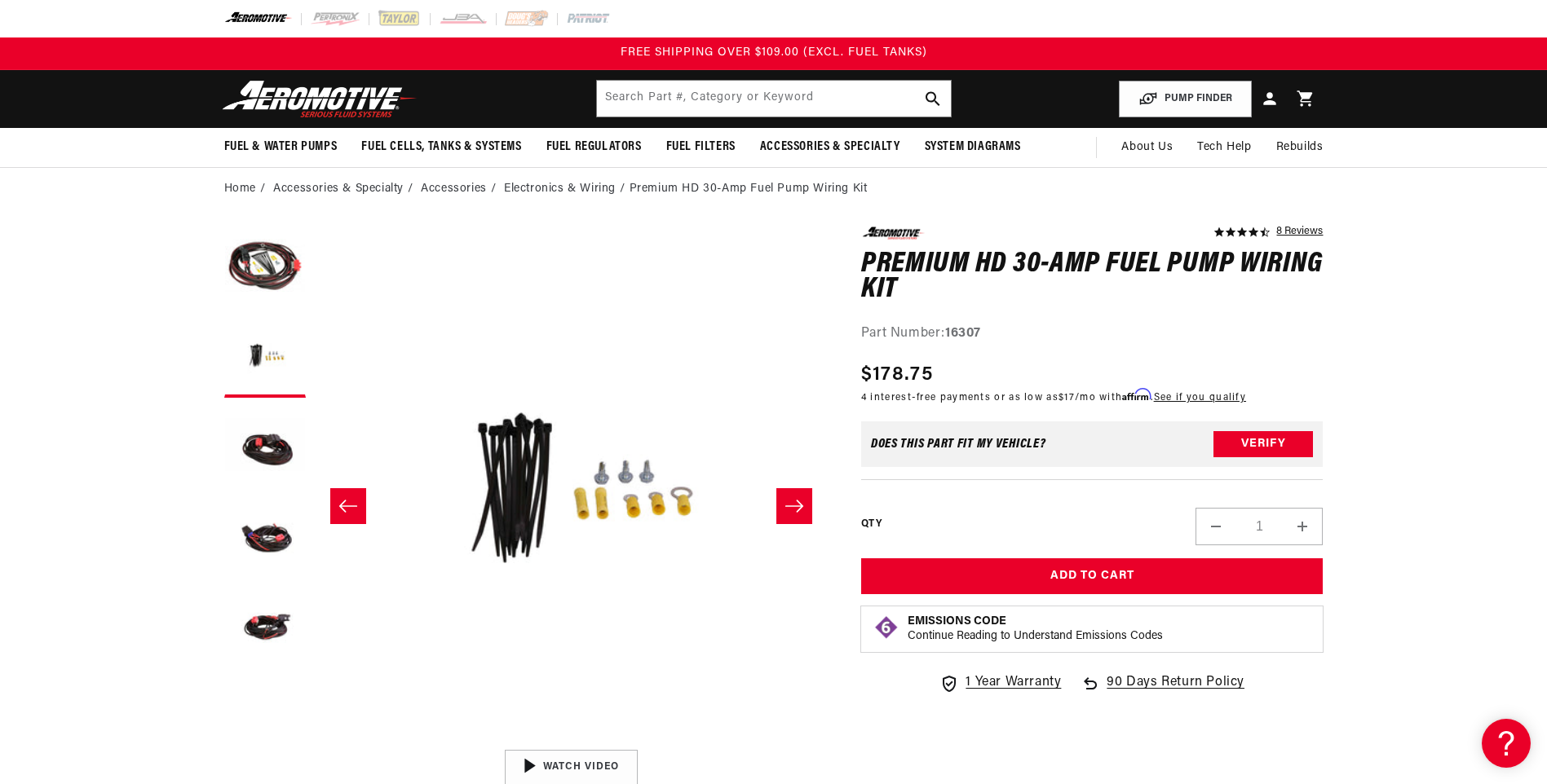
click at [347, 511] on icon "Slide left" at bounding box center [348, 506] width 20 height 17
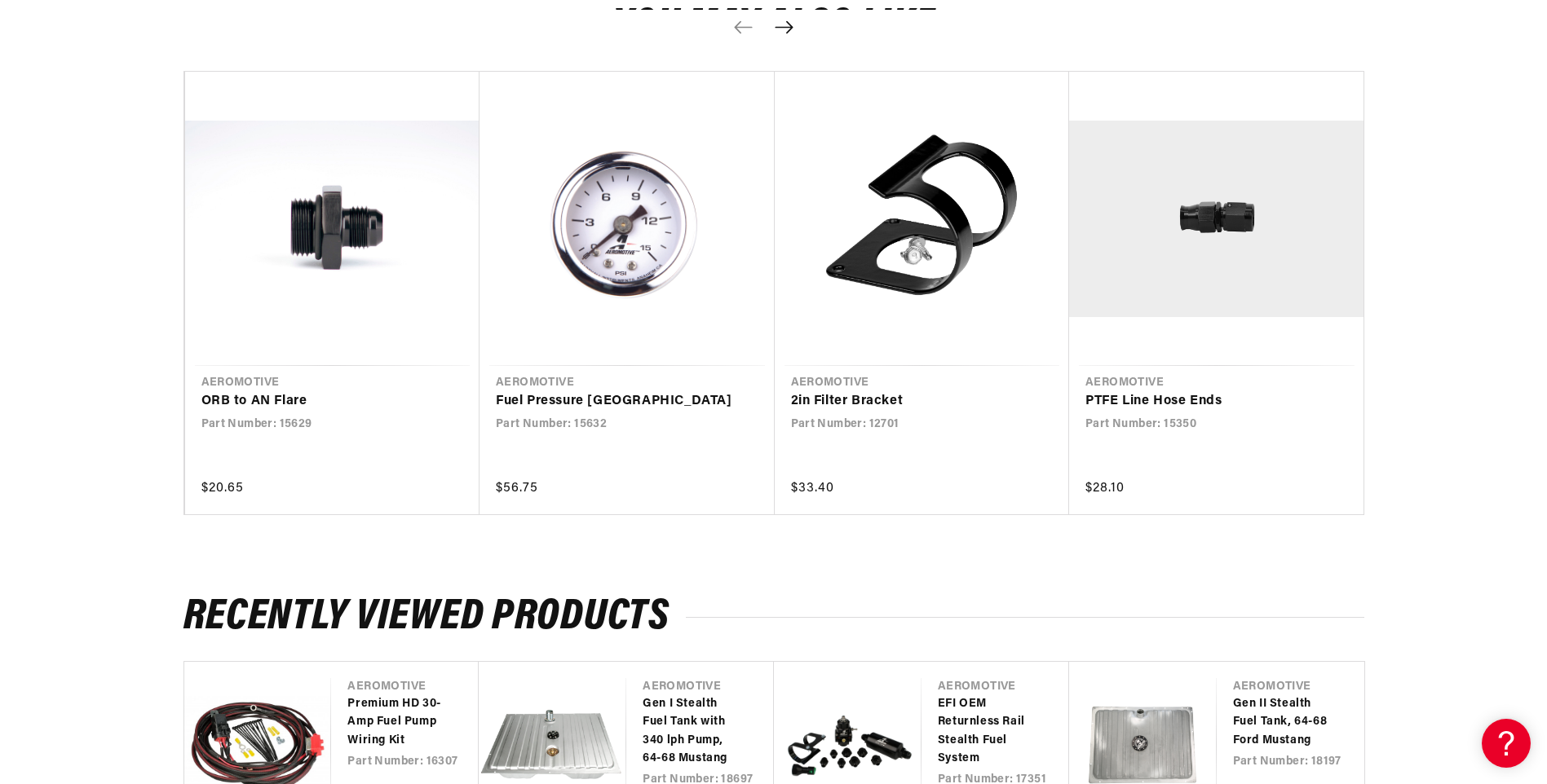
scroll to position [2282, 0]
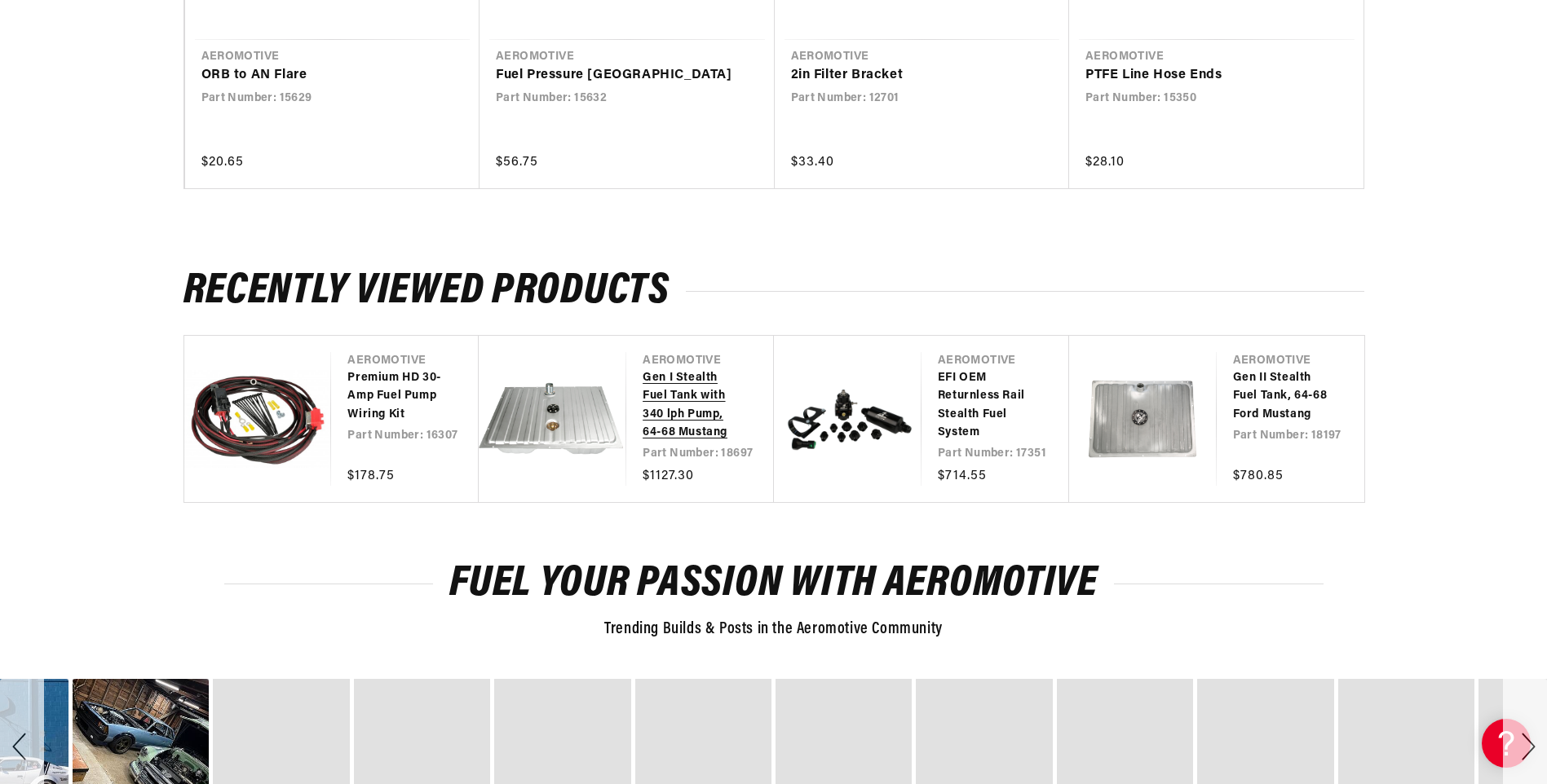
click at [643, 397] on link "Gen I Stealth Fuel Tank with 340 lph Pump, 64-68 Mustang" at bounding box center [691, 405] width 99 height 73
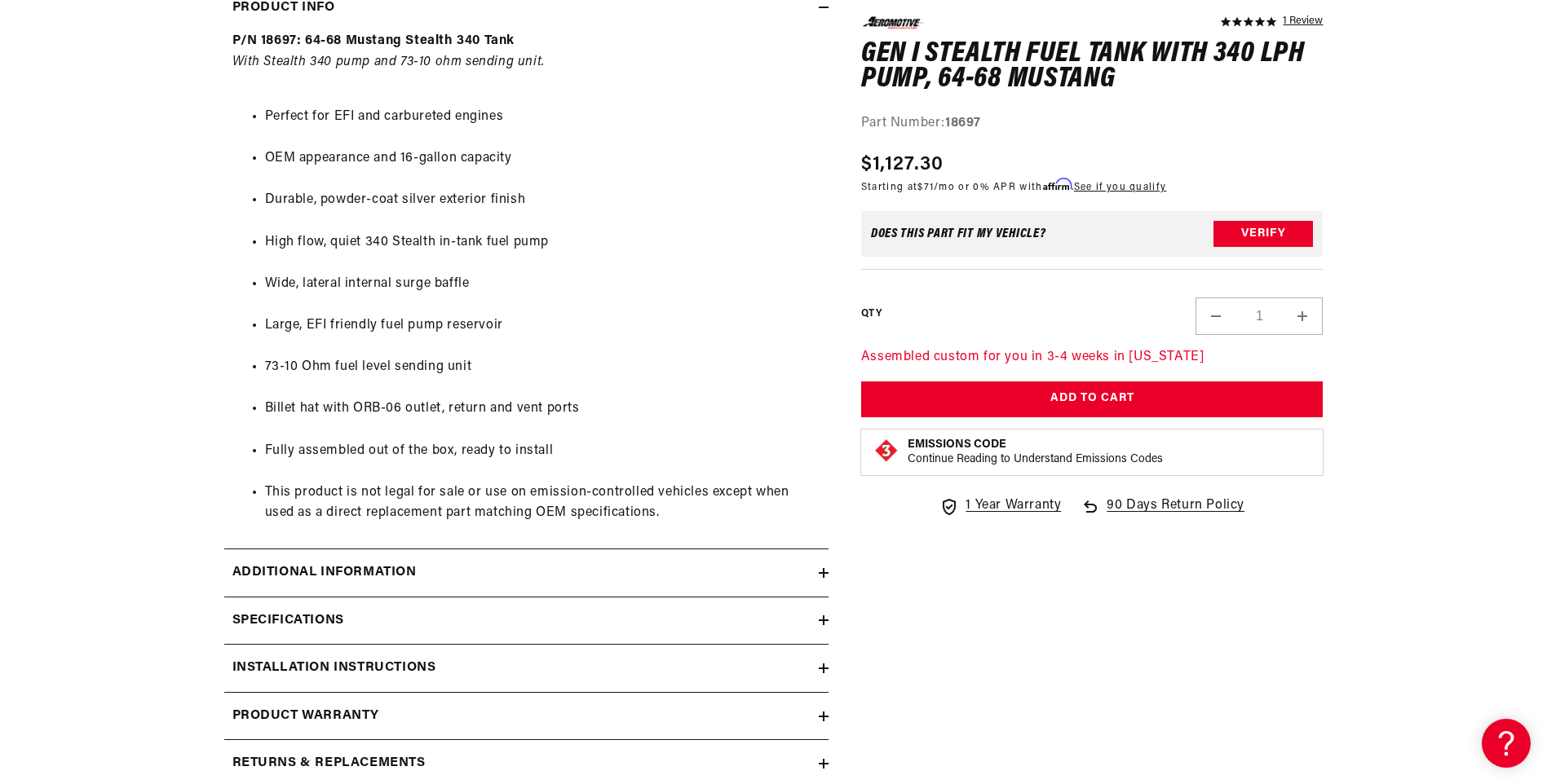
scroll to position [978, 0]
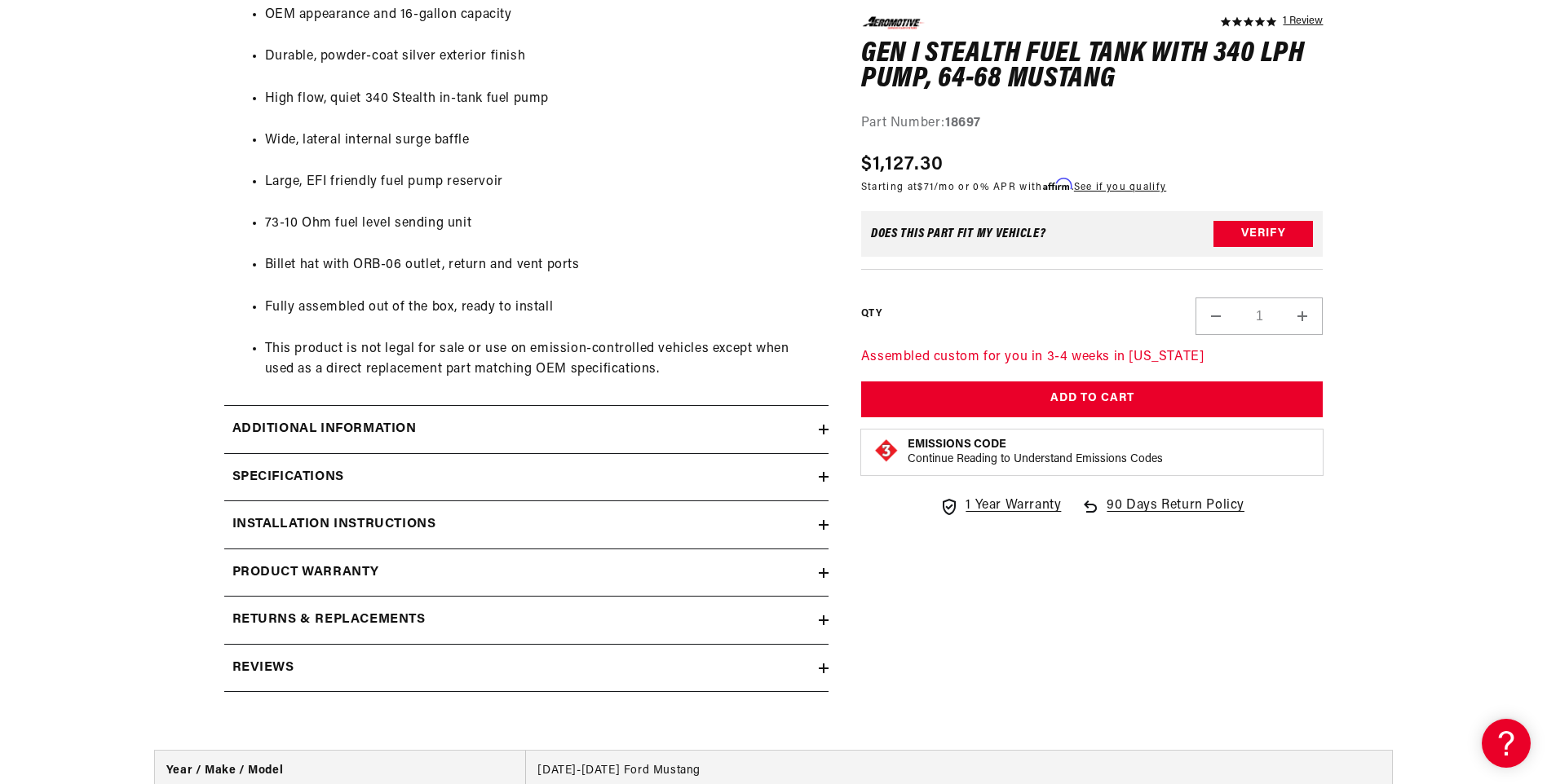
click at [820, 516] on summary "Installation Instructions" at bounding box center [526, 524] width 605 height 47
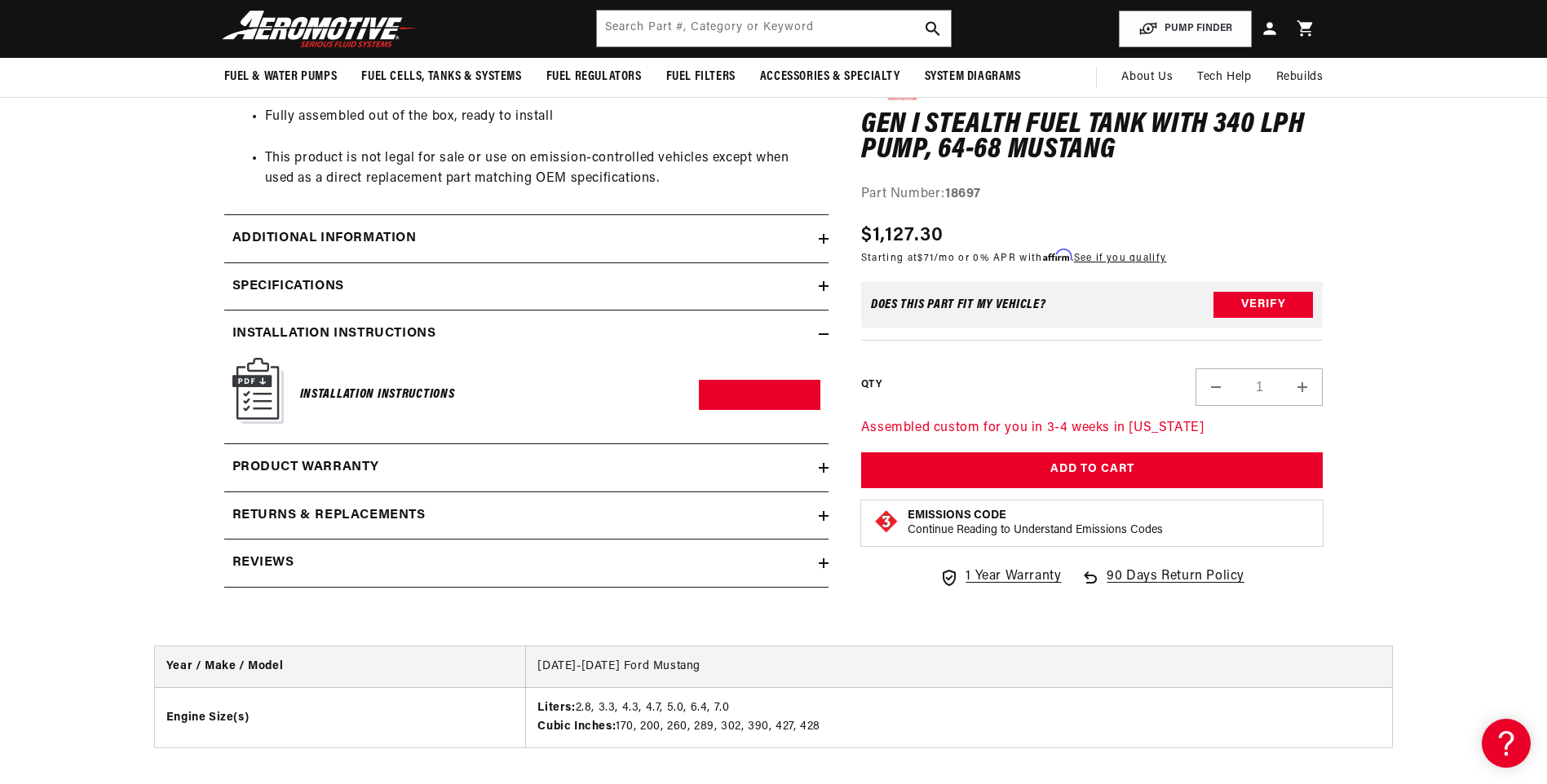
scroll to position [1141, 0]
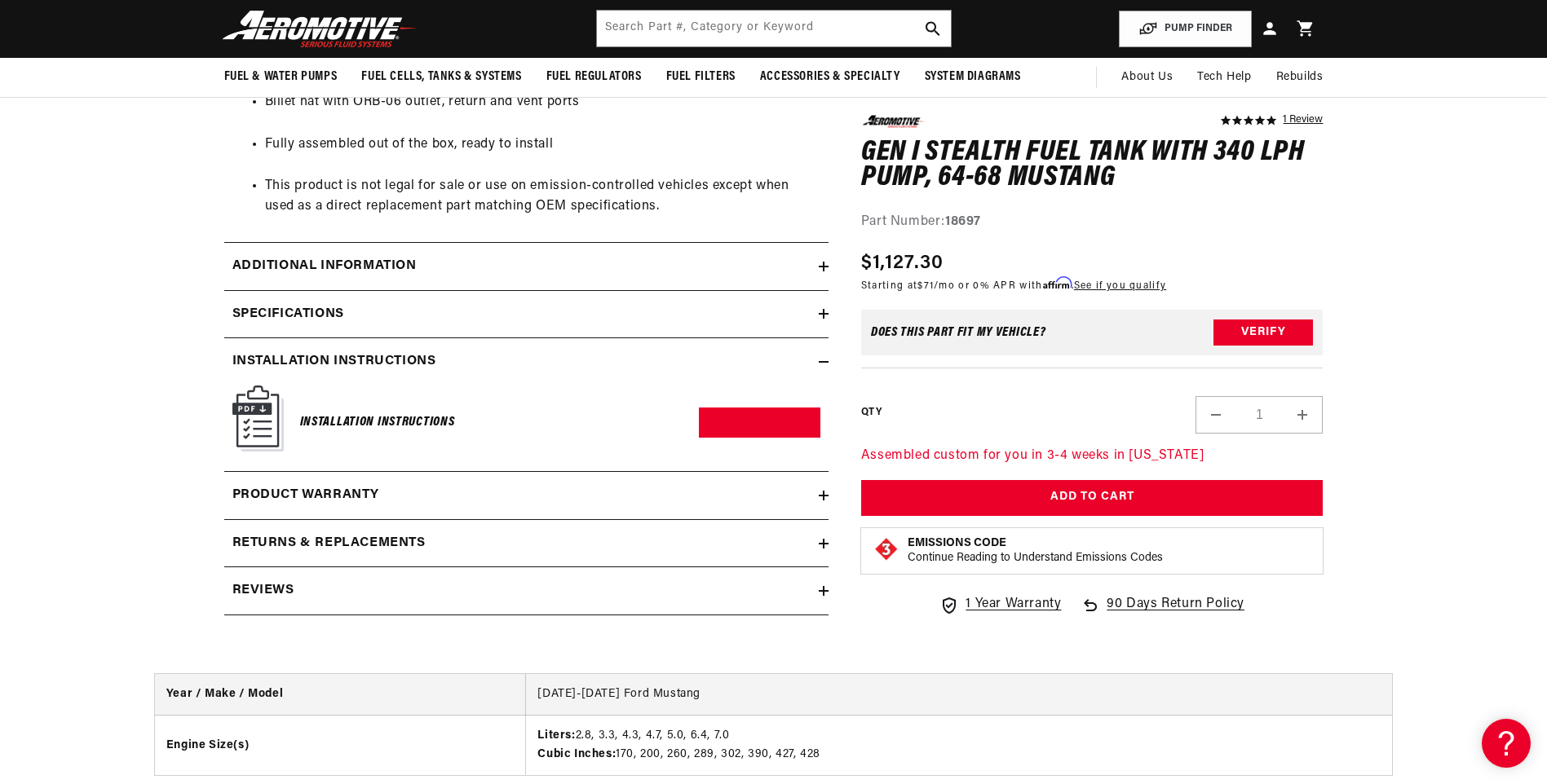
click at [258, 434] on img at bounding box center [258, 419] width 52 height 66
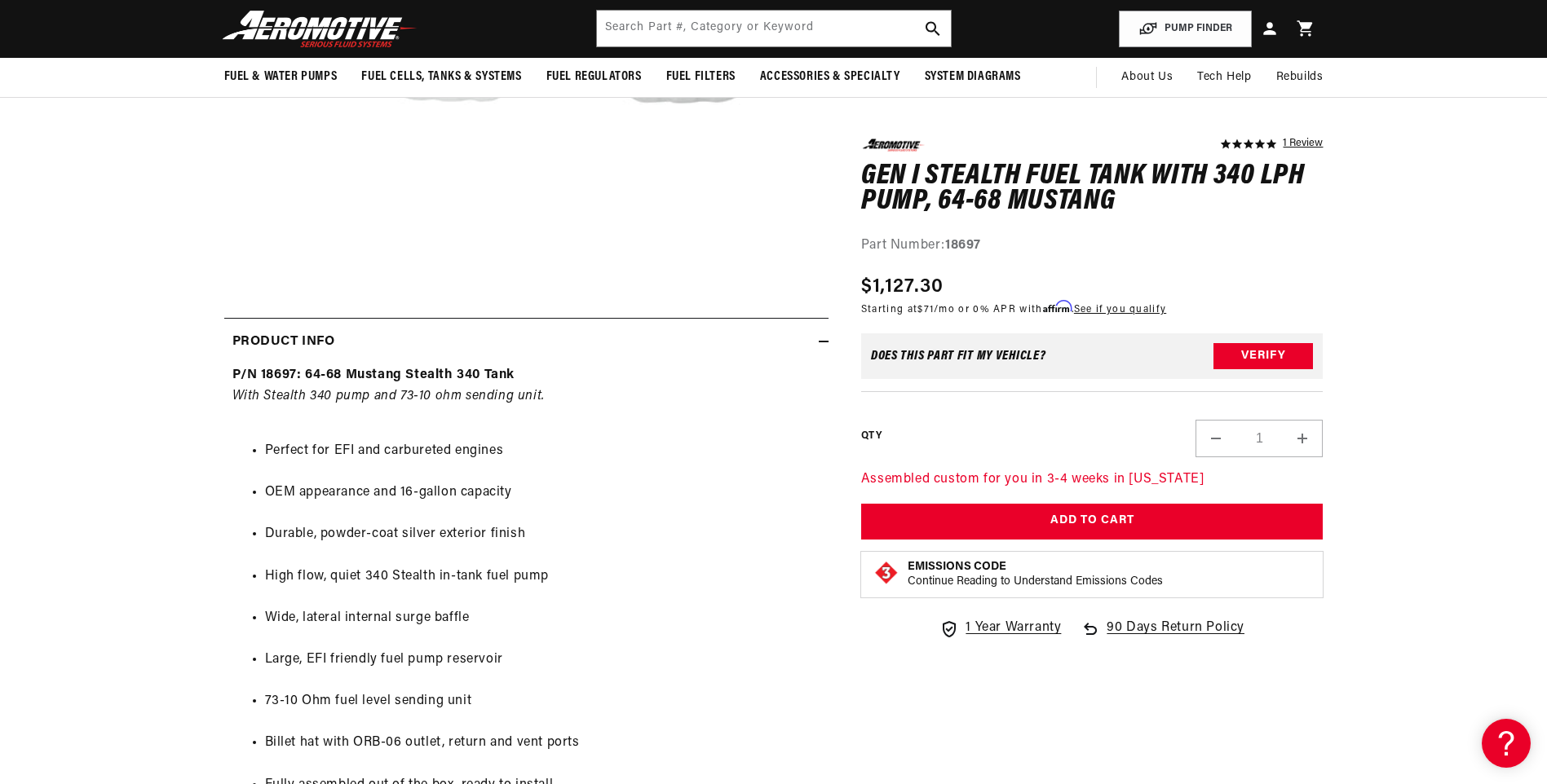
scroll to position [489, 0]
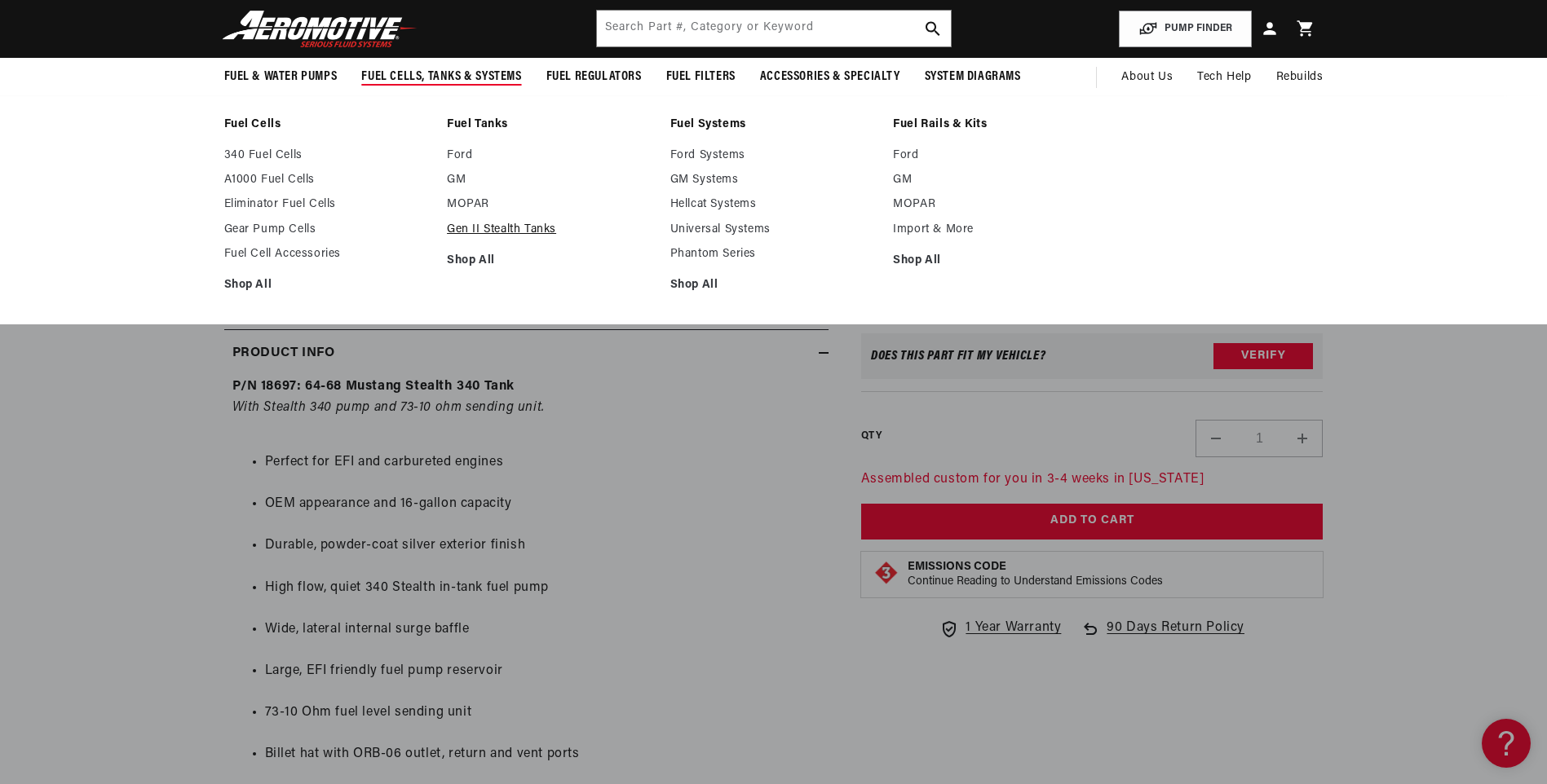
click at [456, 232] on link "Gen II Stealth Tanks" at bounding box center [550, 229] width 207 height 15
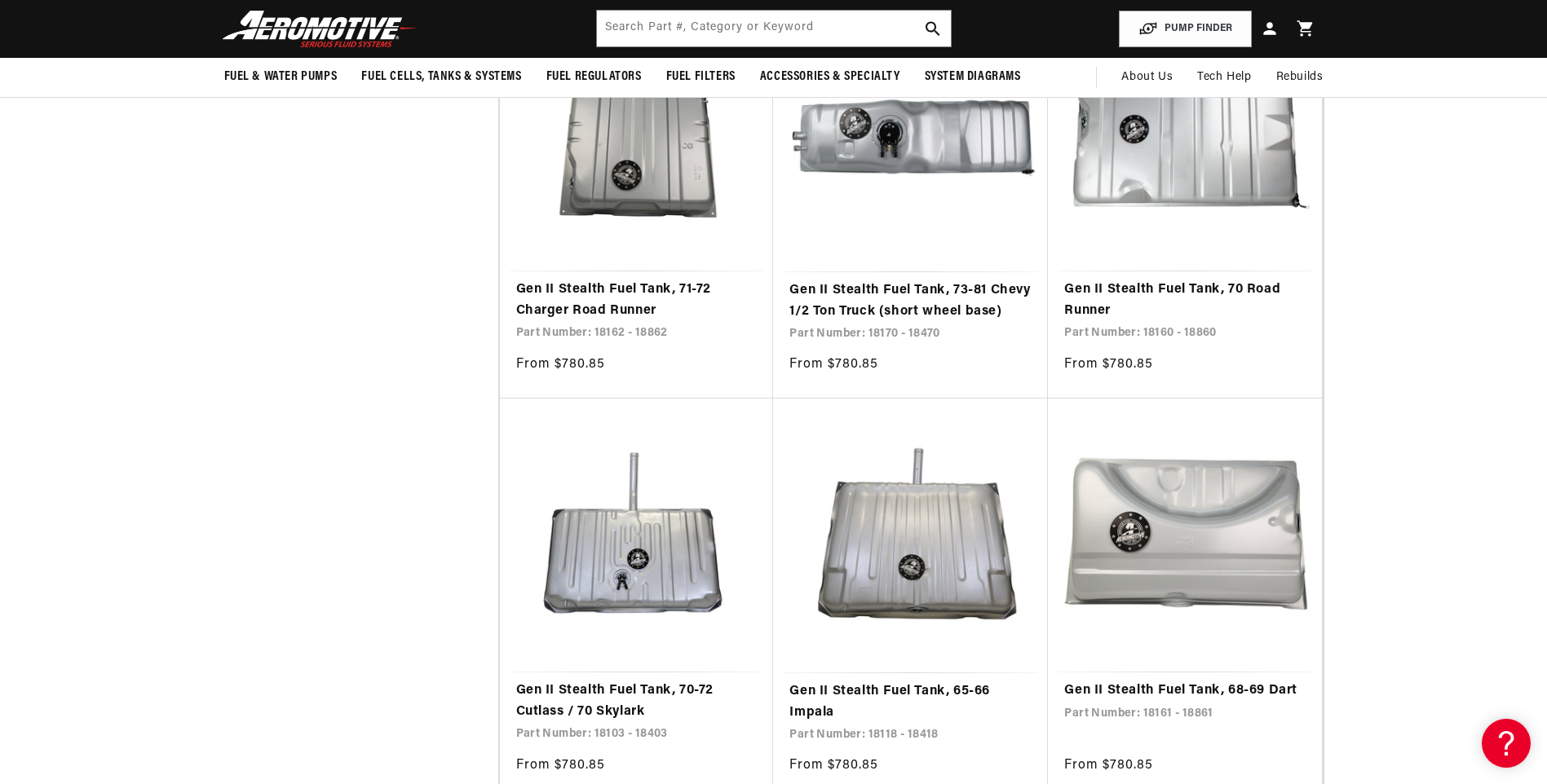
scroll to position [652, 0]
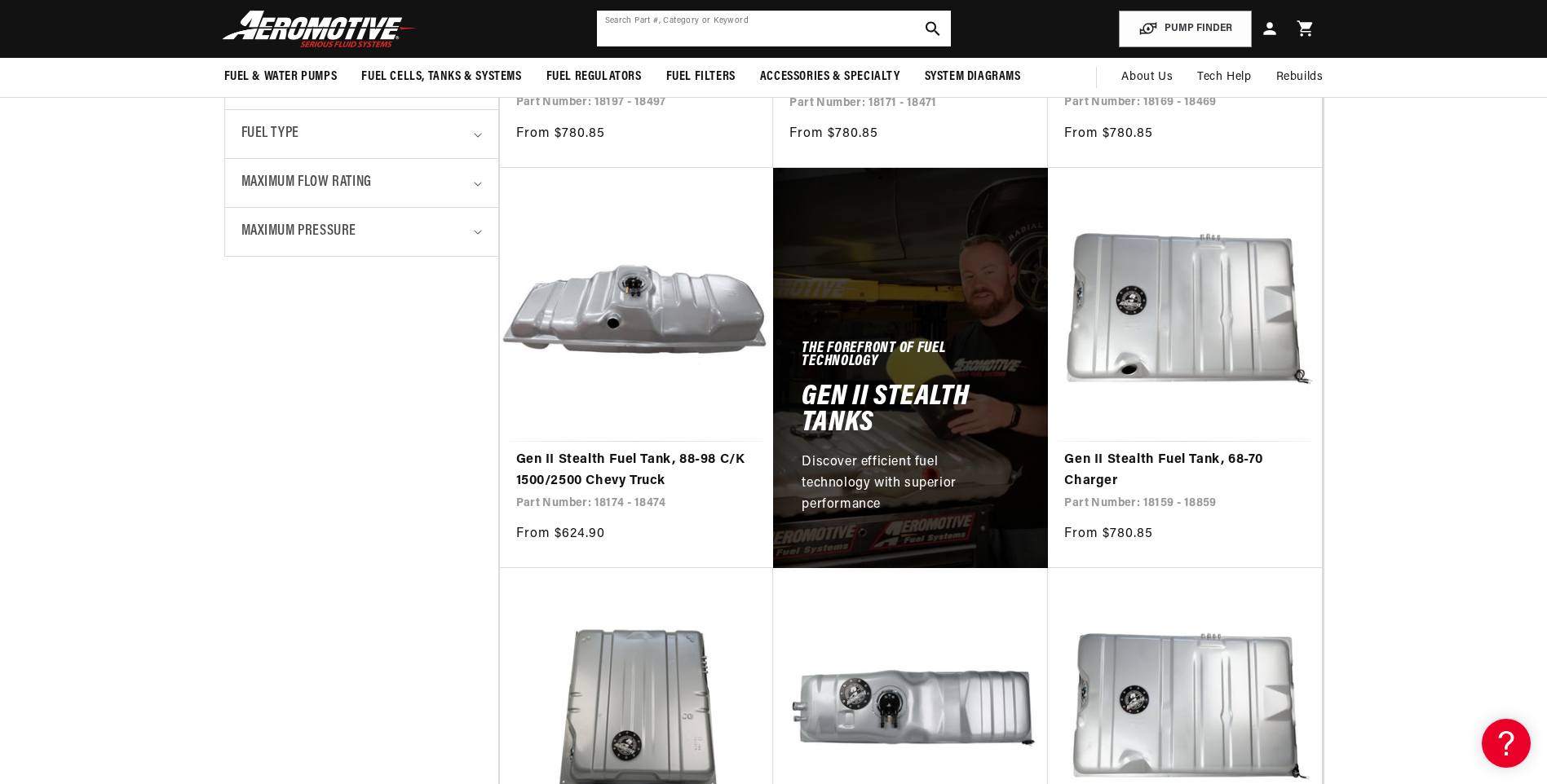
click at [660, 32] on input "text" at bounding box center [774, 28] width 354 height 36
type input "datsun"
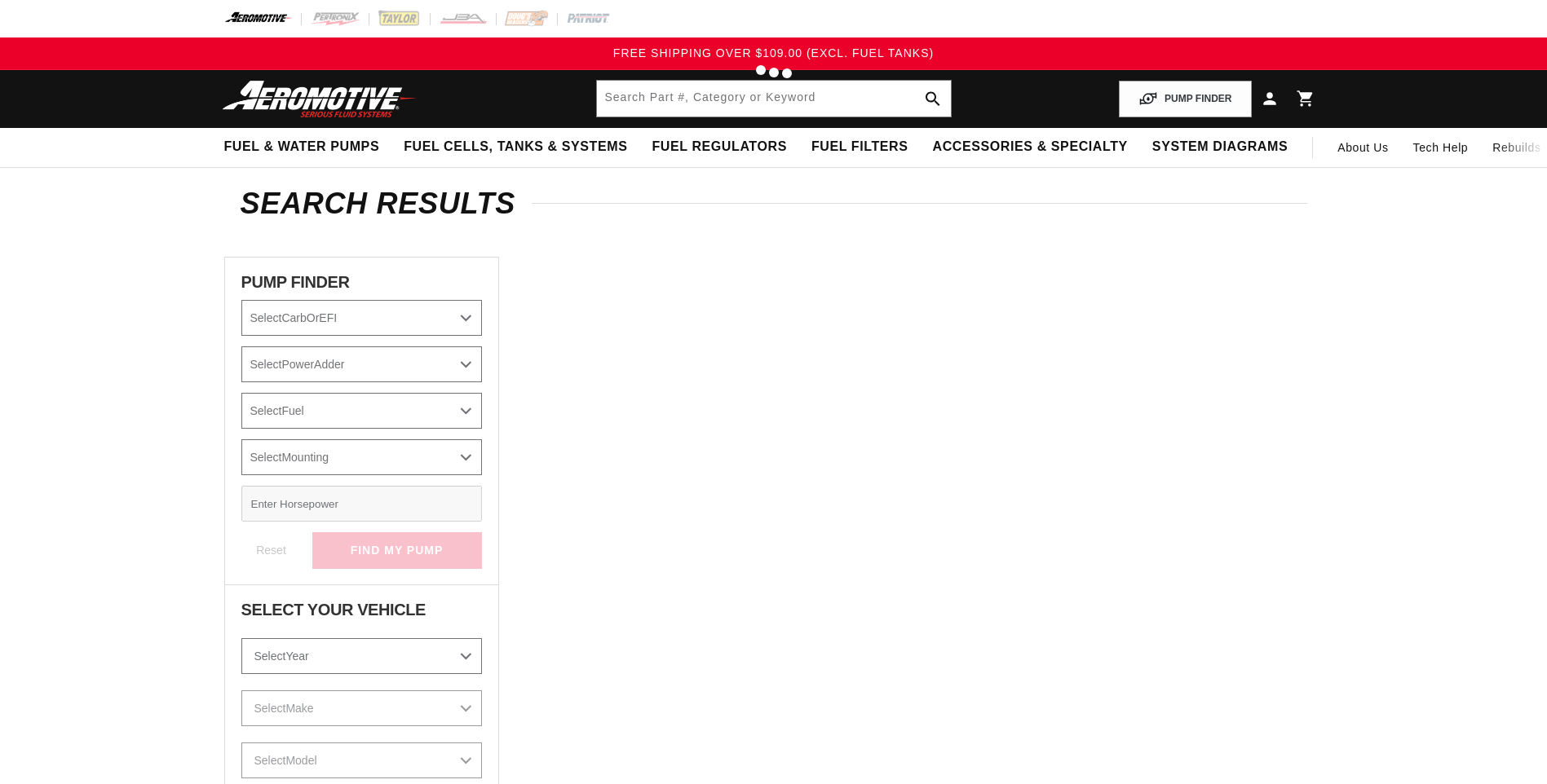
type input "datsun"
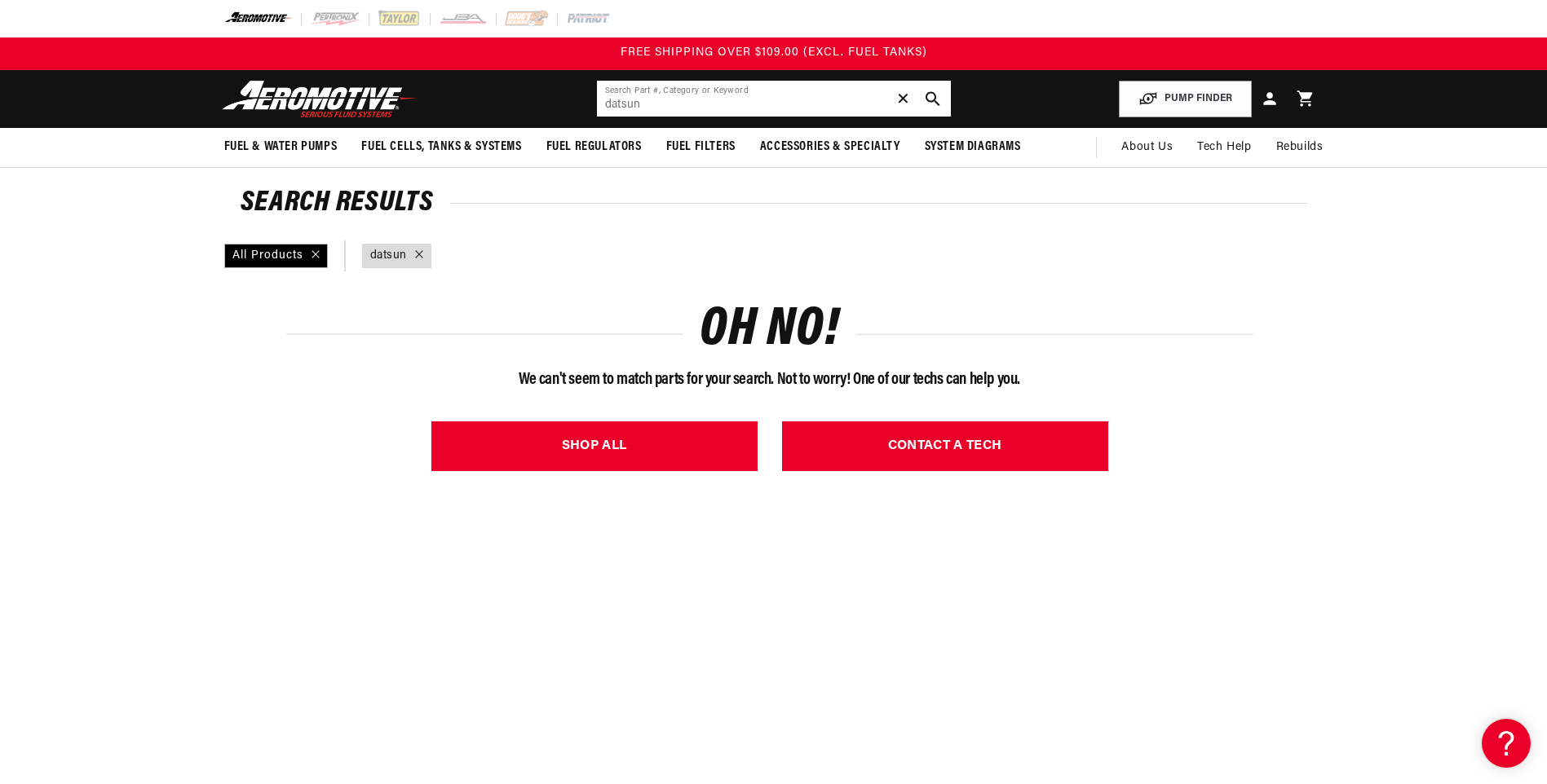
click at [900, 99] on span "✕" at bounding box center [902, 99] width 15 height 26
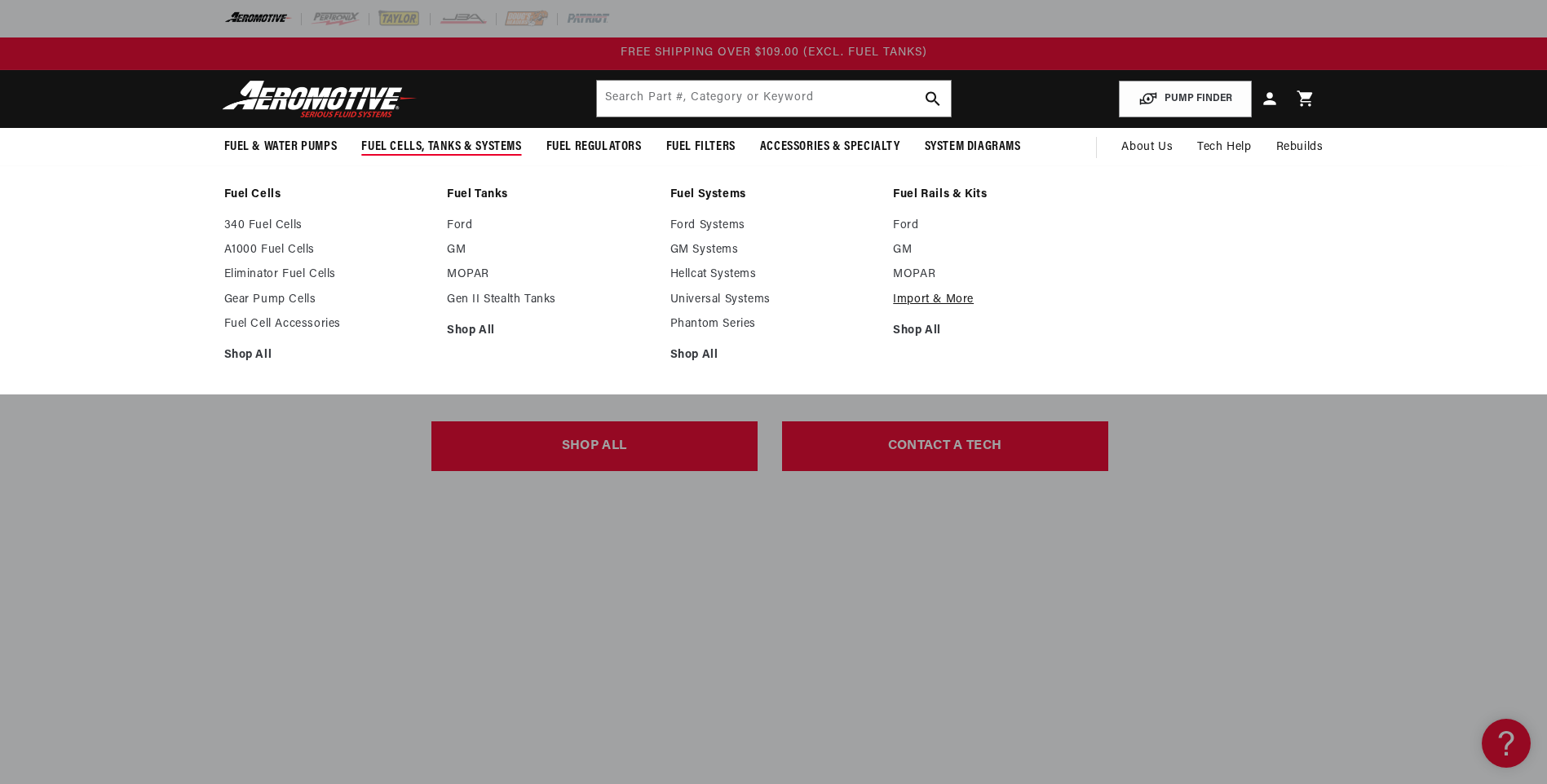
click at [961, 298] on link "Import & More" at bounding box center [996, 300] width 207 height 15
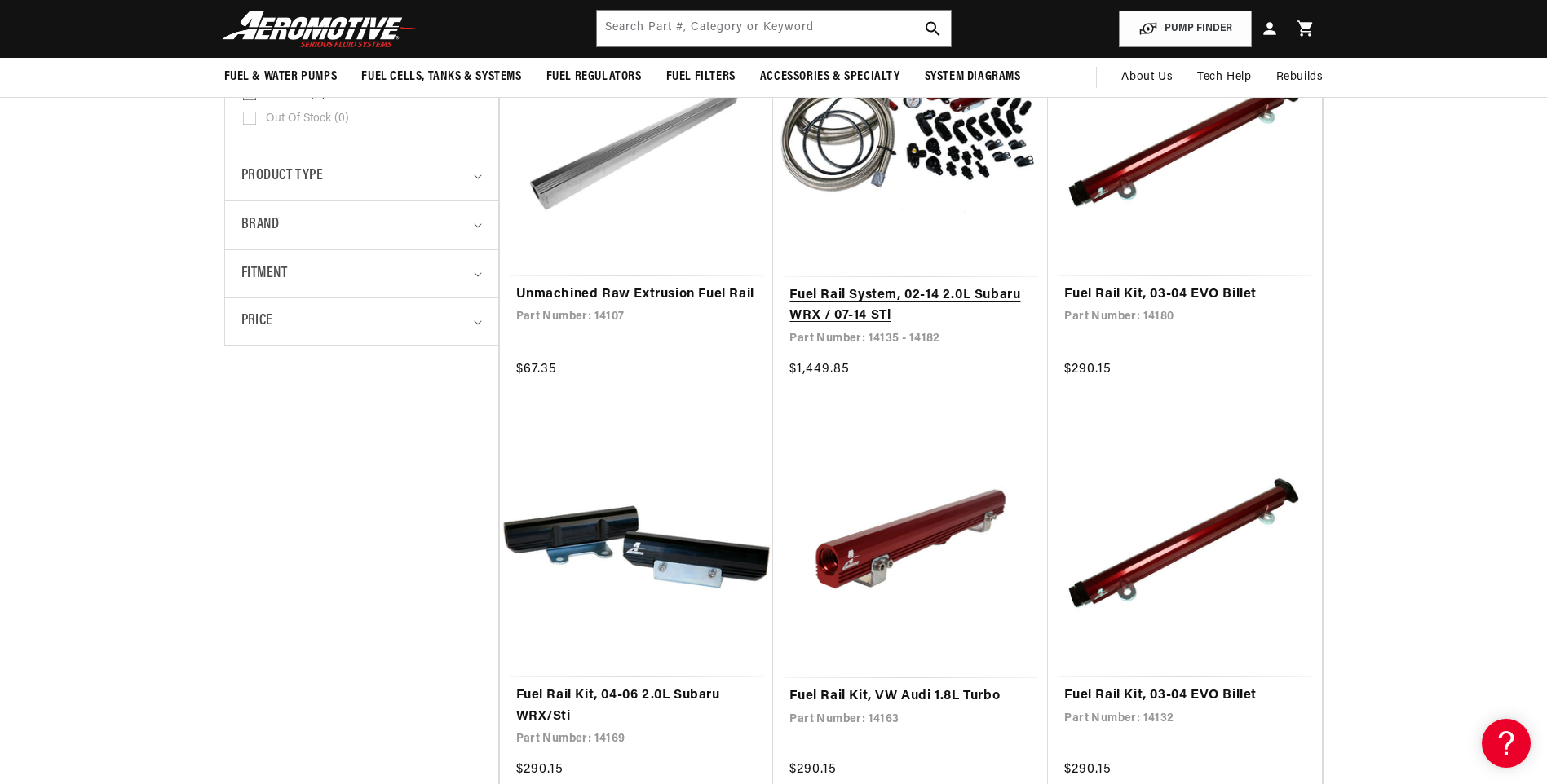
scroll to position [407, 0]
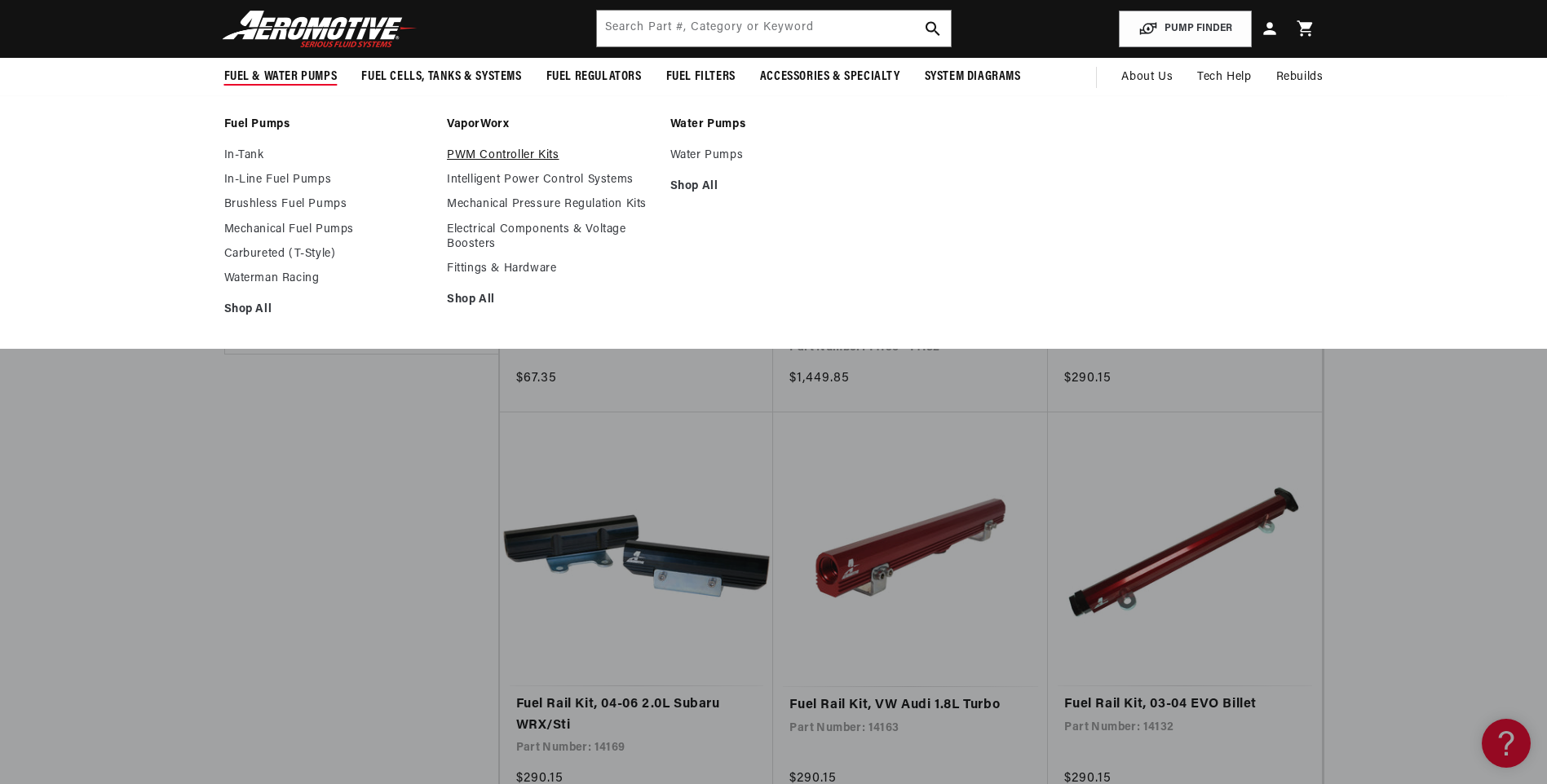
click at [525, 156] on link "PWM Controller Kits" at bounding box center [550, 155] width 207 height 15
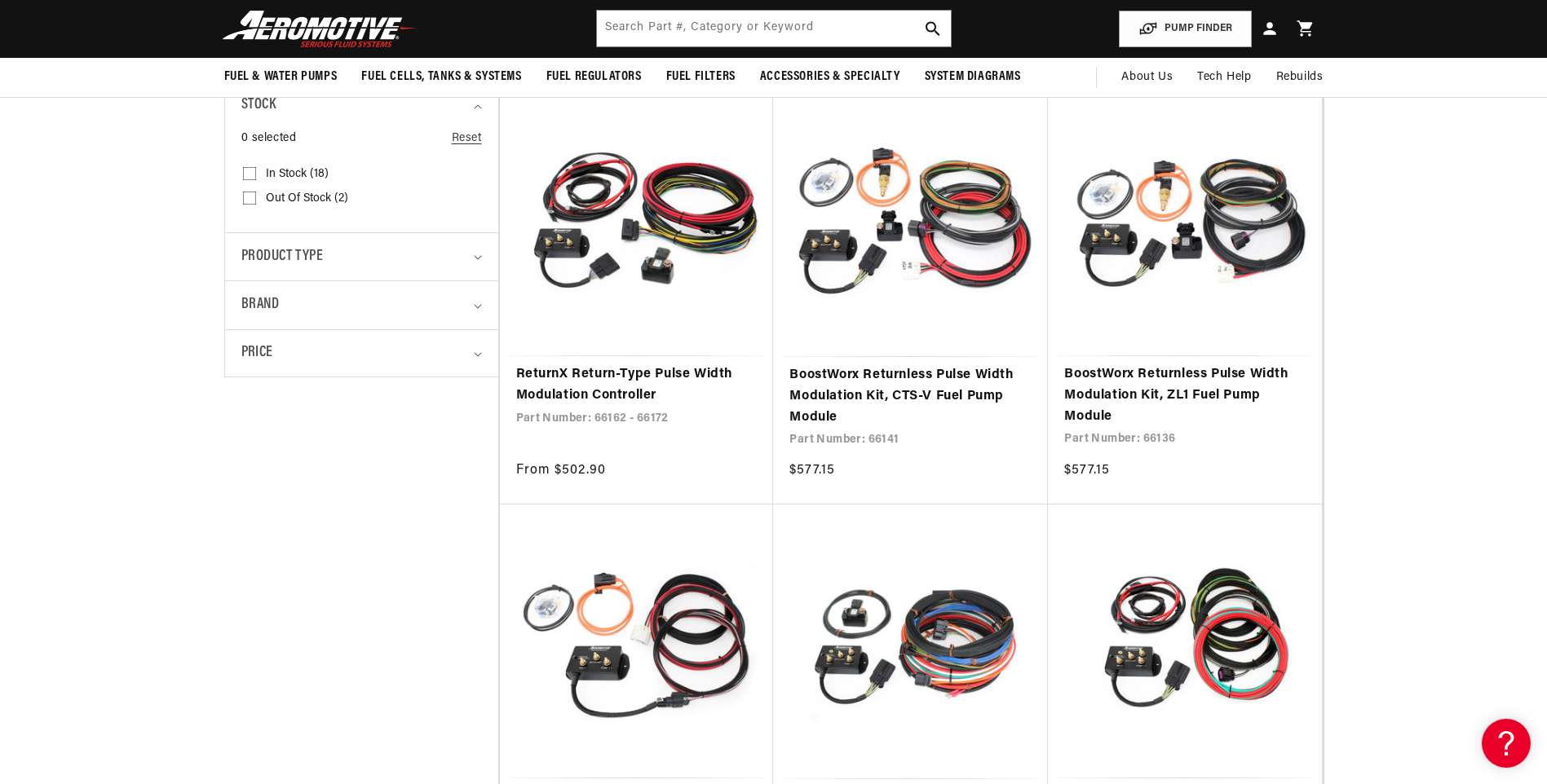
scroll to position [326, 0]
